Goal: Transaction & Acquisition: Purchase product/service

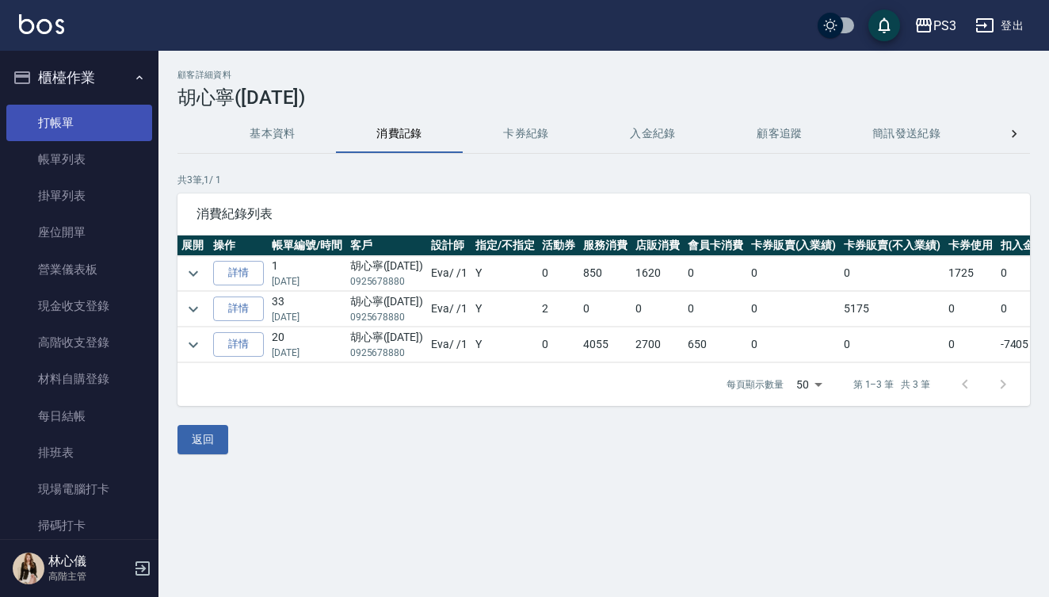
click at [107, 128] on link "打帳單" at bounding box center [79, 123] width 146 height 36
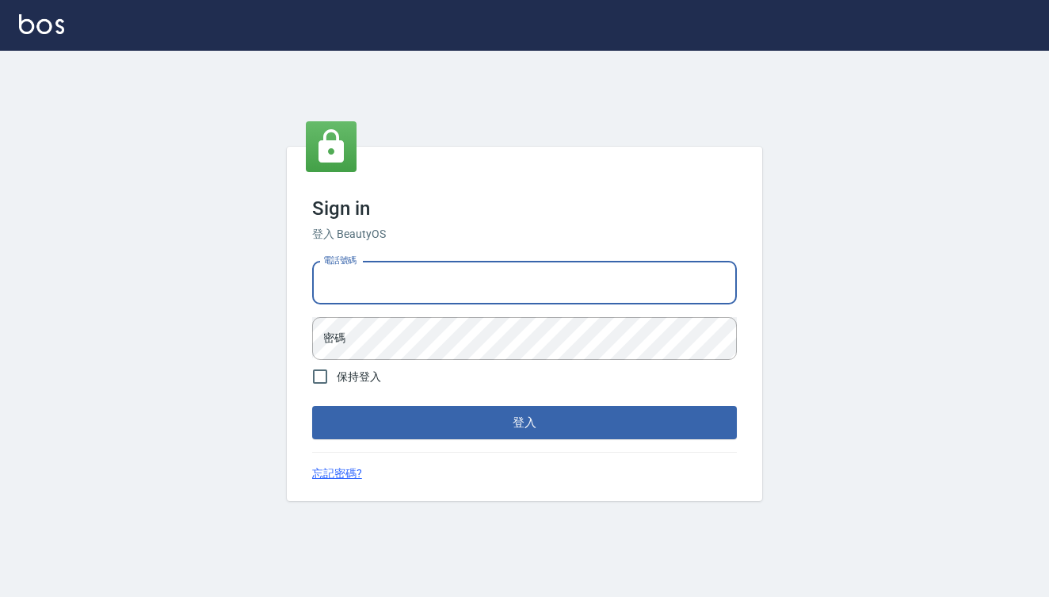
type input "0909291021"
click at [525, 422] on button "登入" at bounding box center [524, 422] width 425 height 33
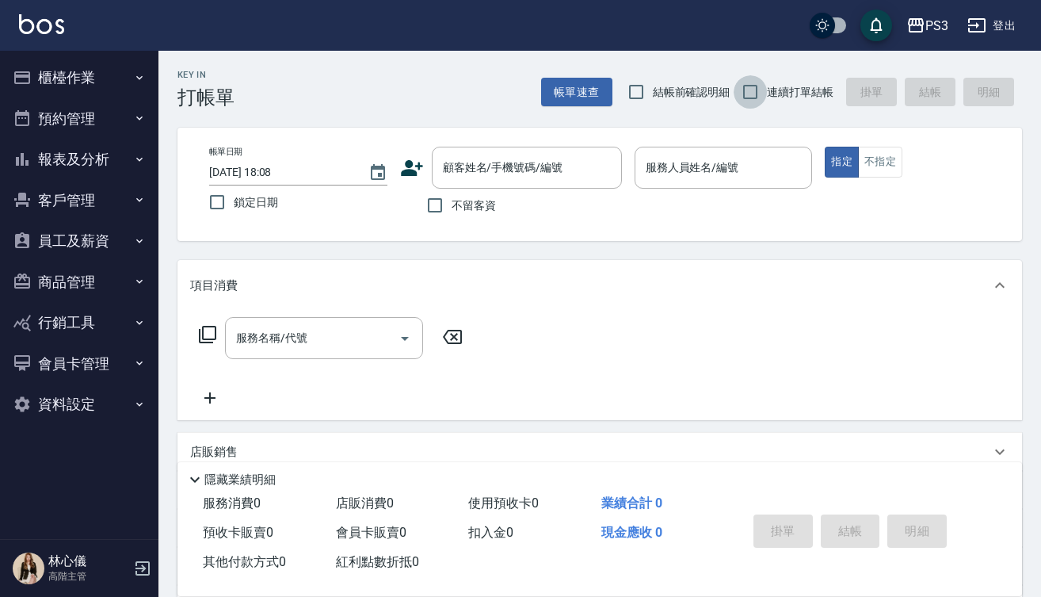
drag, startPoint x: 754, startPoint y: 94, endPoint x: 341, endPoint y: 204, distance: 427.3
click at [754, 94] on input "連續打單結帳" at bounding box center [750, 91] width 33 height 33
checkbox input "true"
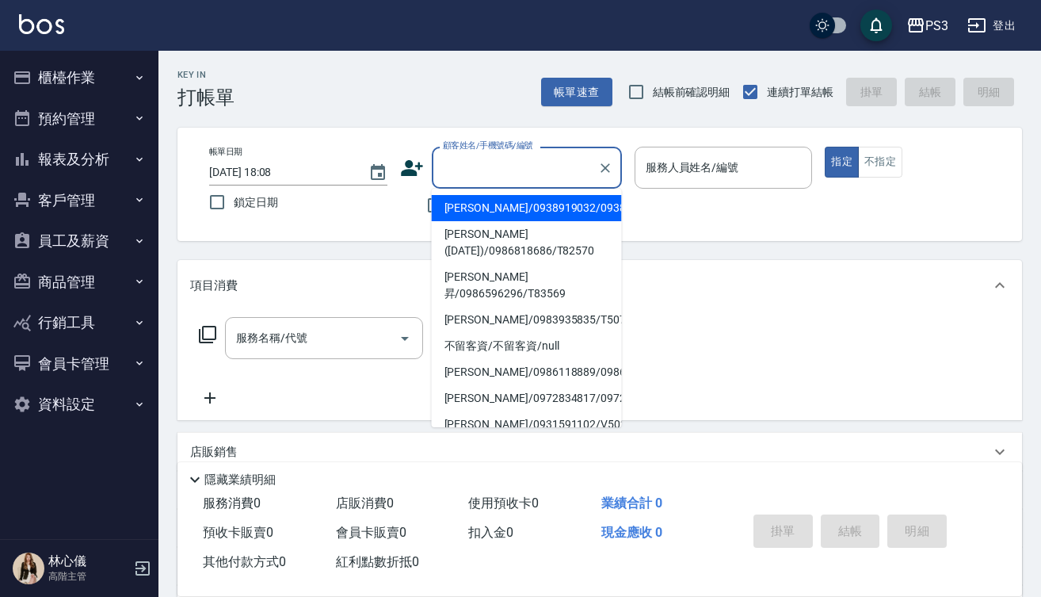
click at [494, 169] on input "顧客姓名/手機號碼/編號" at bounding box center [515, 168] width 152 height 28
click at [473, 190] on ul "[PERSON_NAME]/0938919032/0938919032 [PERSON_NAME]([DATE])/0986818686/T82570 [PE…" at bounding box center [527, 308] width 190 height 239
click at [427, 204] on input "不留客資" at bounding box center [434, 205] width 33 height 33
checkbox input "true"
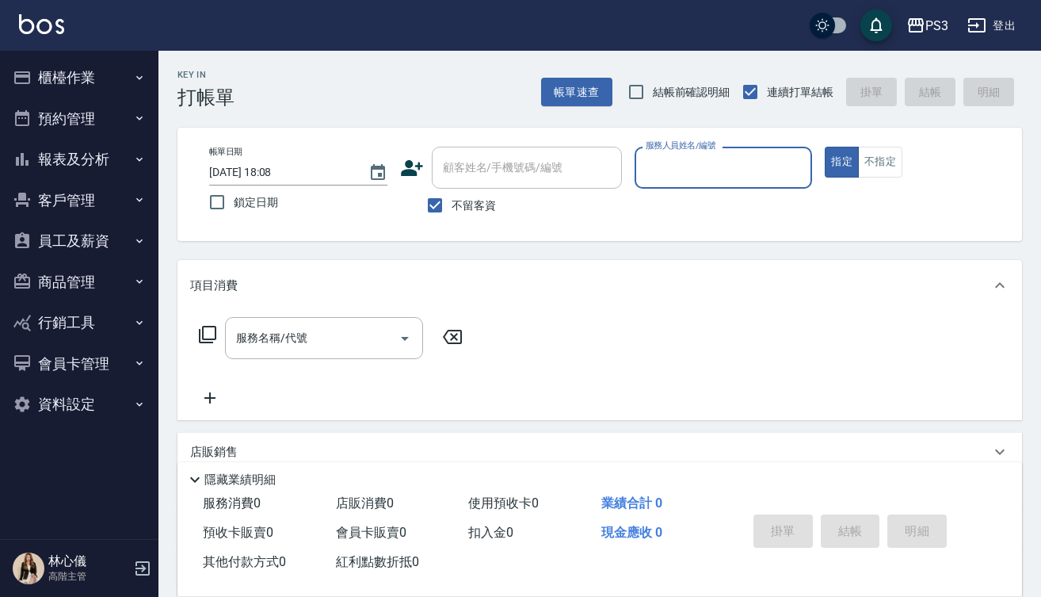
click at [643, 164] on input "服務人員姓名/編號" at bounding box center [724, 168] width 164 height 28
type input "[PERSON_NAME]-1"
type button "true"
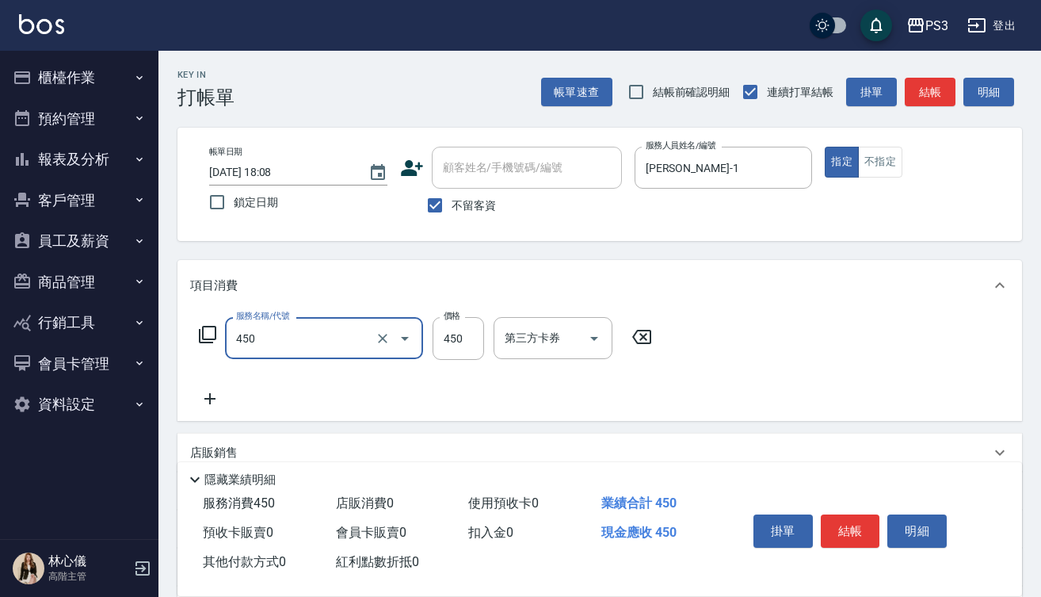
type input "有機洗髮(450)"
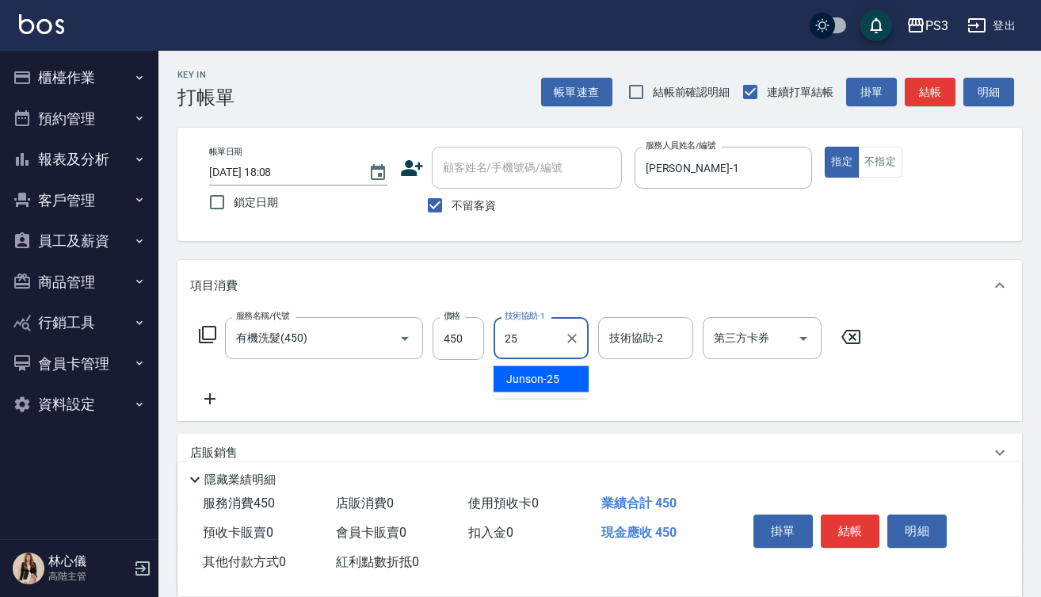
type input "Junson-25"
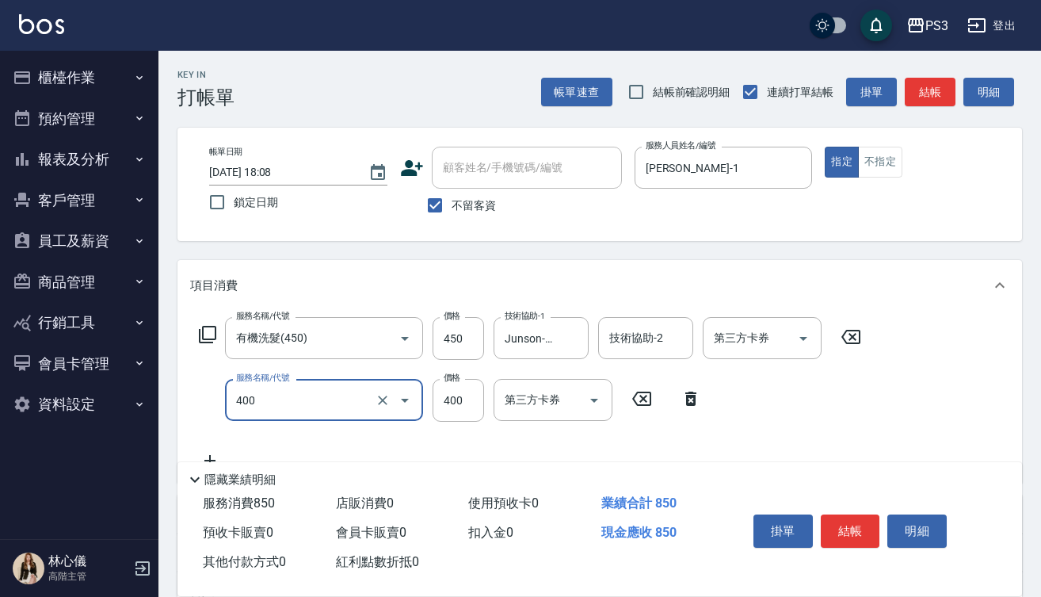
type input "剪(400)"
type input "450"
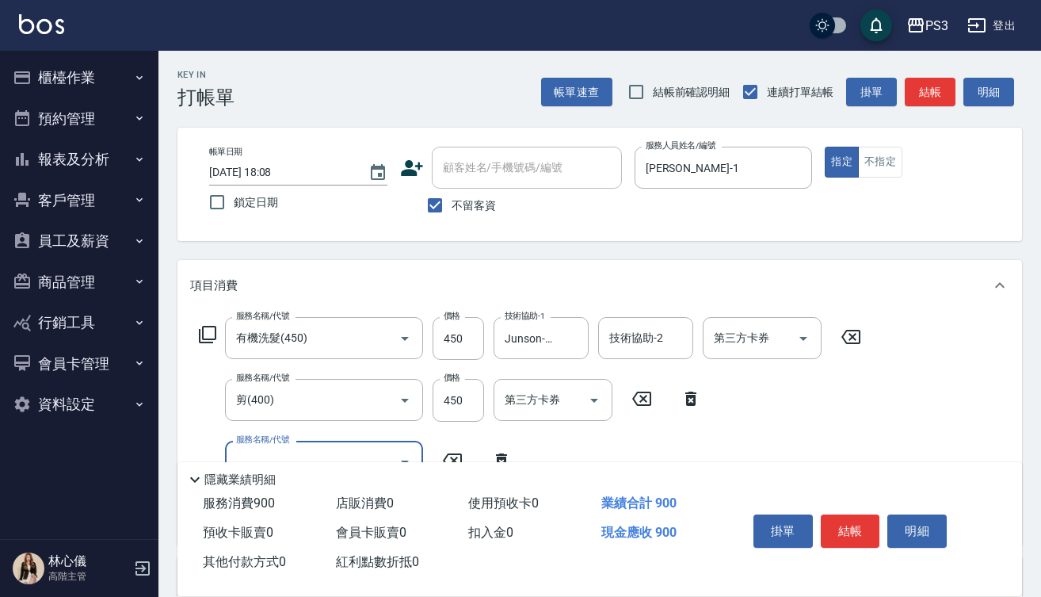
type input "2"
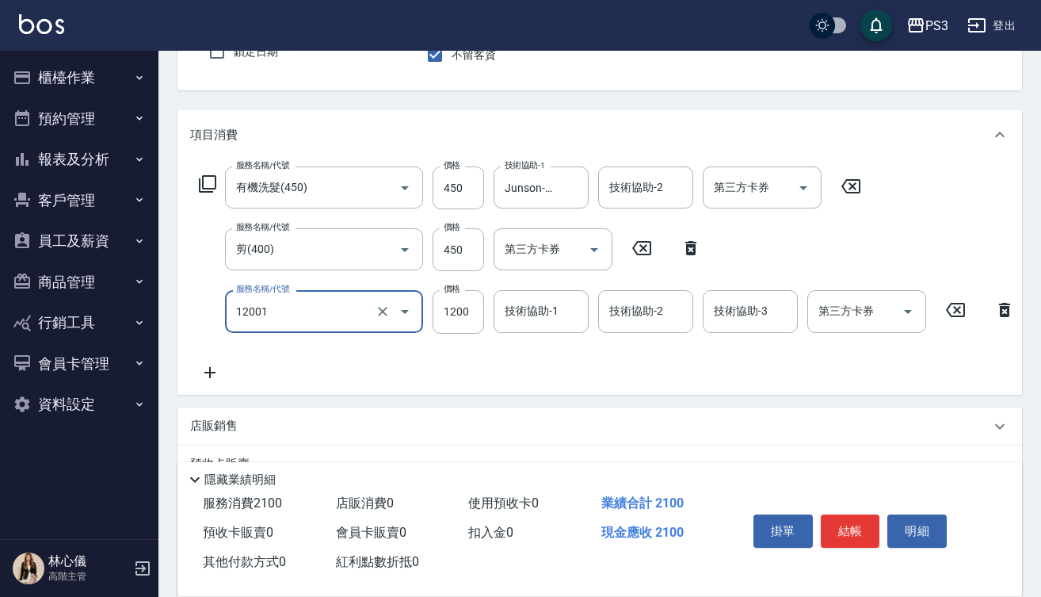
scroll to position [155, 0]
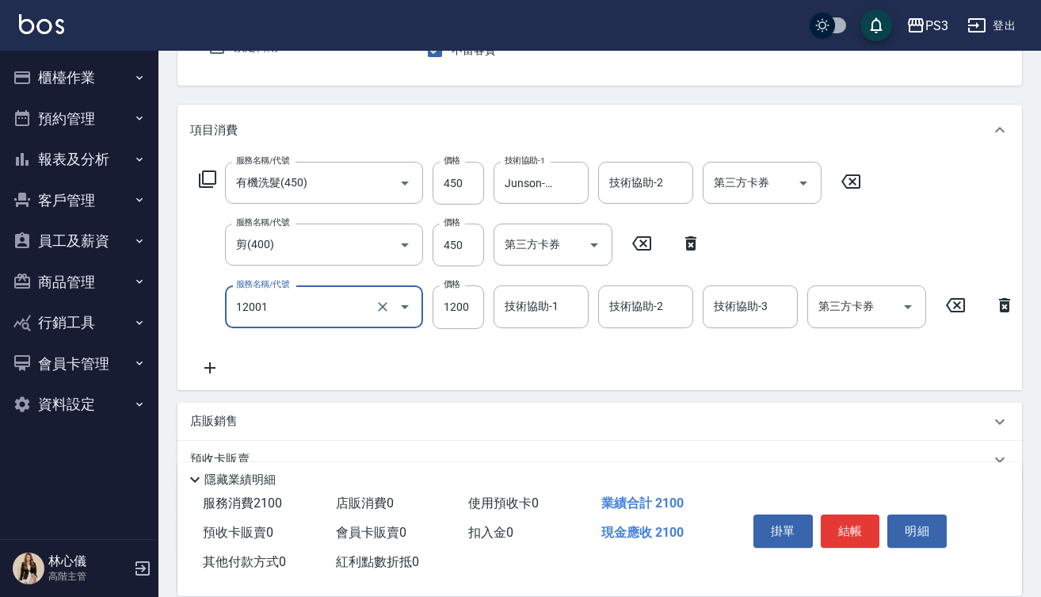
type input "燙s(12001)"
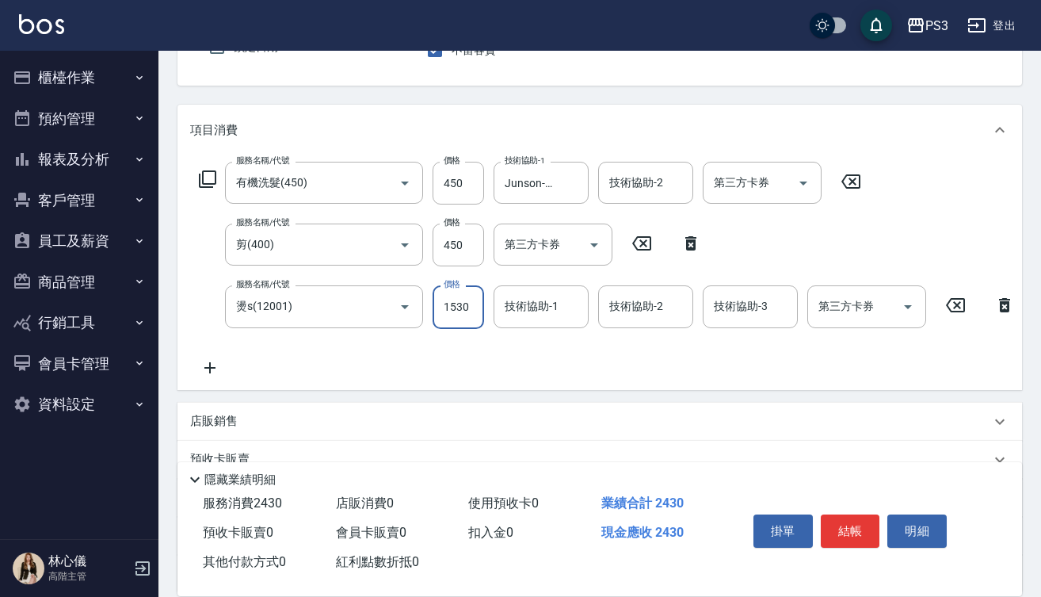
type input "1530"
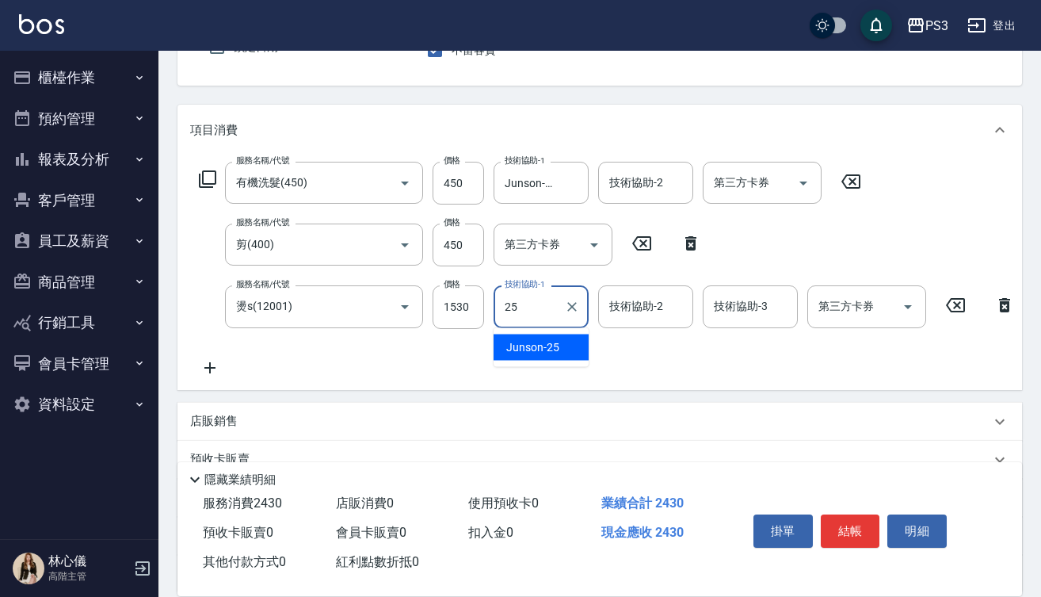
type input "Junson-25"
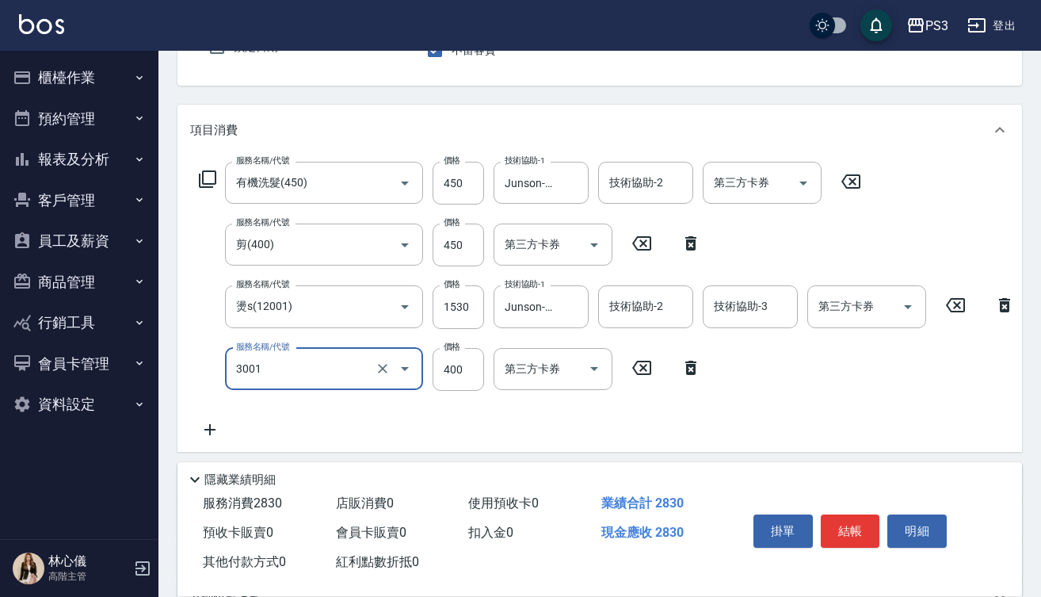
type input "燙貼(3001)"
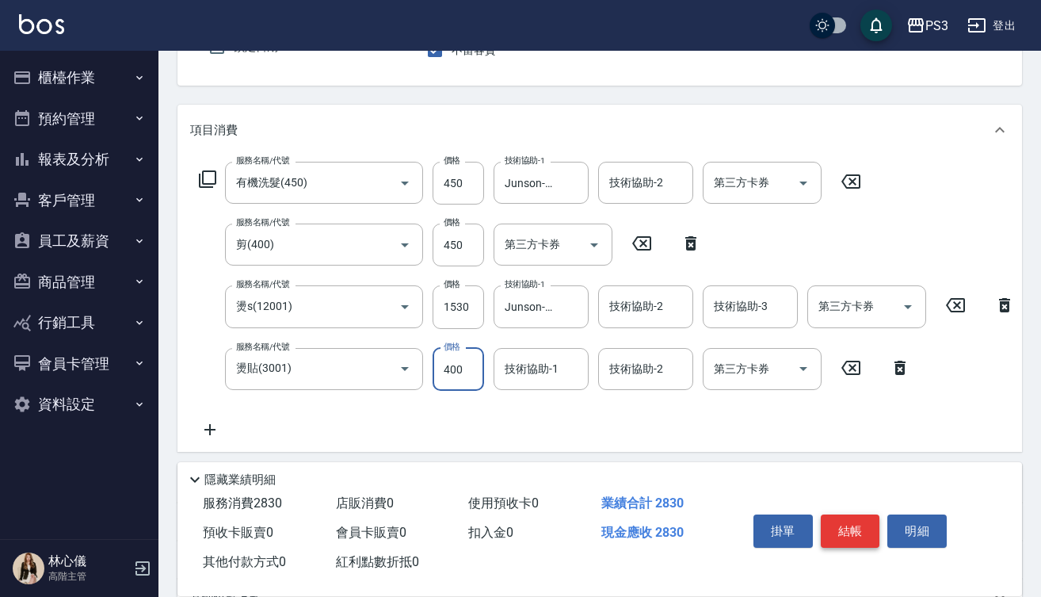
click at [861, 527] on button "結帳" at bounding box center [850, 530] width 59 height 33
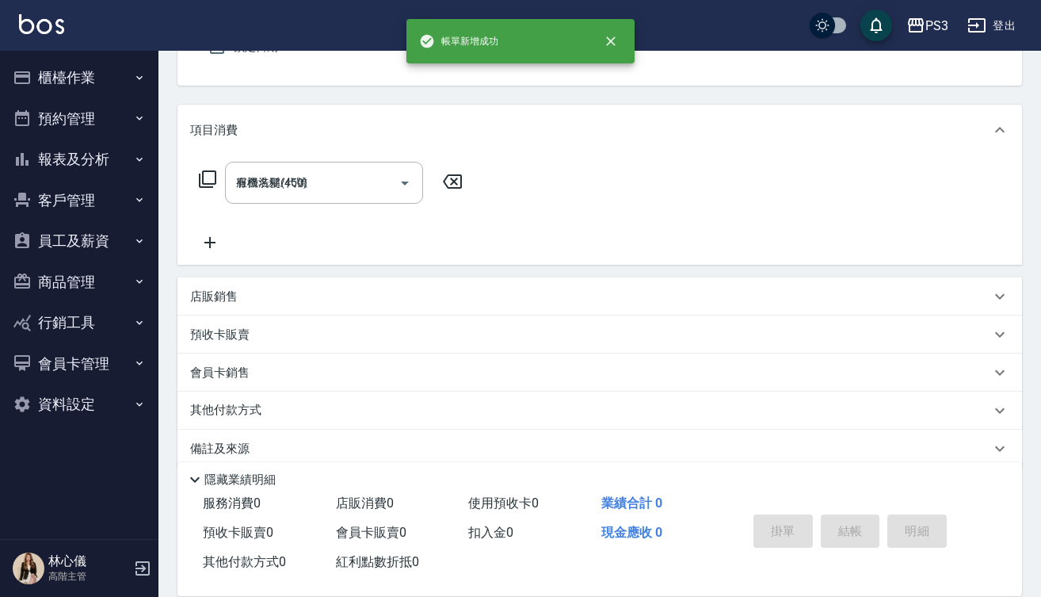
type input "[DATE] 18:09"
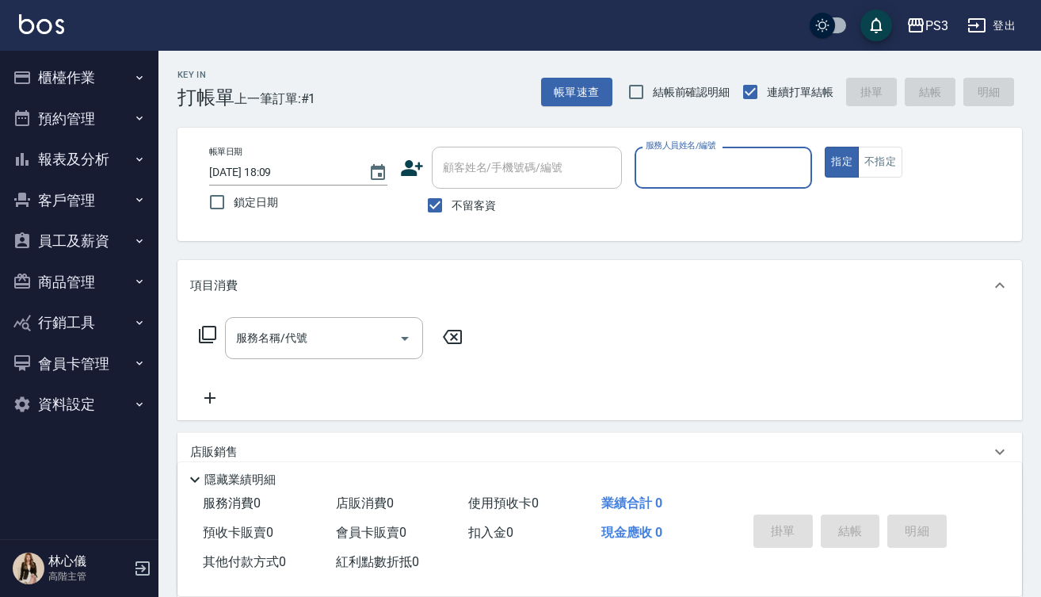
scroll to position [0, 0]
click at [432, 211] on input "不留客資" at bounding box center [434, 205] width 33 height 33
checkbox input "false"
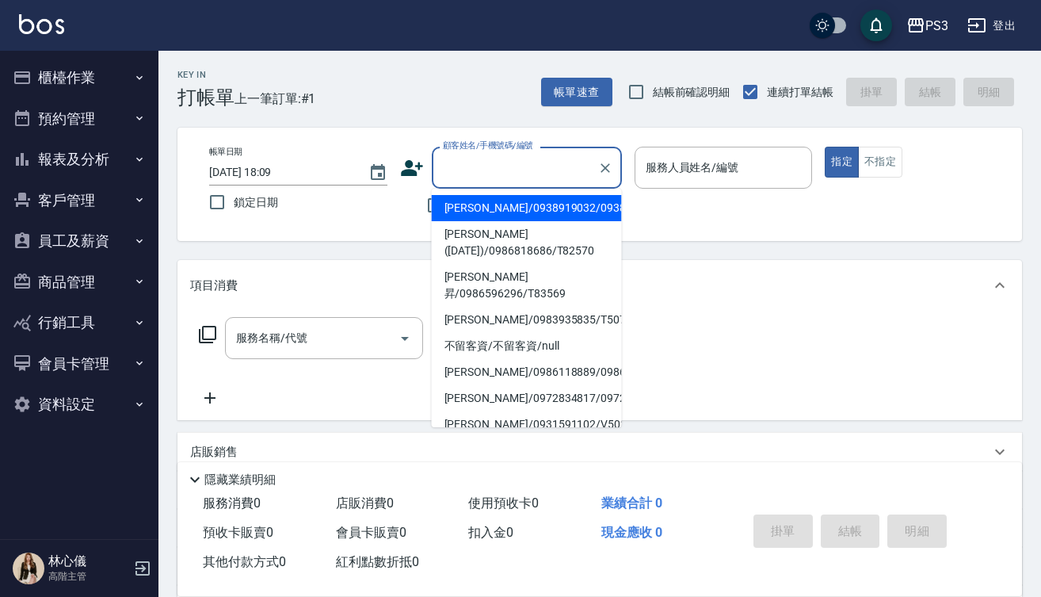
click at [536, 158] on div "顧客姓名/手機號碼/編號 顧客姓名/手機號碼/編號" at bounding box center [527, 168] width 190 height 42
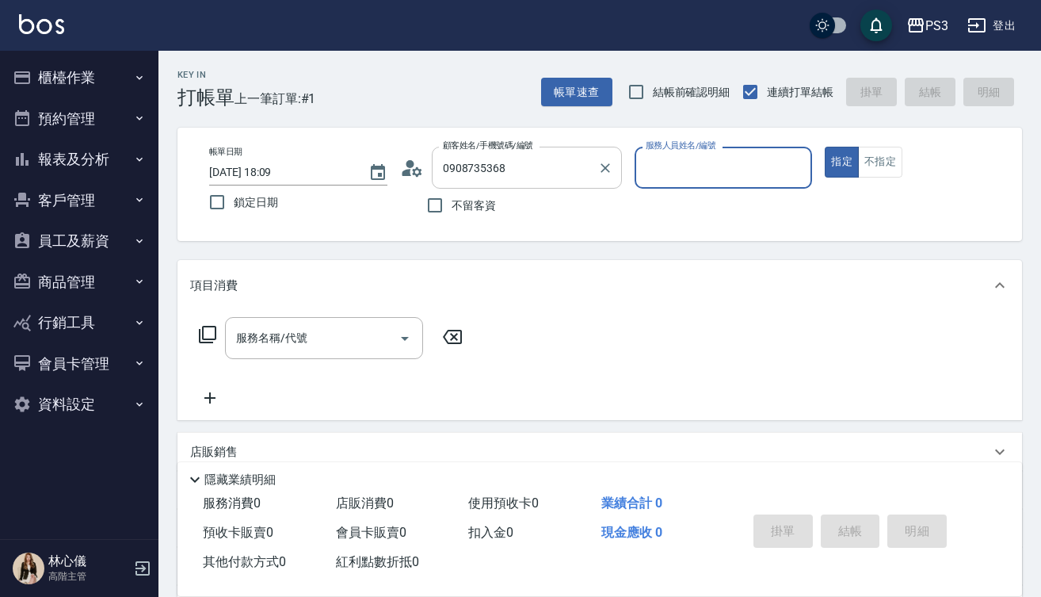
type input "[PERSON_NAME]/0908735368/0908735368"
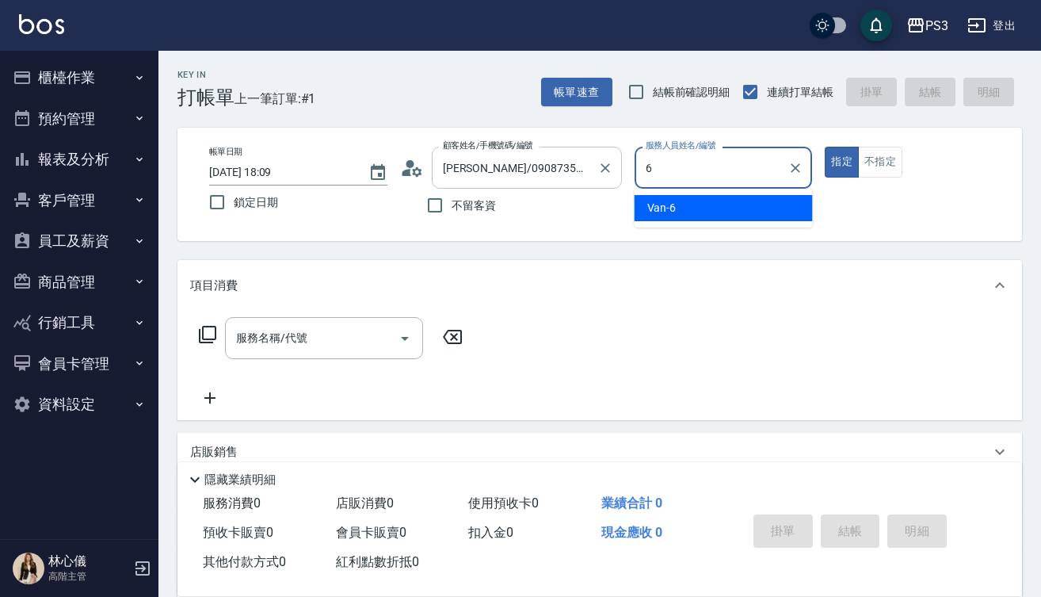
type input "Van-6"
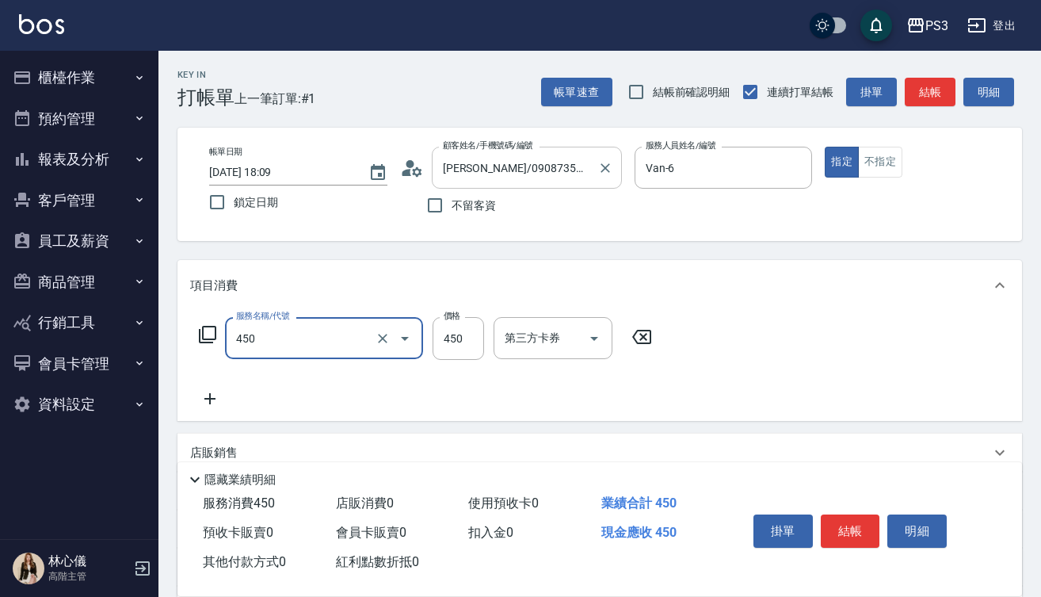
type input "有機洗髮(450)"
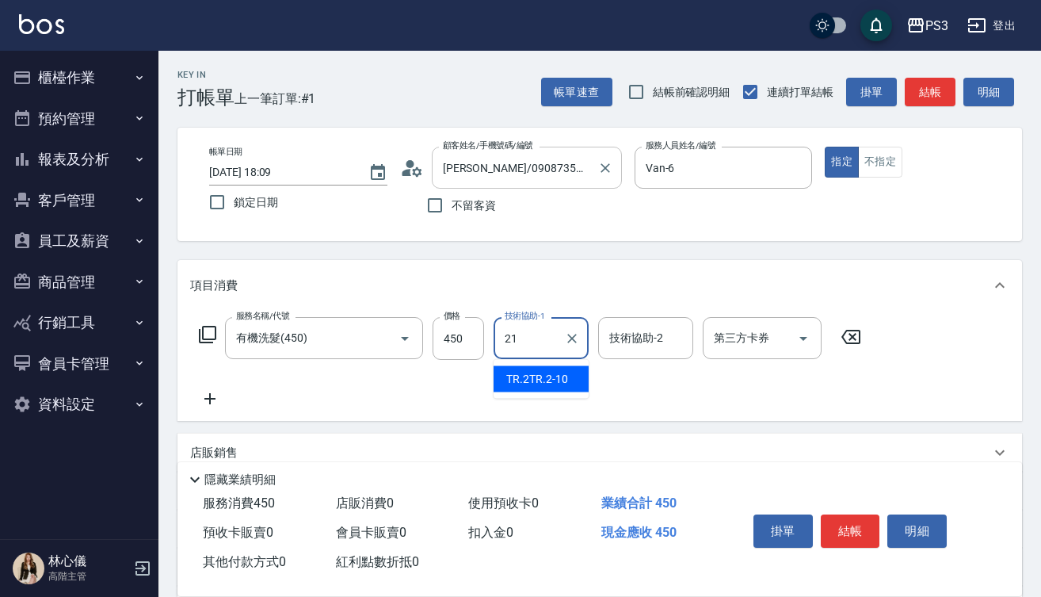
type input "Ashly-21"
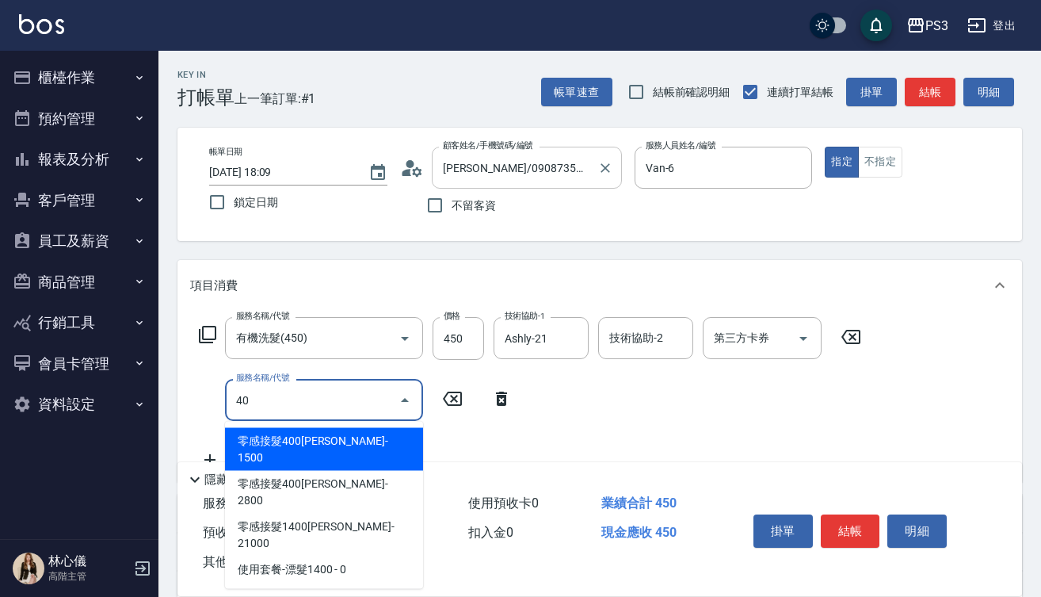
type input "零感接髮400根(6006)"
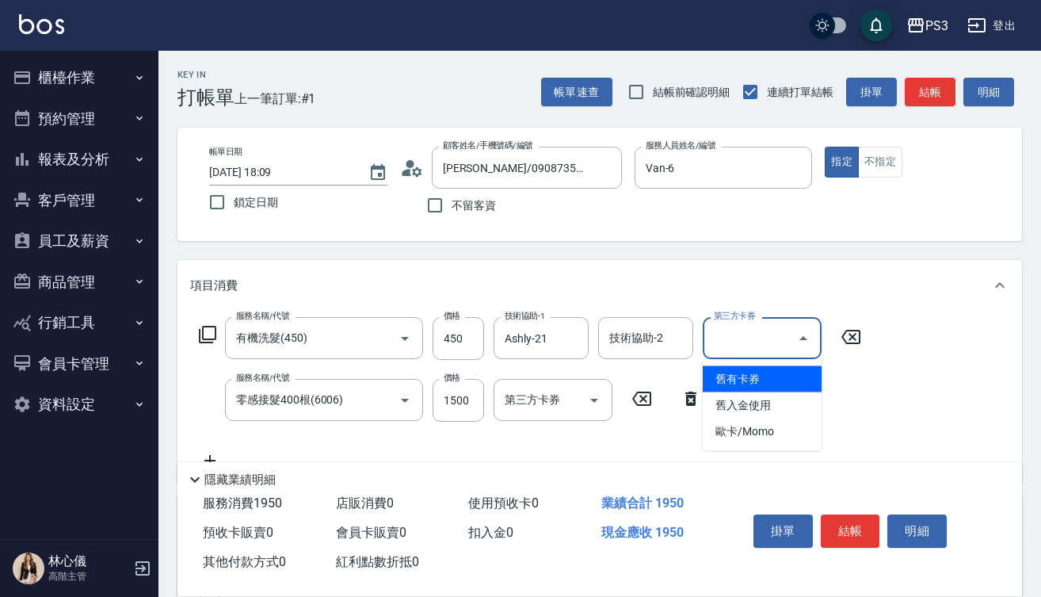
click at [852, 221] on div "帳單日期 [DATE] 18:09 鎖定日期 顧客姓名/手機號碼/編號 [PERSON_NAME]/0908735368/0908735368 顧客姓名/手機…" at bounding box center [600, 184] width 807 height 75
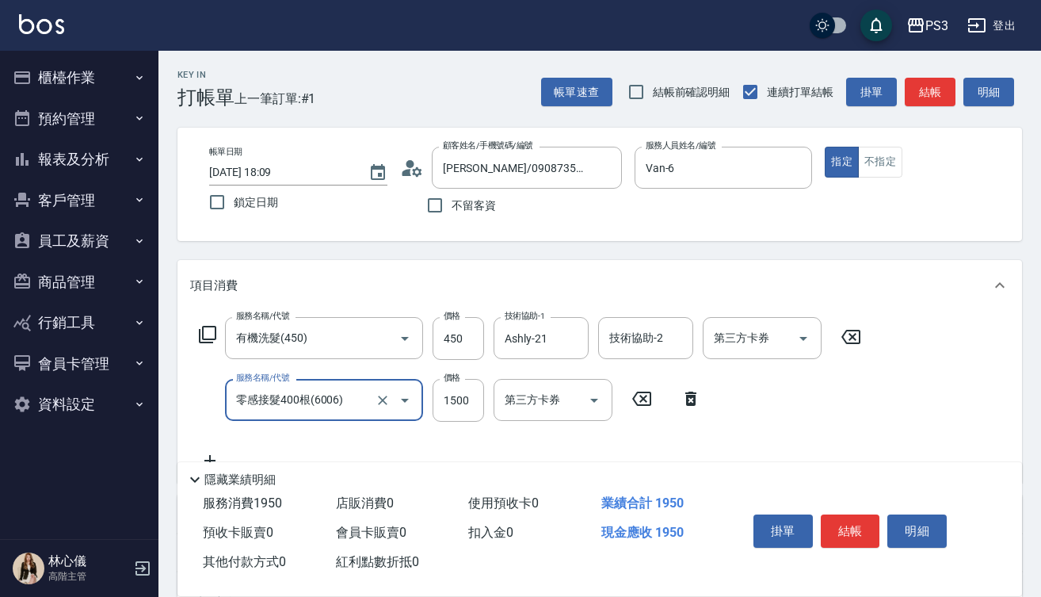
click at [363, 399] on input "零感接髮400根(6006)" at bounding box center [301, 400] width 139 height 28
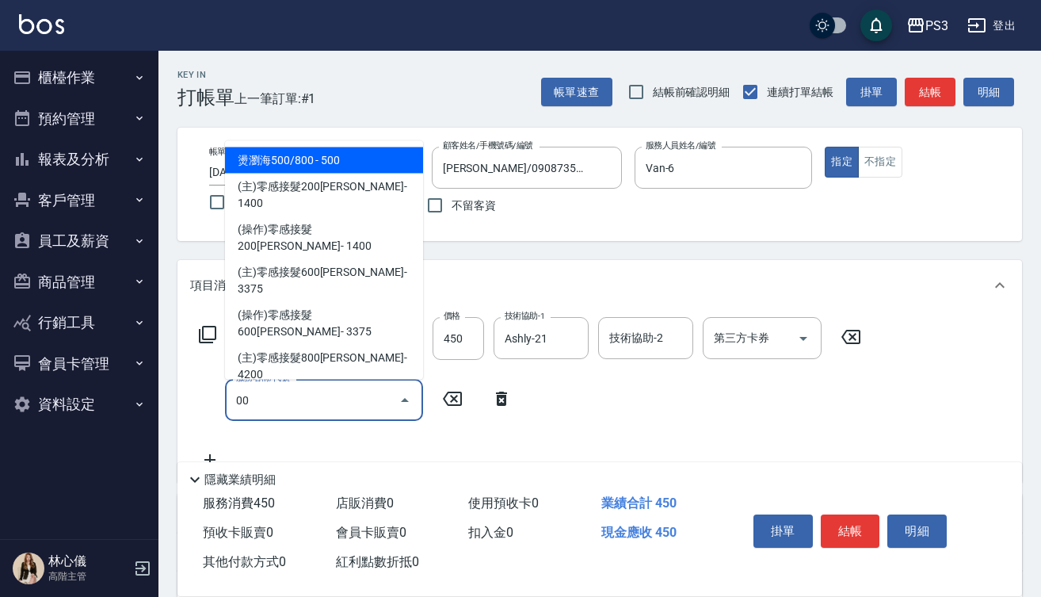
type input "燙瀏海500/800(5001)"
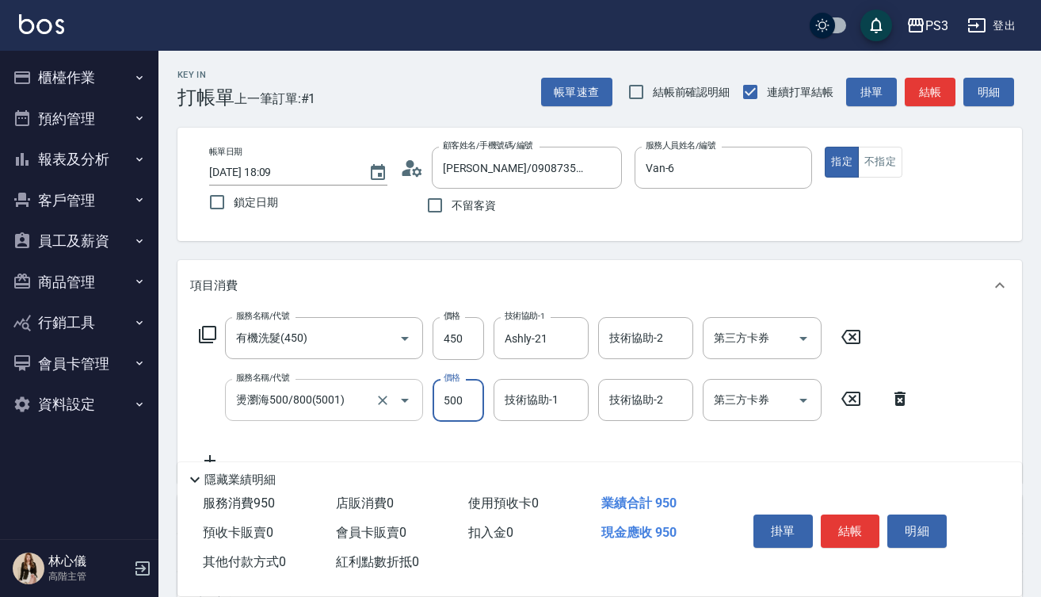
type input "0"
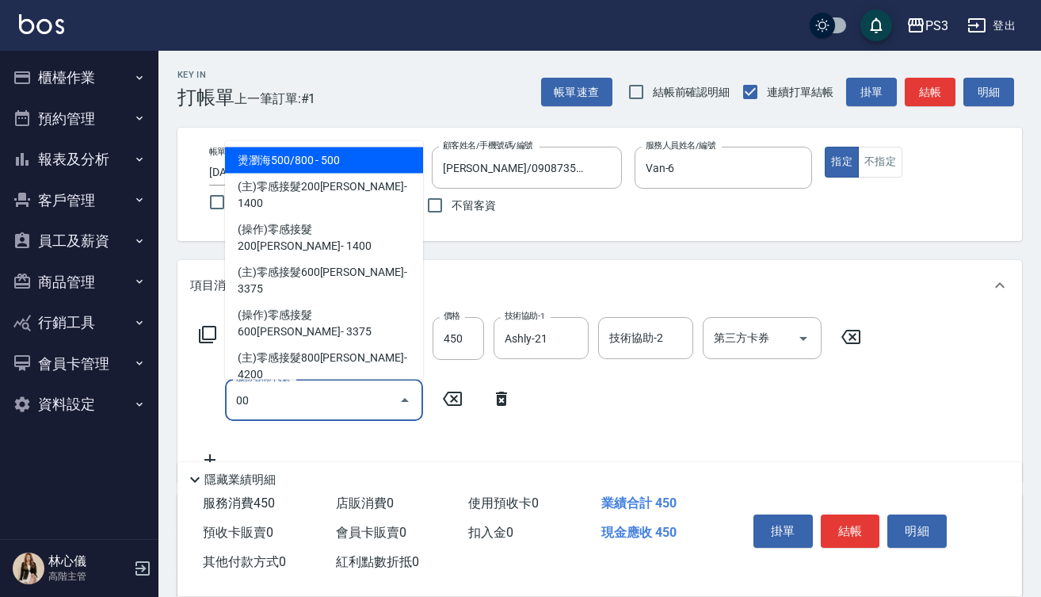
type input "0"
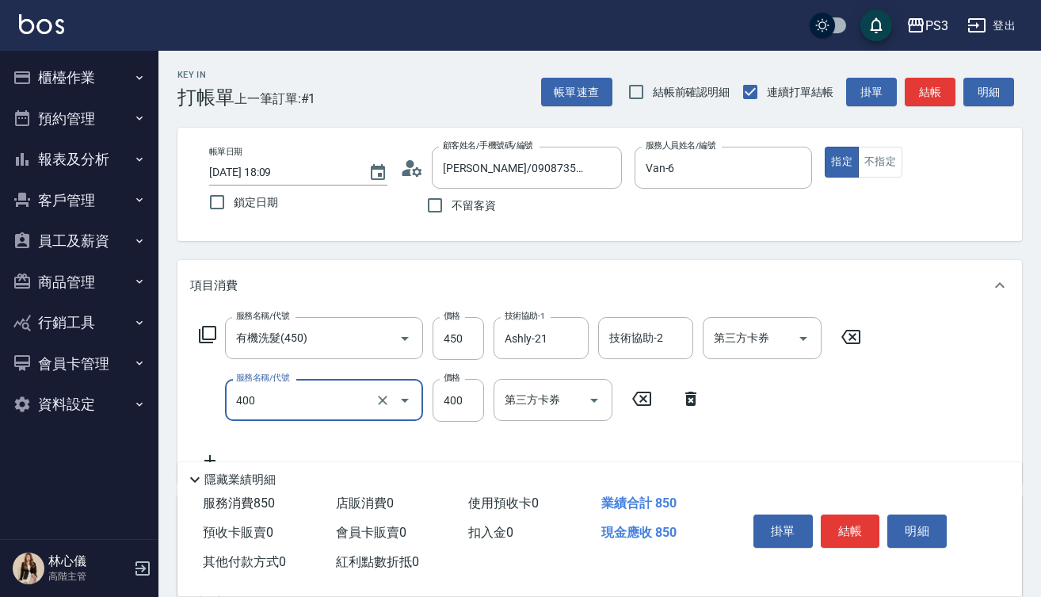
type input "剪(400)"
type input "250"
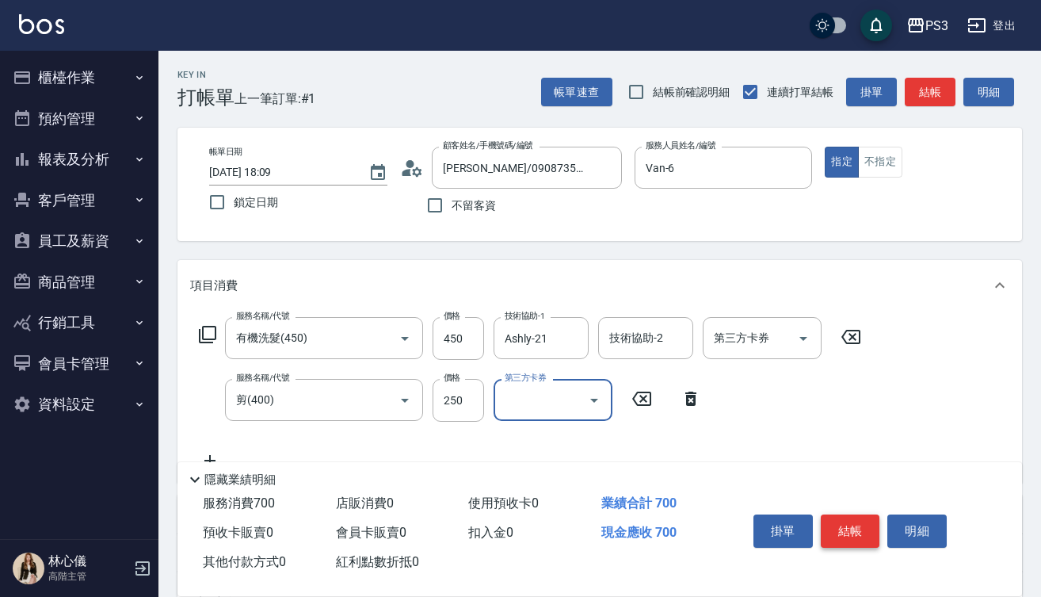
click at [867, 533] on button "結帳" at bounding box center [850, 530] width 59 height 33
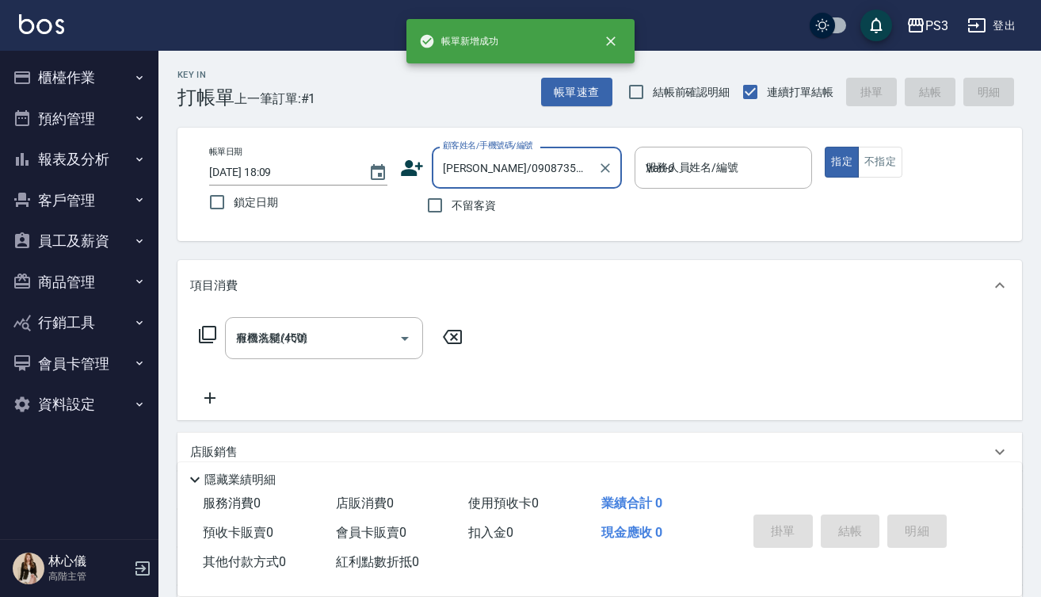
type input "[DATE] 18:10"
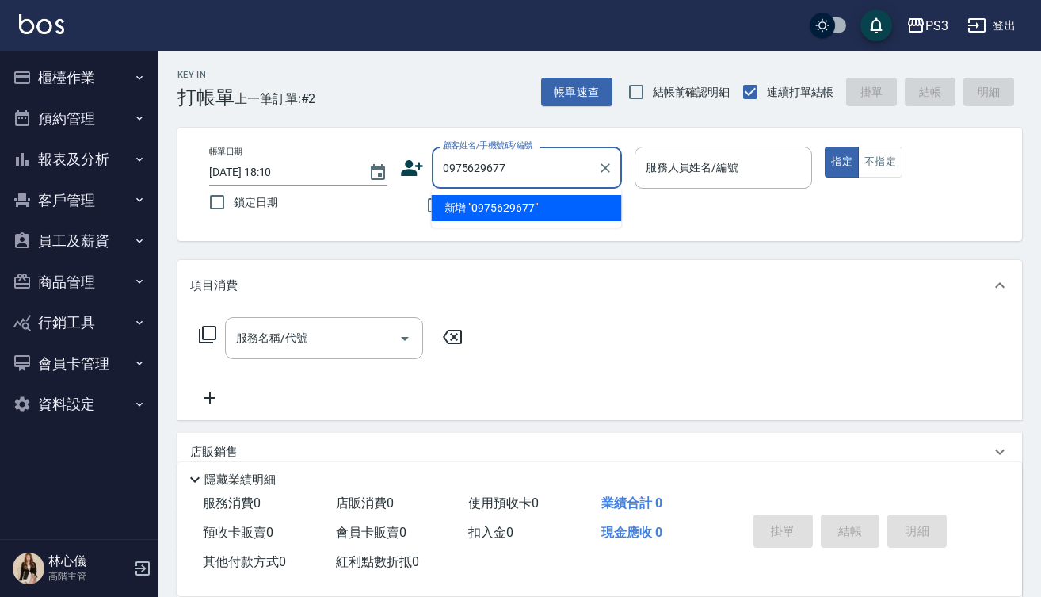
type input "0975629677"
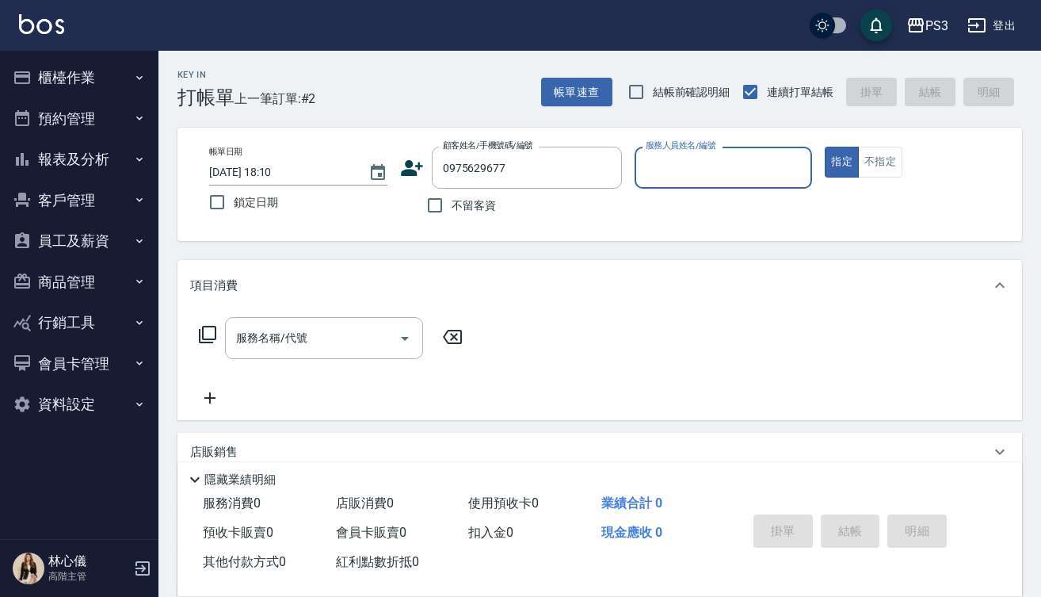
click at [414, 164] on icon at bounding box center [412, 168] width 24 height 24
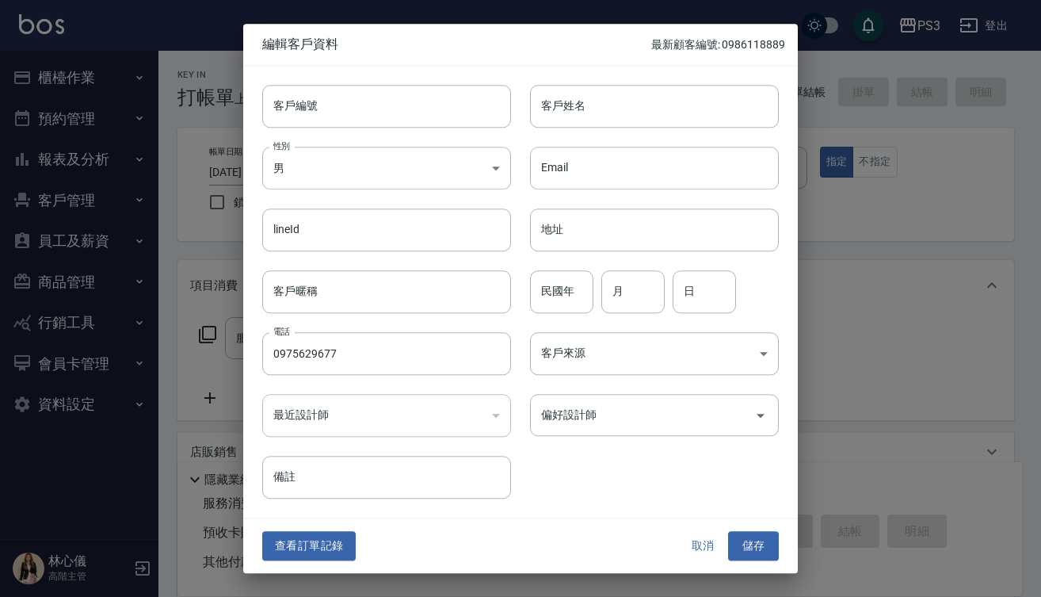
type input "0975629677"
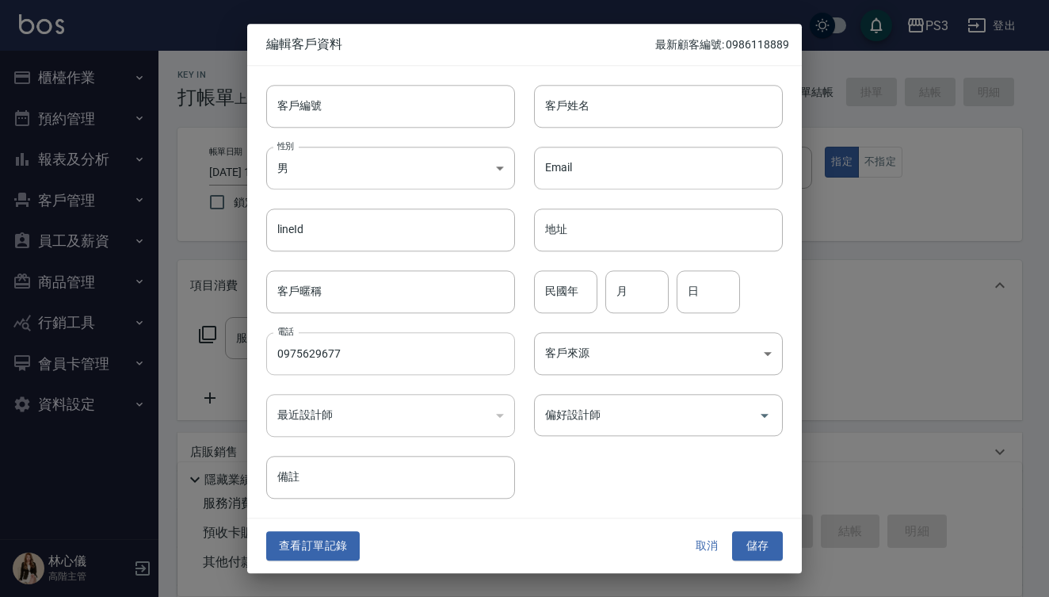
click at [345, 354] on input "0975629677" at bounding box center [390, 353] width 249 height 43
click at [349, 100] on input "客戶編號" at bounding box center [390, 106] width 249 height 43
paste input "0975629677"
type input "0975629677"
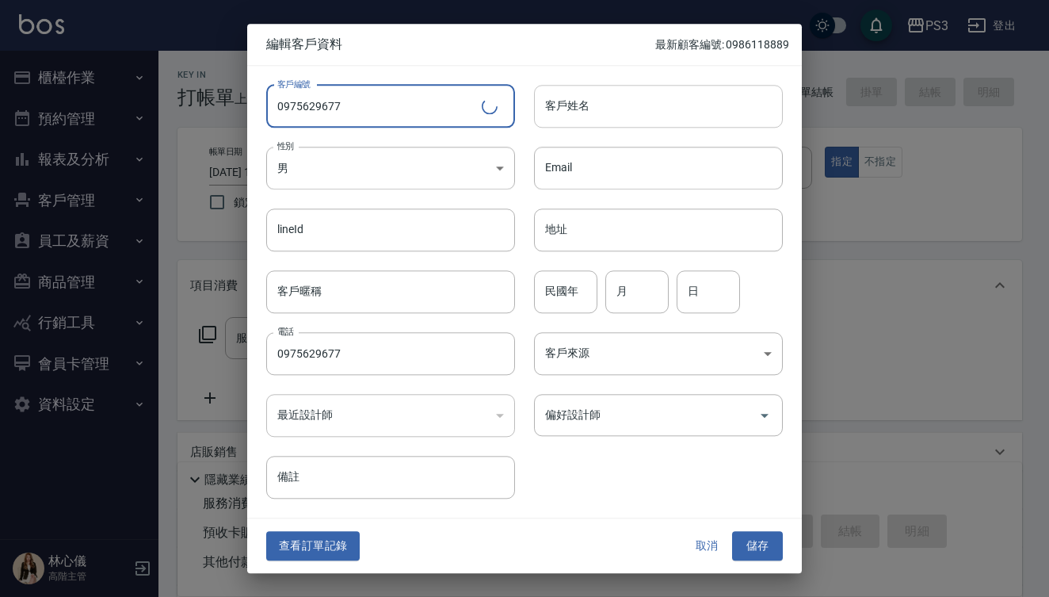
click at [640, 94] on input "客戶姓名" at bounding box center [658, 106] width 249 height 43
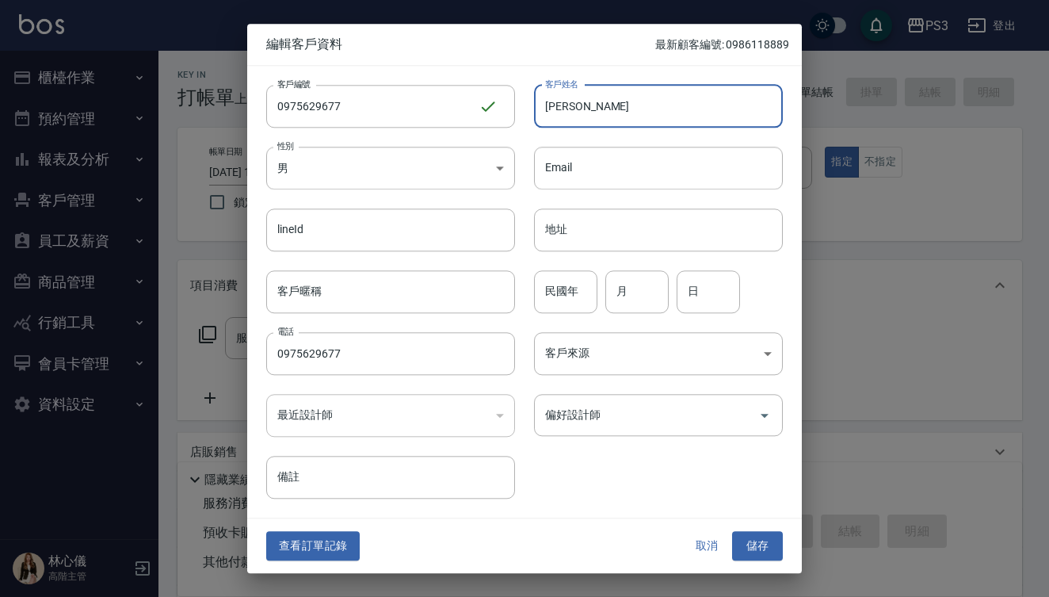
type input "[PERSON_NAME]"
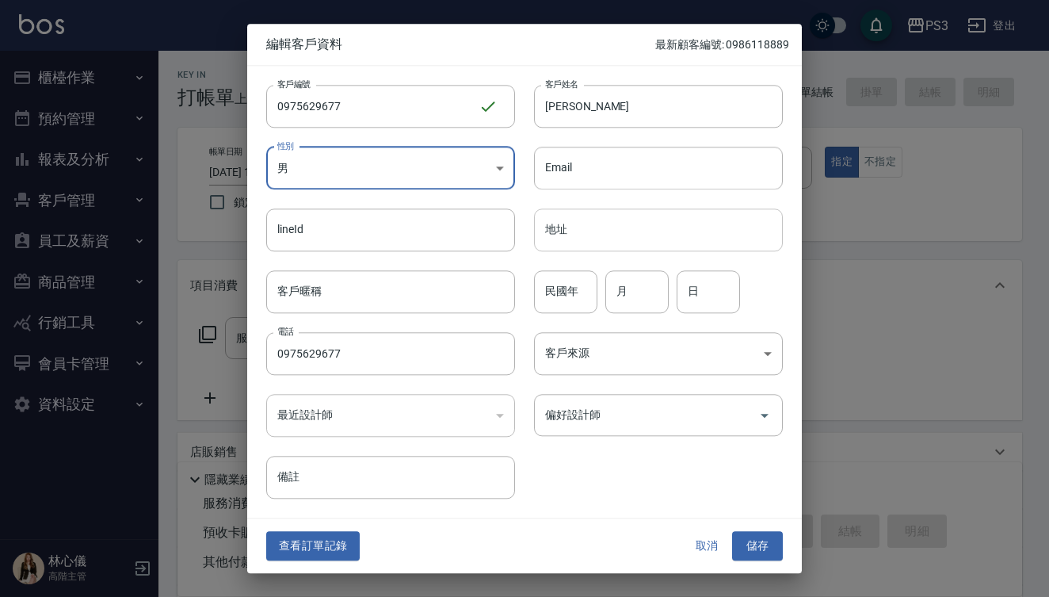
drag, startPoint x: 568, startPoint y: 293, endPoint x: 568, endPoint y: 223, distance: 69.7
click at [568, 293] on input "民國年" at bounding box center [565, 291] width 63 height 43
type input "9"
click at [586, 301] on input "9" at bounding box center [565, 291] width 63 height 43
type input "ㄞ"
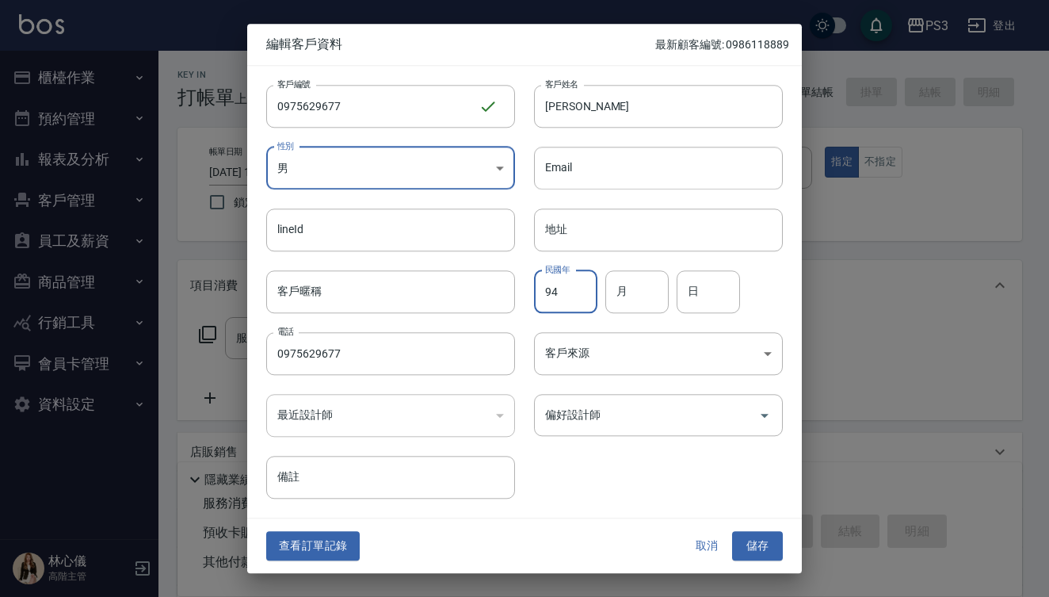
type input "94"
type input "5"
type input "9"
click at [756, 549] on button "儲存" at bounding box center [757, 546] width 51 height 29
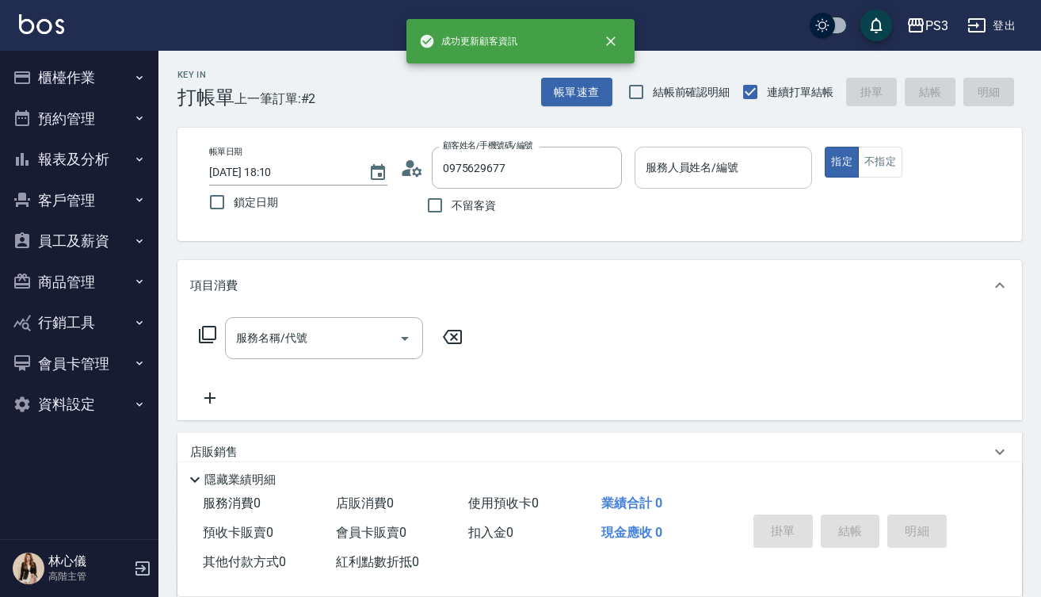
click at [700, 170] on input "服務人員姓名/編號" at bounding box center [724, 168] width 164 height 28
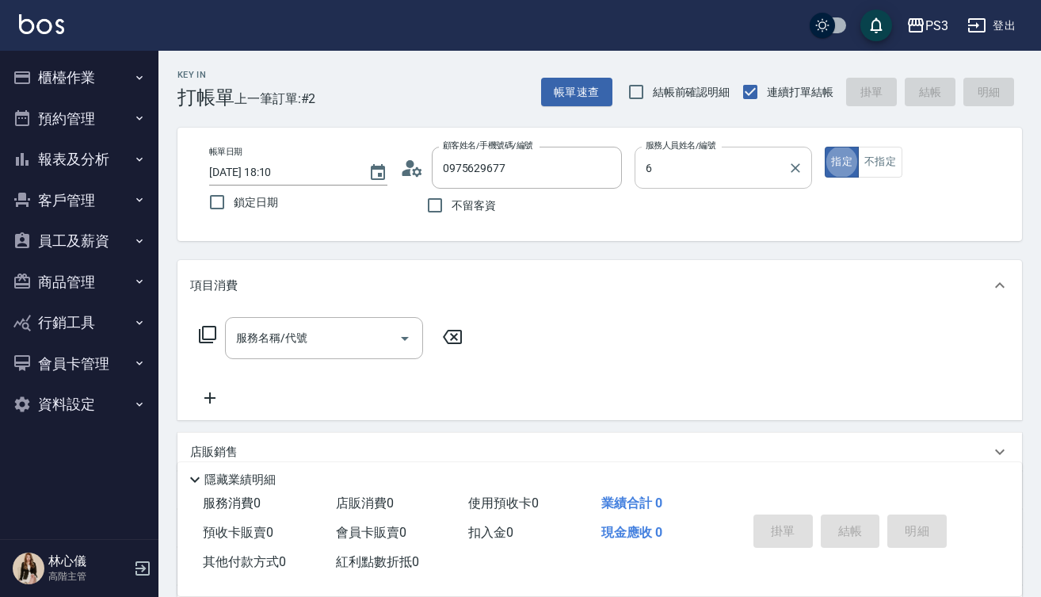
type input "Van-6"
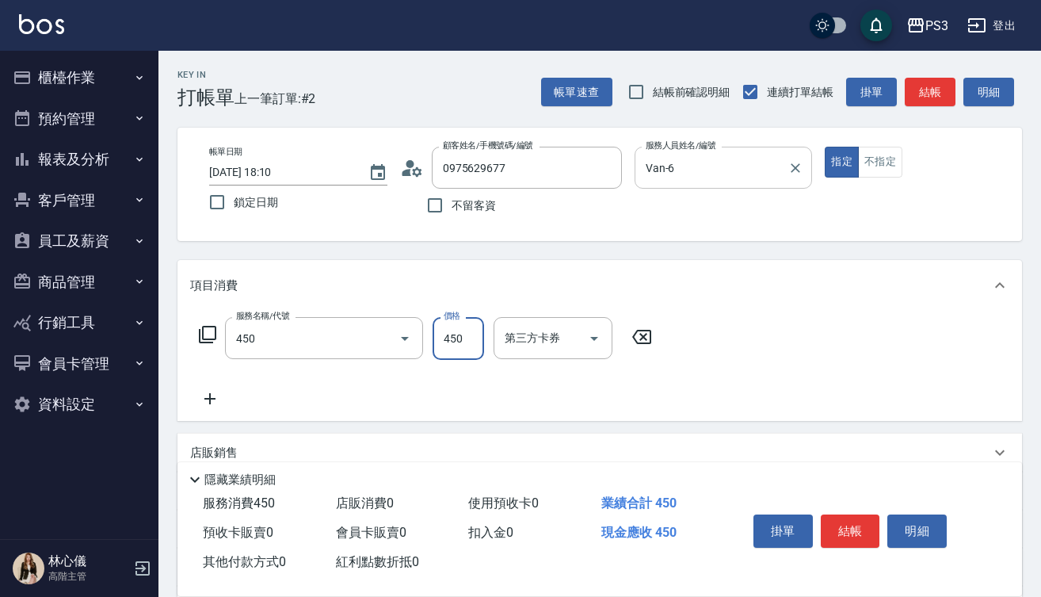
type input "有機洗髮(450)"
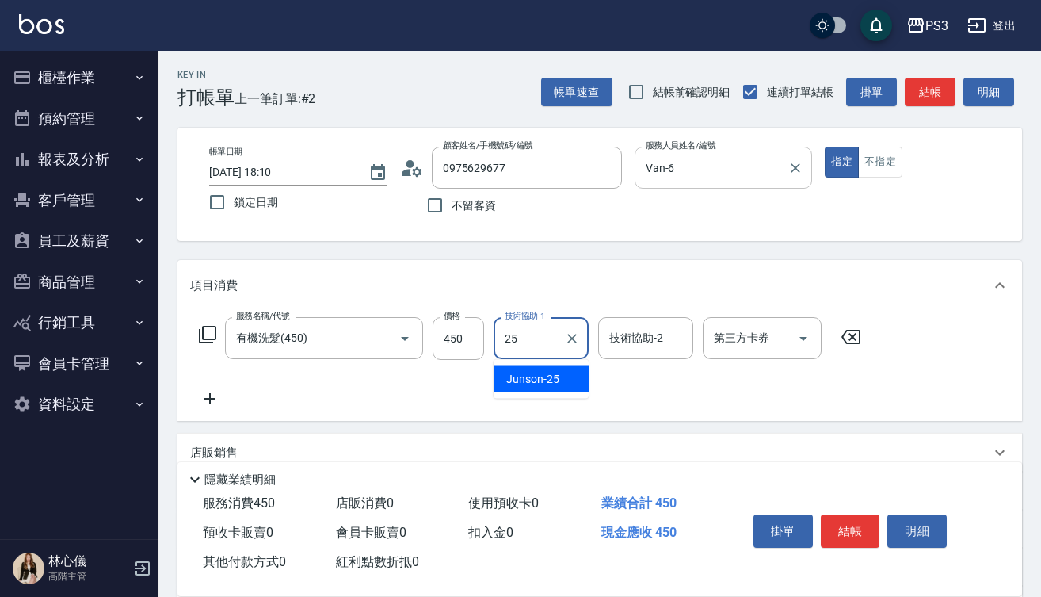
type input "Junson-25"
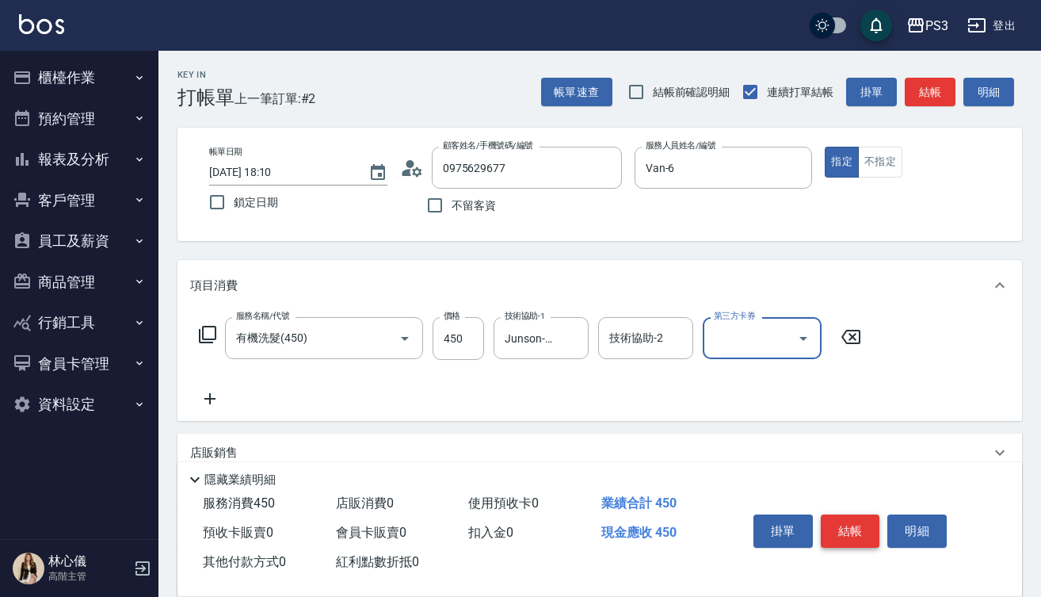
click at [846, 529] on button "結帳" at bounding box center [850, 530] width 59 height 33
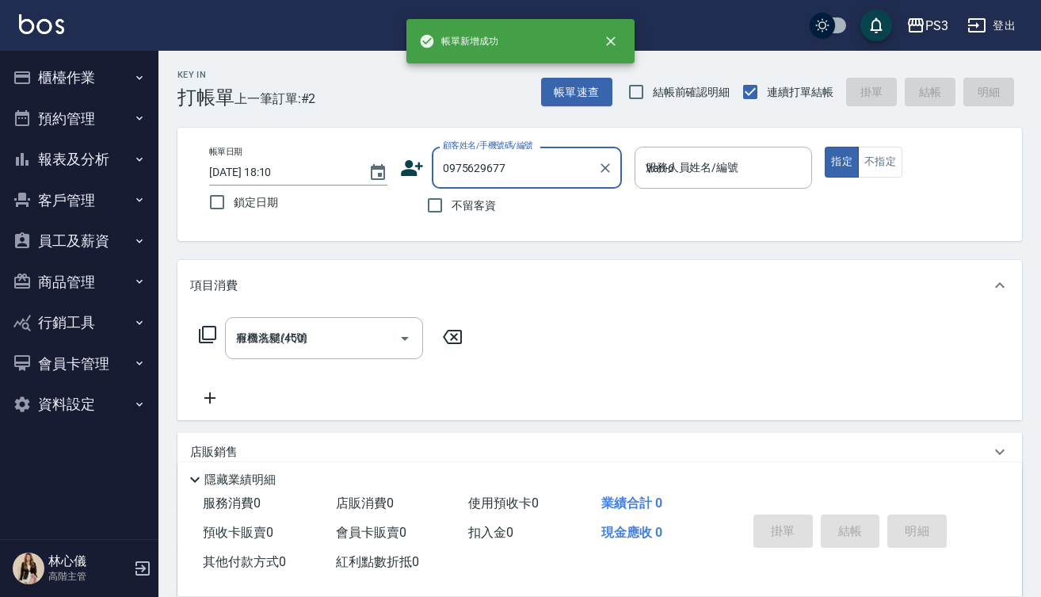
type input "[DATE] 18:11"
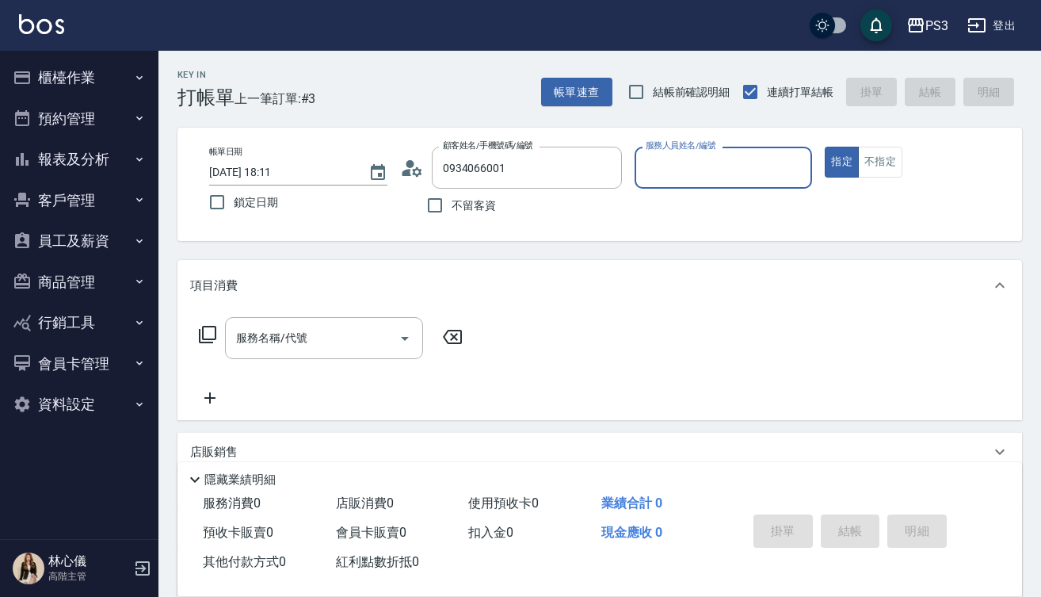
type input "新客人 姓名未設定/0934066001/null"
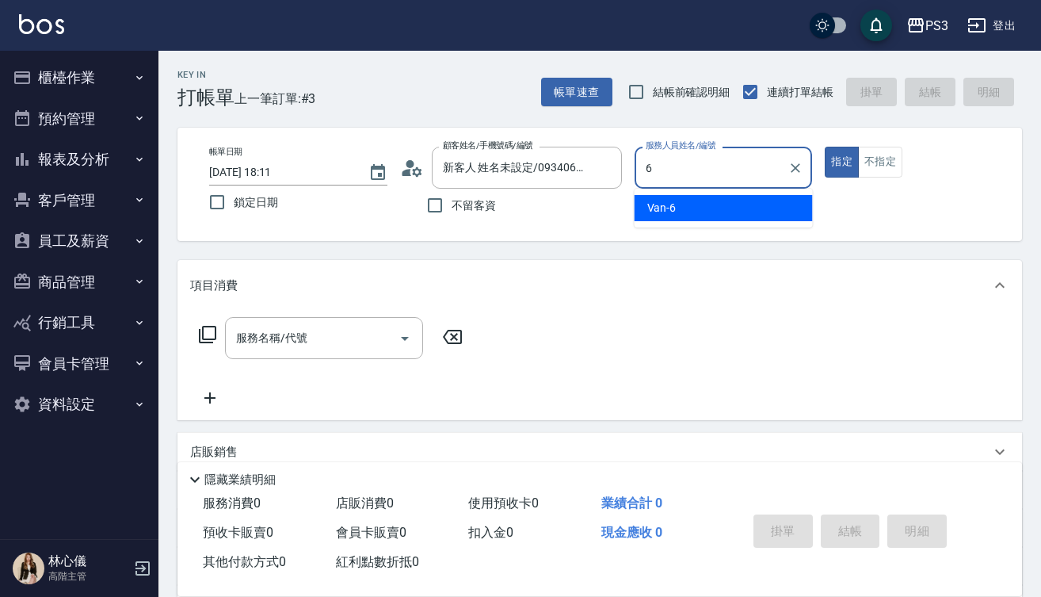
type input "Van-6"
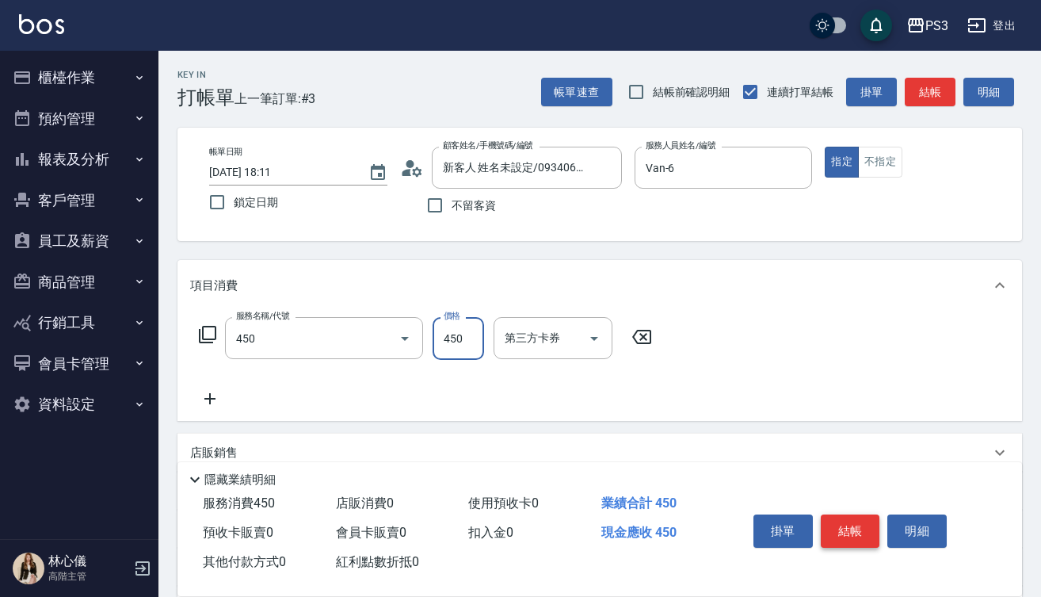
type input "有機洗髮(450)"
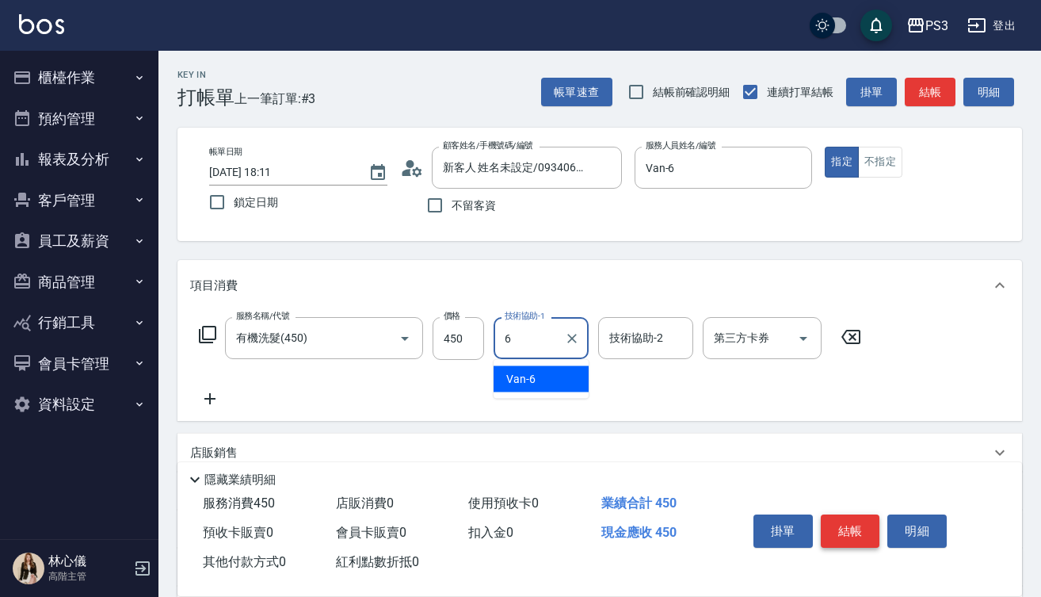
type input "Van-6"
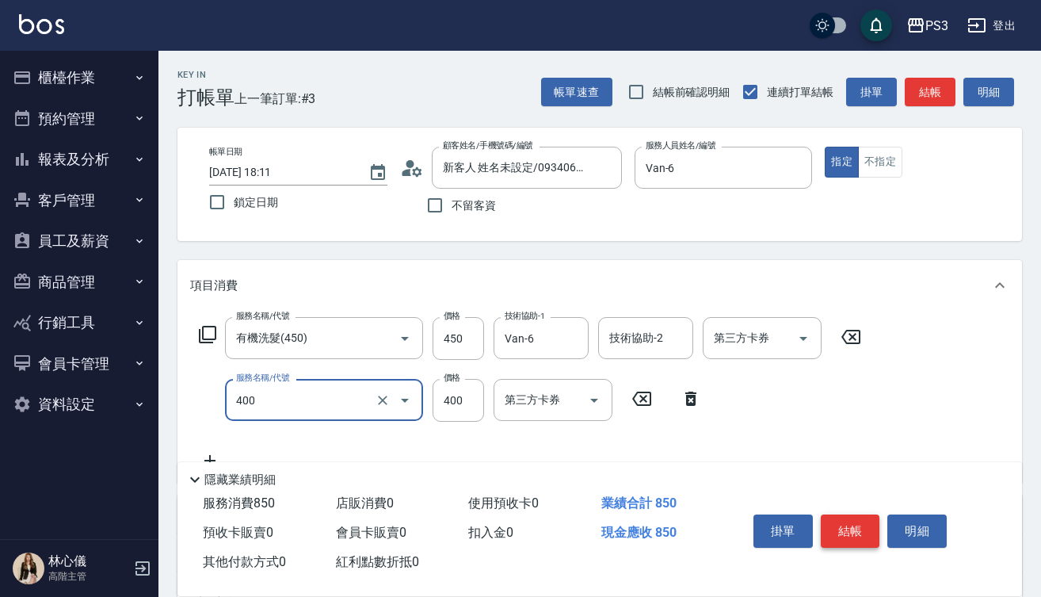
type input "剪(400)"
type input "250"
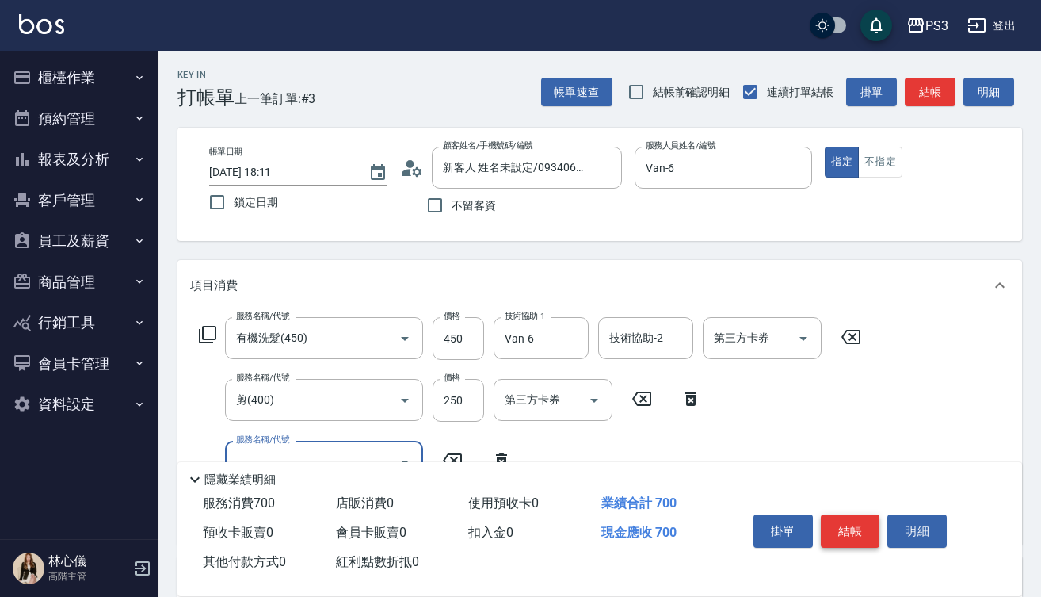
click at [863, 518] on button "結帳" at bounding box center [850, 530] width 59 height 33
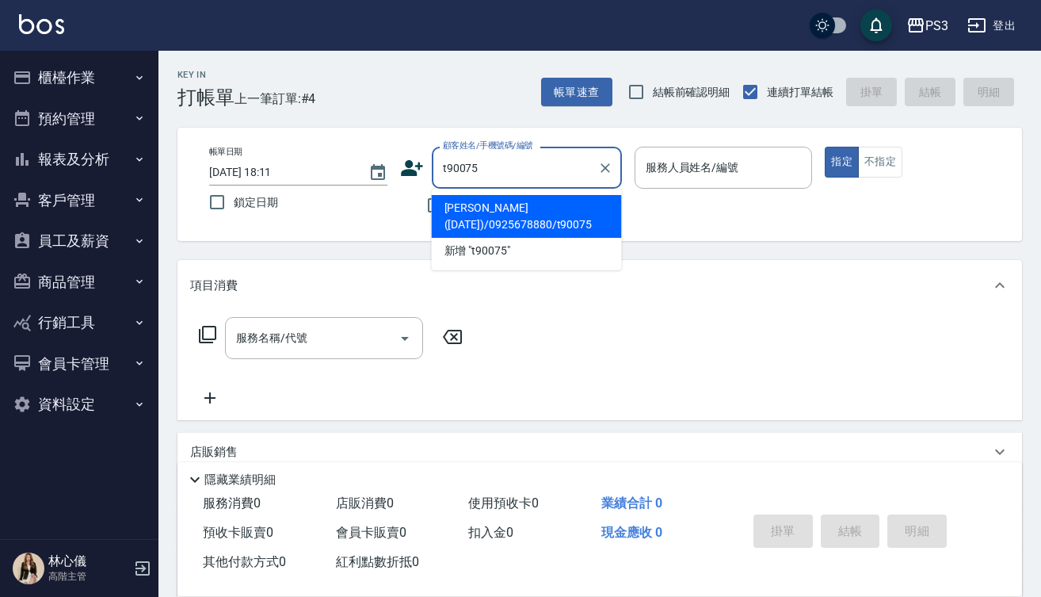
type input "[PERSON_NAME]([DATE])/0925678880/t90075"
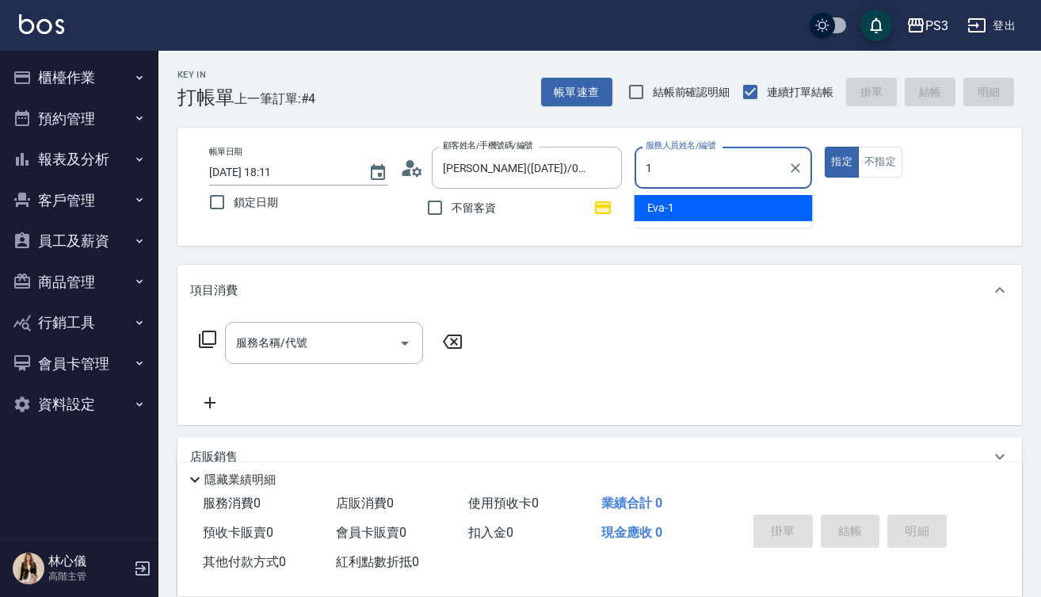
type input "[PERSON_NAME]-1"
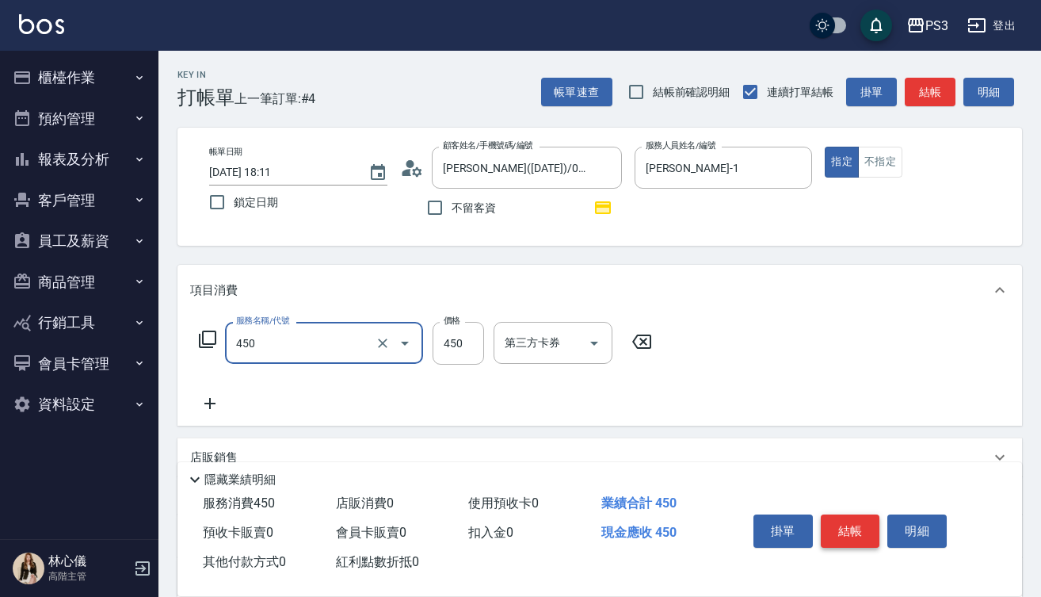
type input "有機洗髮(450)"
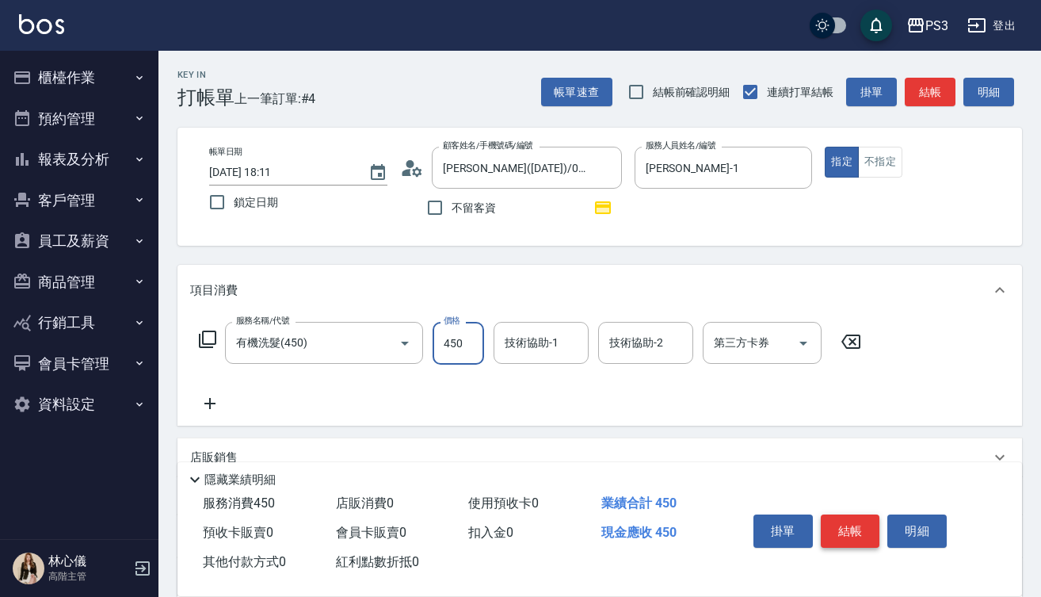
type input "450"
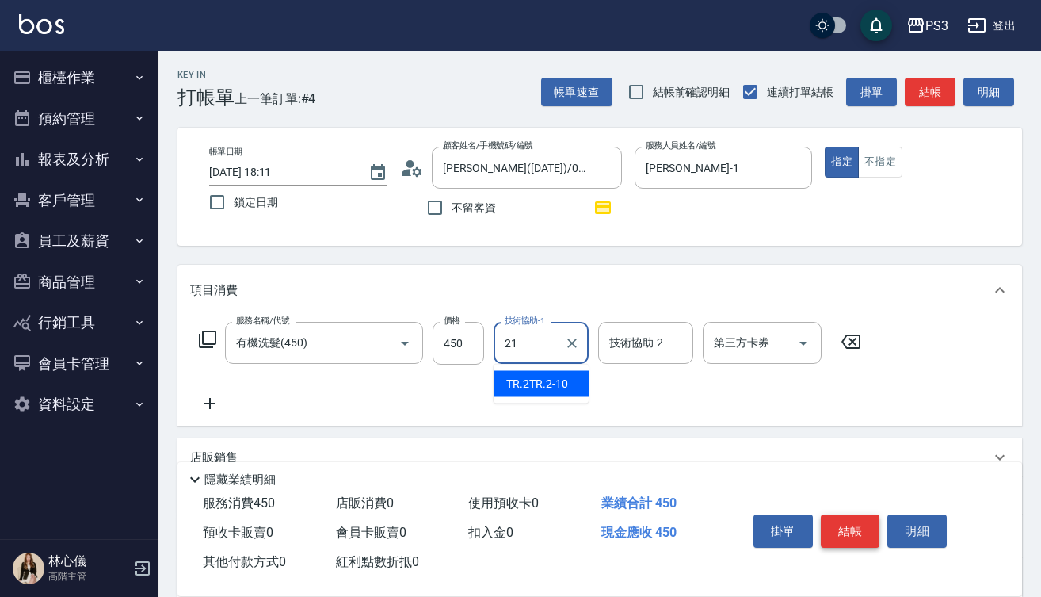
type input "Ashly-21"
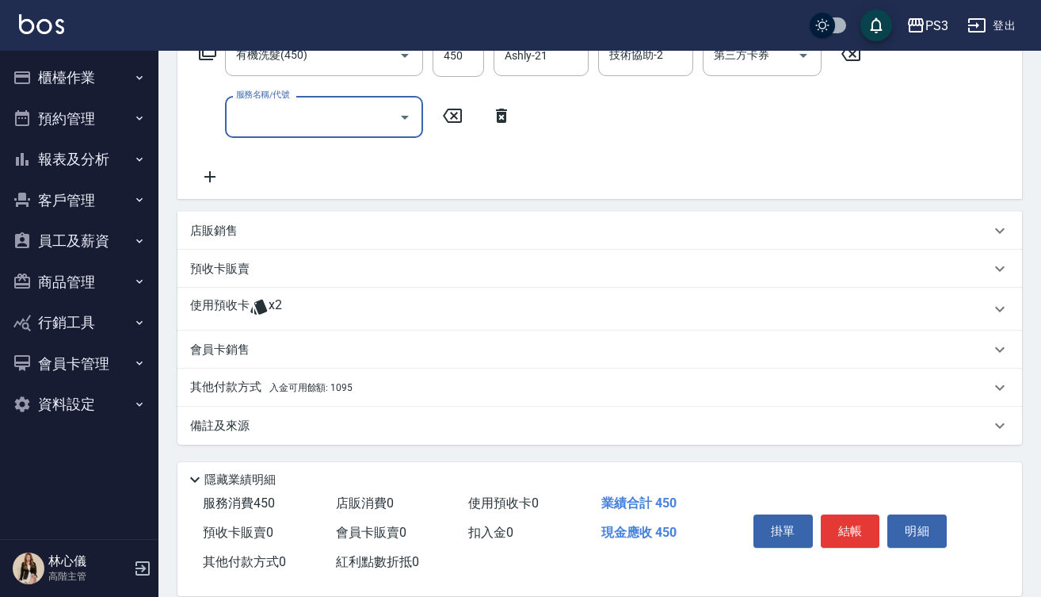
scroll to position [288, 0]
click at [255, 302] on icon at bounding box center [259, 306] width 19 height 19
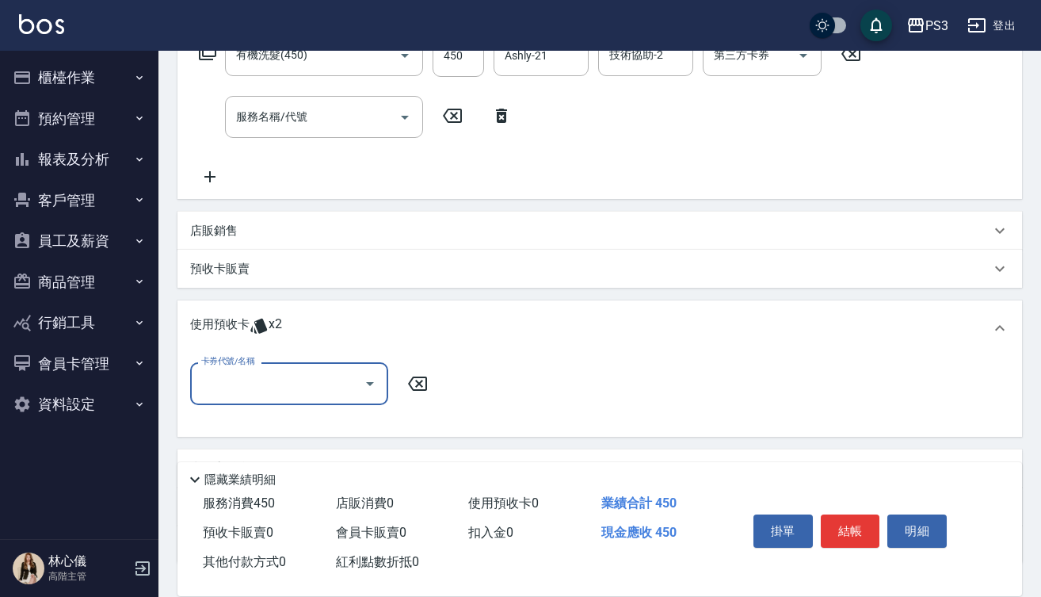
click at [343, 391] on input "卡券代號/名稱" at bounding box center [277, 383] width 160 height 28
click at [338, 423] on div "M3D(中) 剩餘2張" at bounding box center [289, 424] width 198 height 26
type input "M3D(中)"
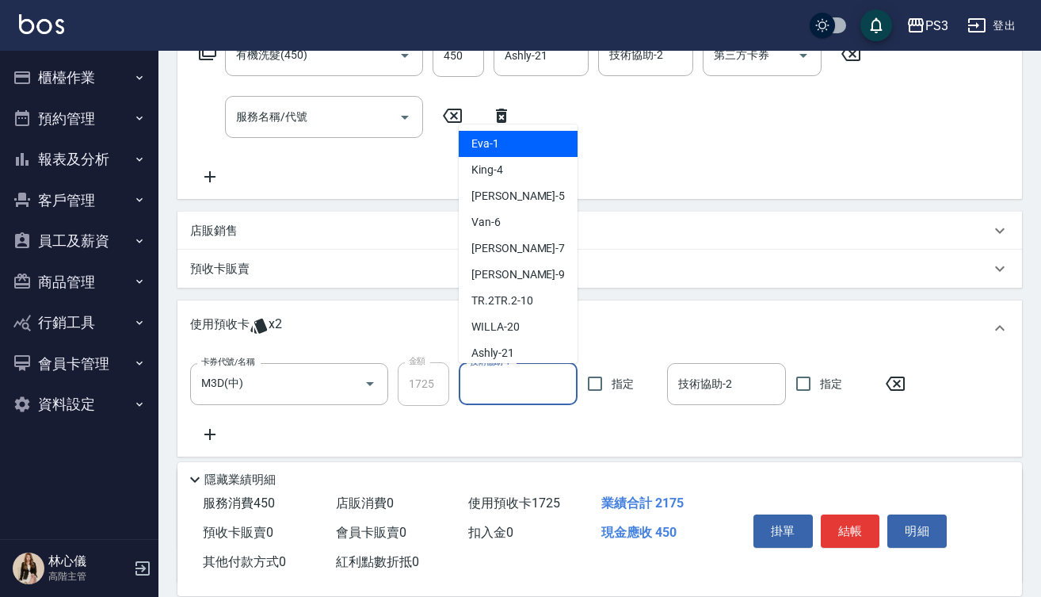
click at [510, 390] on input "技術協助-1" at bounding box center [518, 384] width 105 height 28
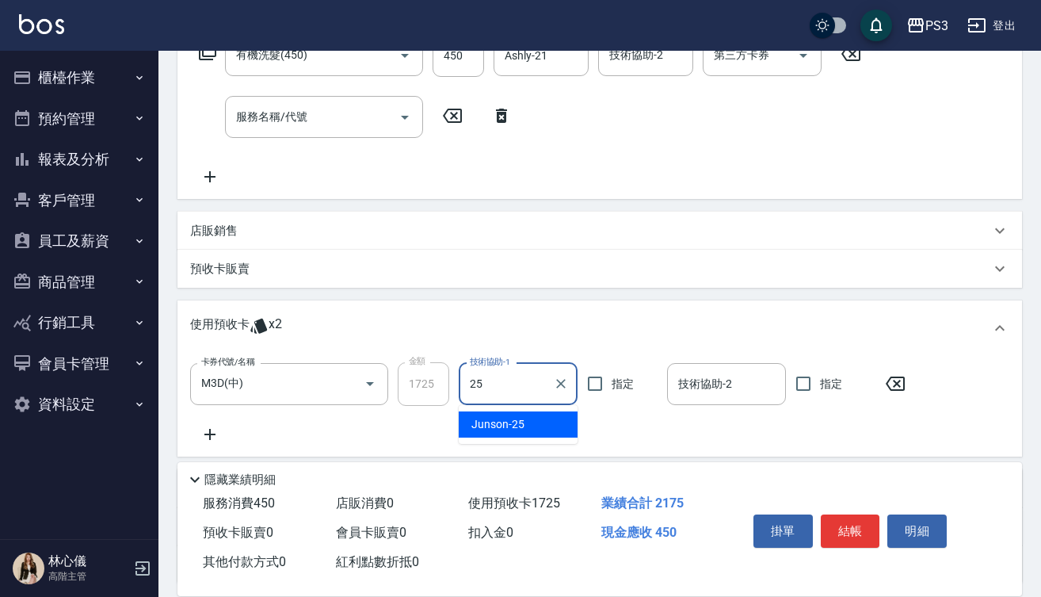
type input "Junson-25"
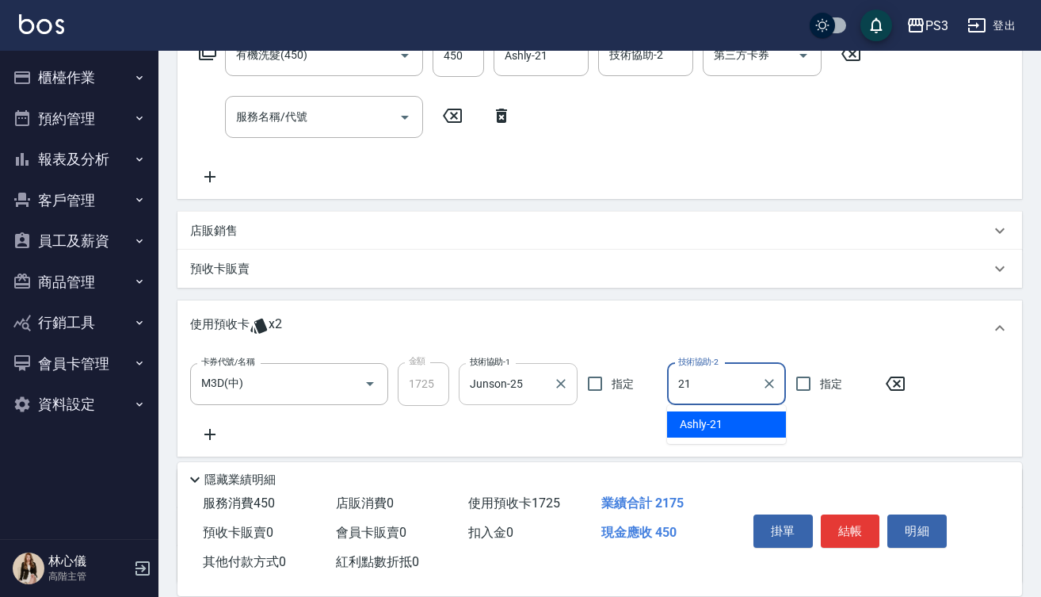
type input "Ashly-21"
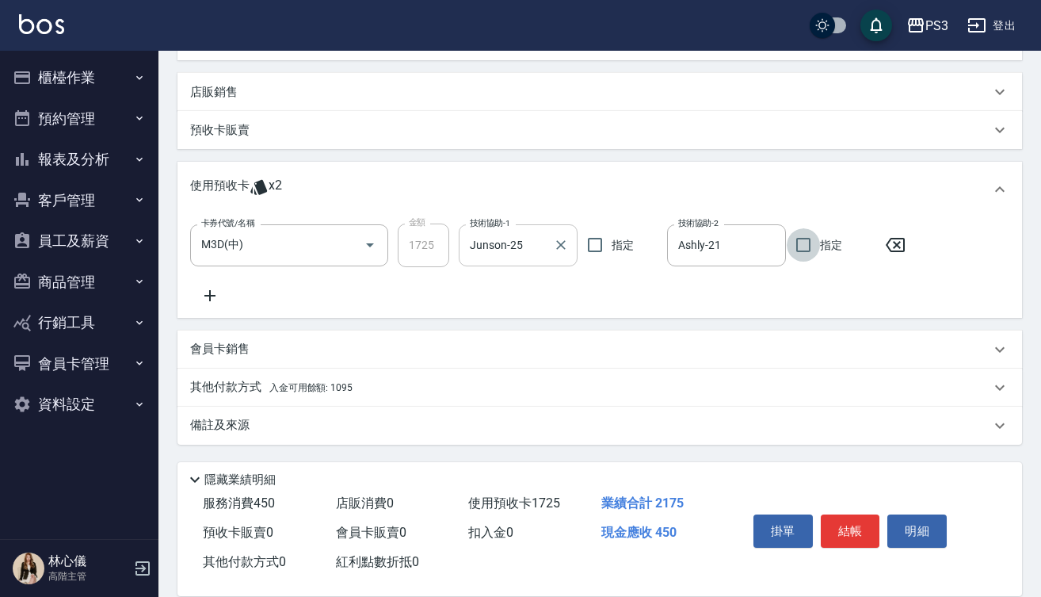
scroll to position [426, 0]
click at [308, 386] on span "入金可用餘額: 1095" at bounding box center [310, 387] width 83 height 11
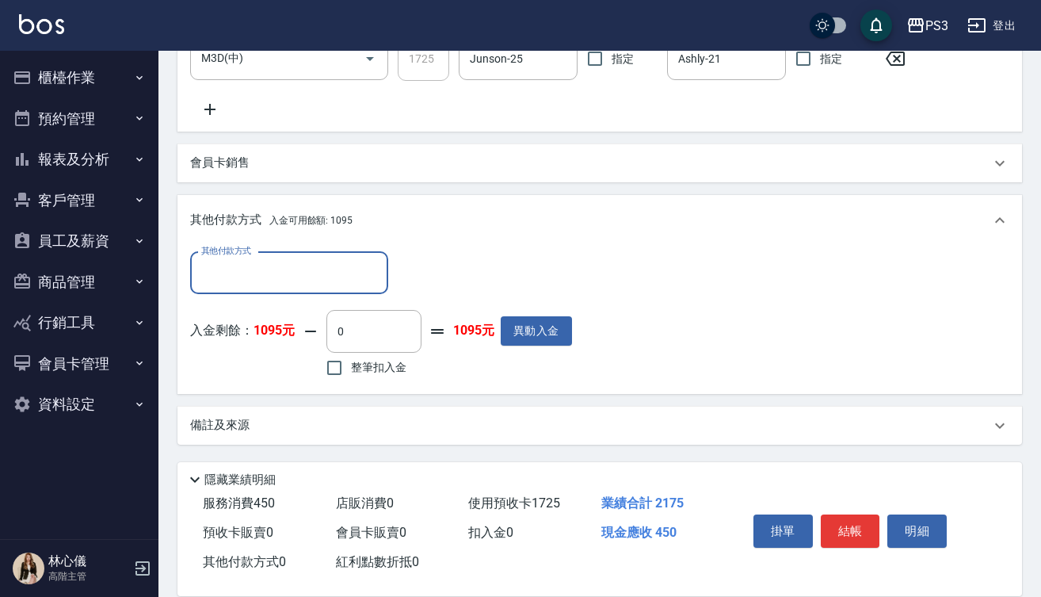
scroll to position [613, 0]
click at [322, 276] on input "其他付款方式" at bounding box center [289, 273] width 184 height 28
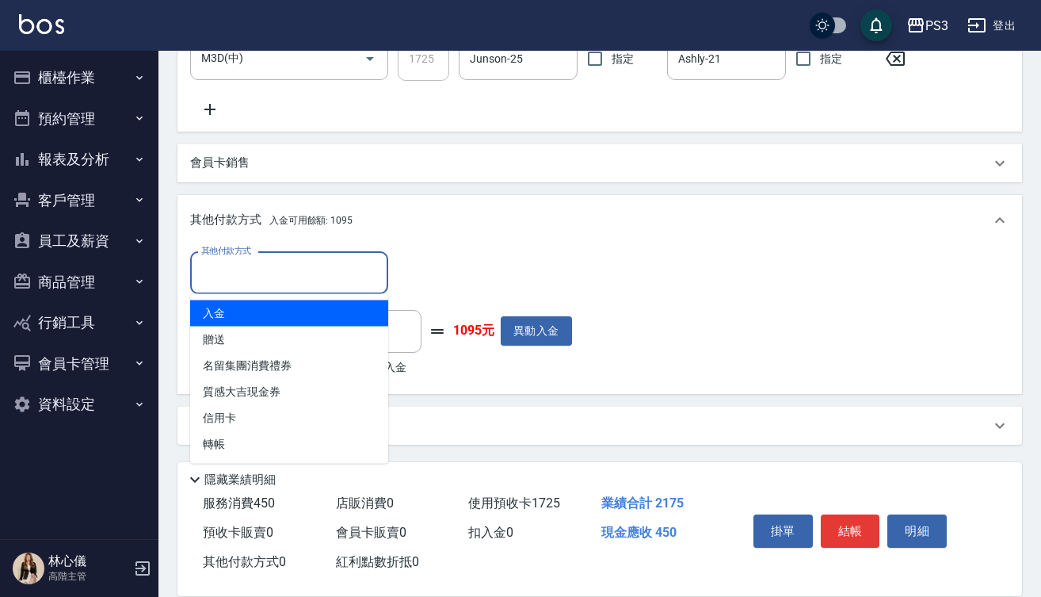
click at [464, 296] on div "其他付款方式 其他付款方式 入金剩餘： 1095元 0 ​ 整筆扣入金 1095元 異動入金" at bounding box center [381, 316] width 382 height 129
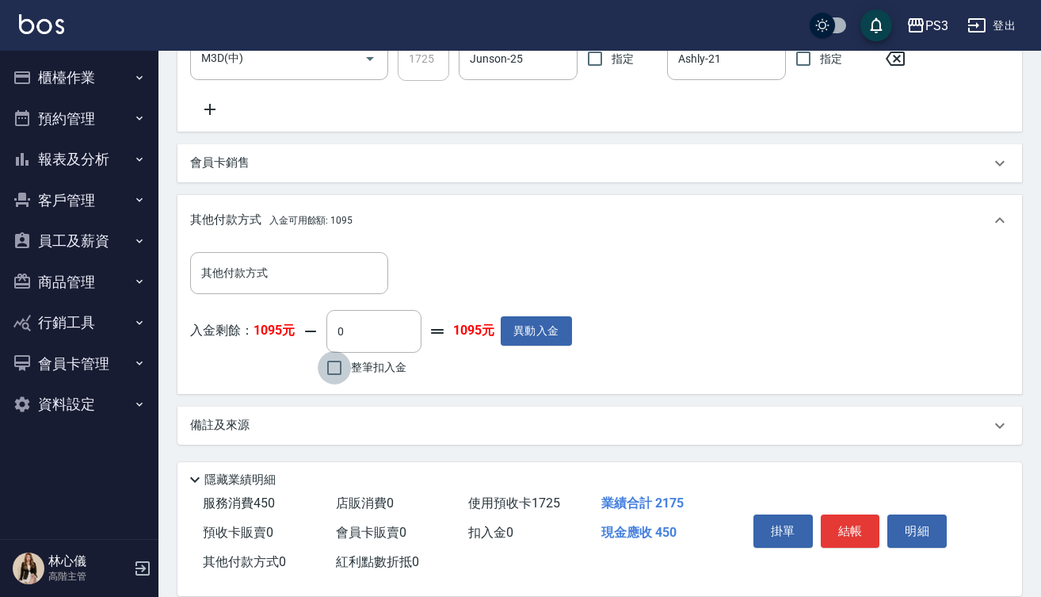
click at [336, 368] on input "整筆扣入金" at bounding box center [334, 367] width 33 height 33
checkbox input "true"
type input "450"
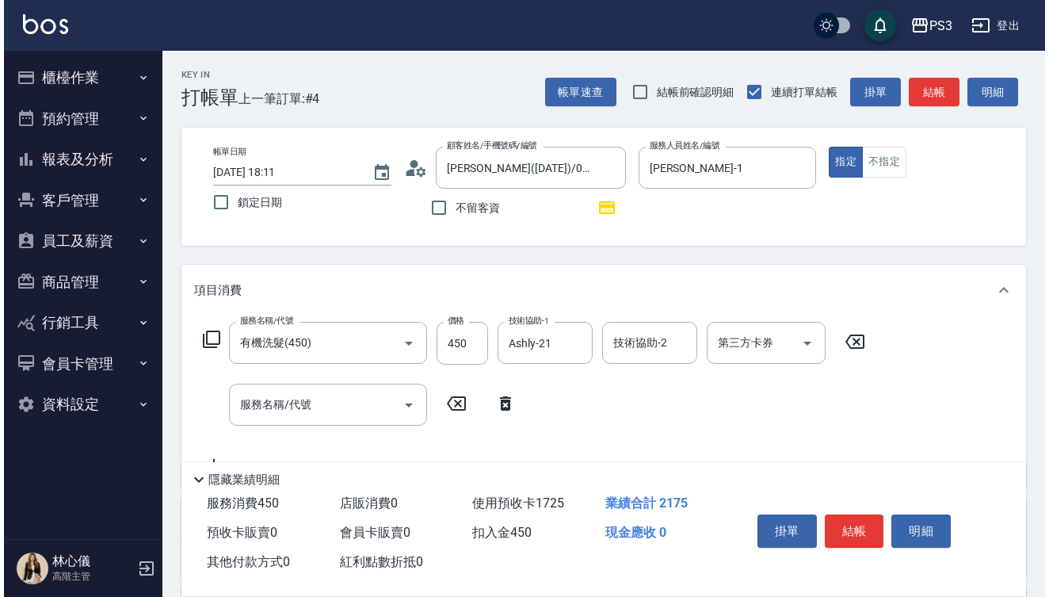
scroll to position [0, 0]
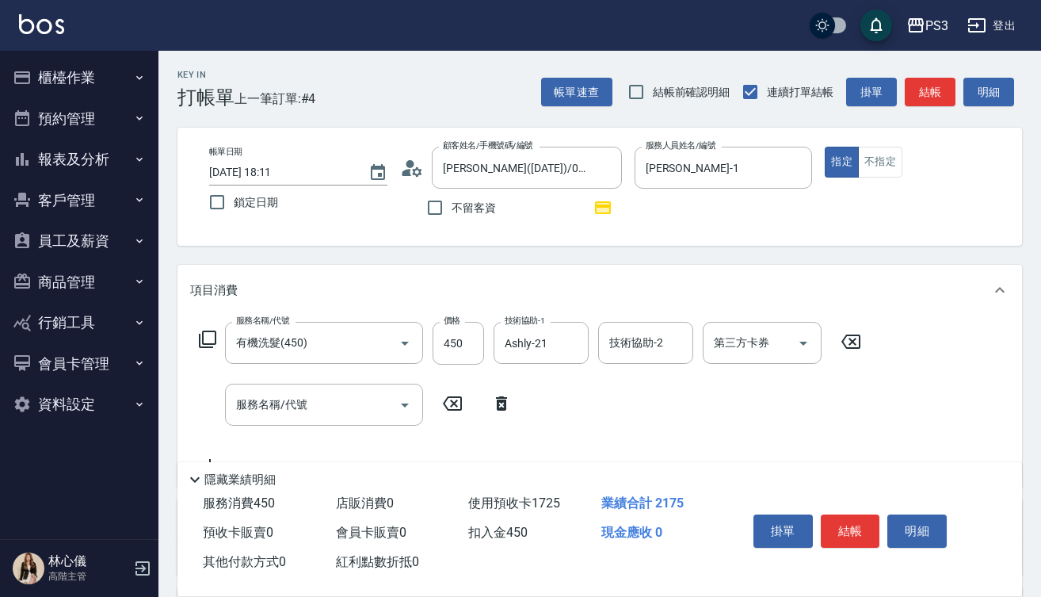
click at [412, 166] on circle at bounding box center [410, 164] width 8 height 8
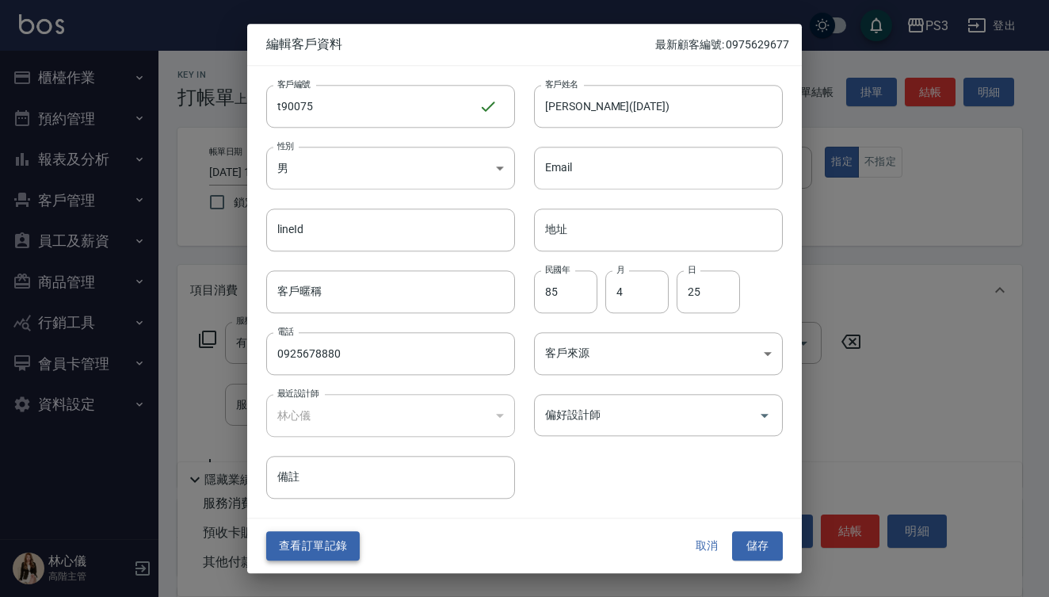
click at [312, 546] on button "查看訂單記錄" at bounding box center [313, 546] width 94 height 29
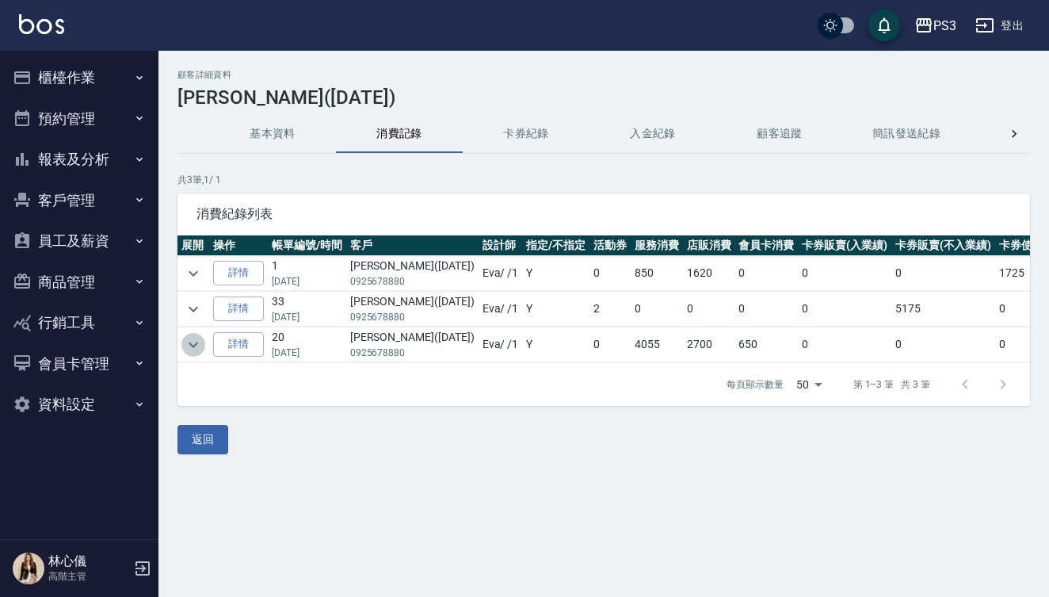
click at [193, 344] on icon "expand row" at bounding box center [193, 344] width 19 height 19
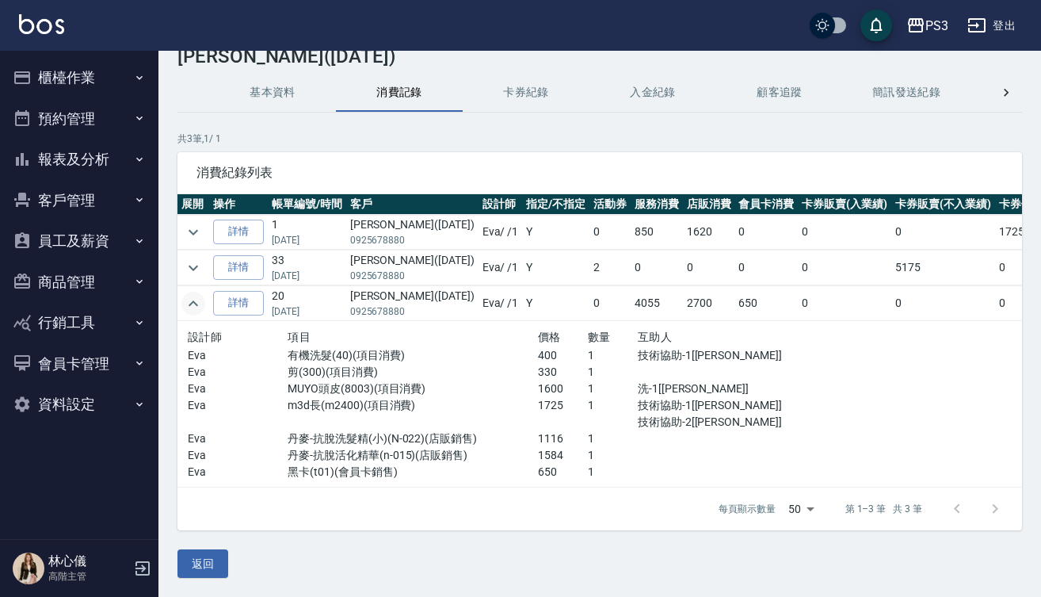
click at [194, 294] on icon "expand row" at bounding box center [193, 303] width 19 height 19
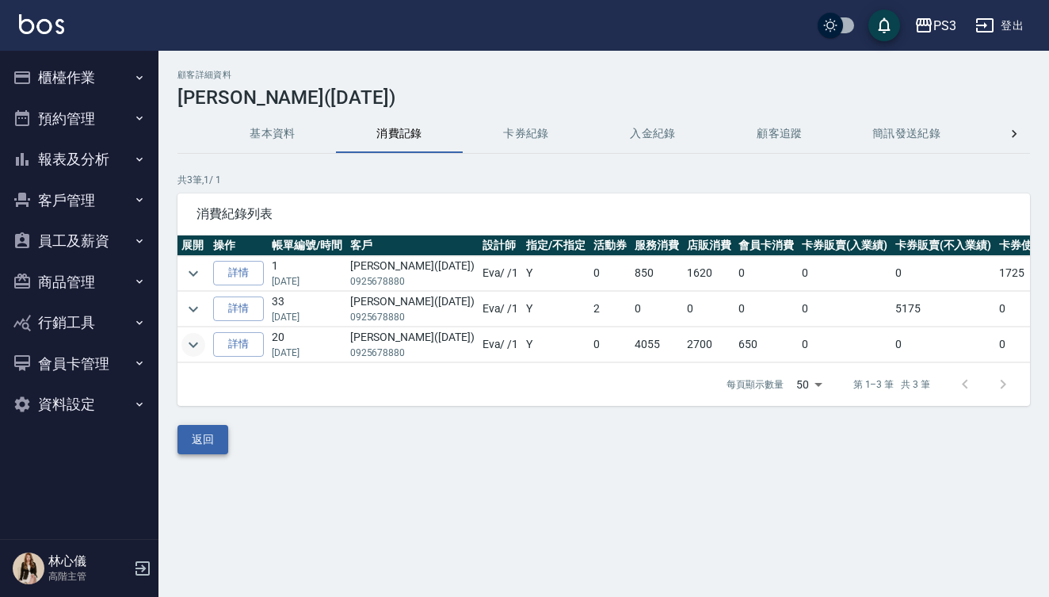
click at [206, 454] on button "返回" at bounding box center [203, 439] width 51 height 29
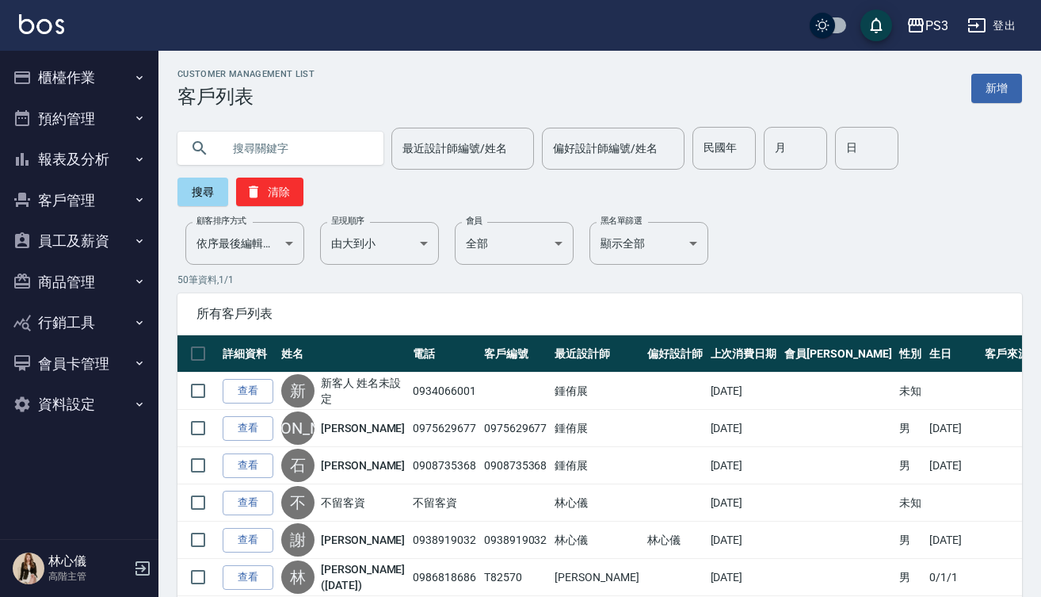
scroll to position [0, 8]
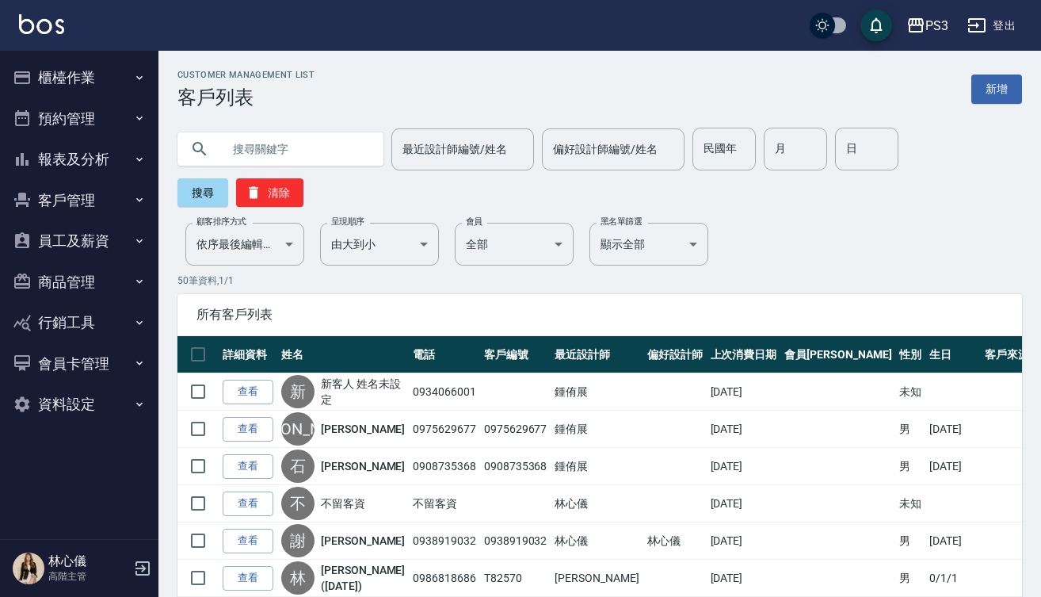
click at [69, 85] on button "櫃檯作業" at bounding box center [79, 77] width 146 height 41
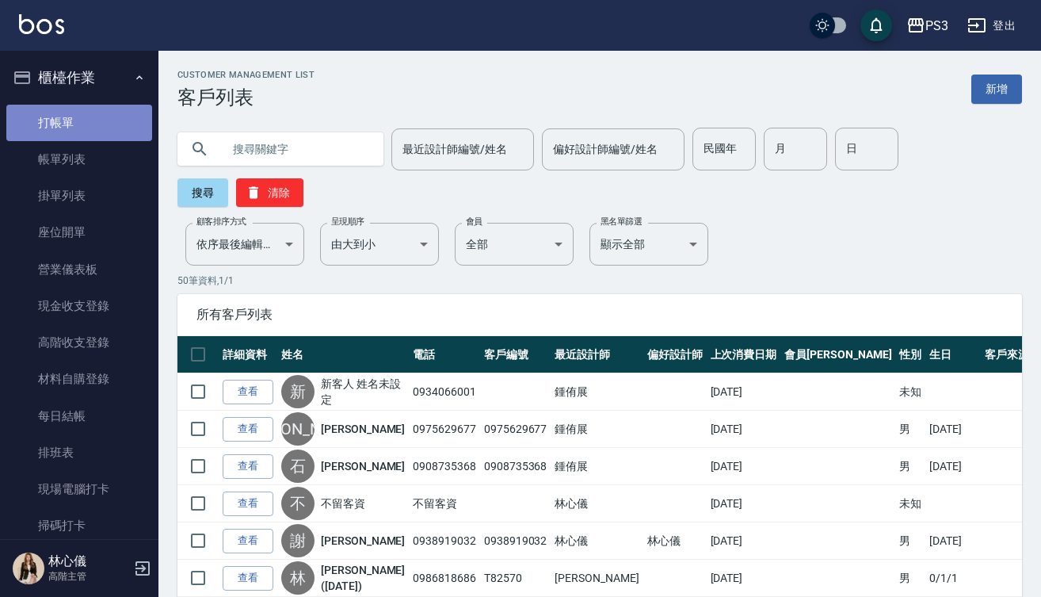
click at [99, 125] on link "打帳單" at bounding box center [79, 123] width 146 height 36
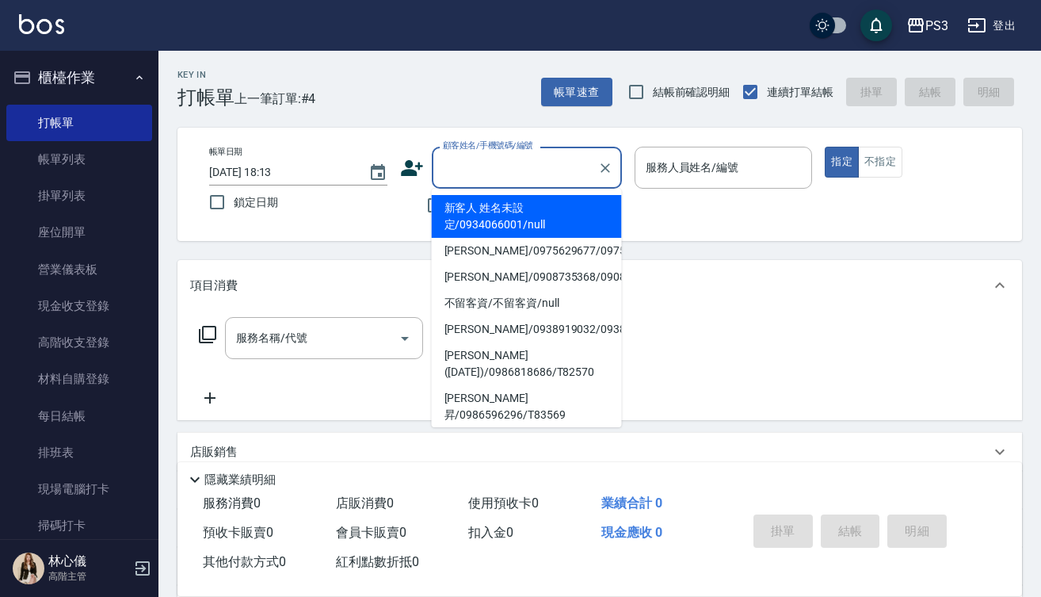
click at [489, 161] on input "顧客姓名/手機號碼/編號" at bounding box center [515, 168] width 152 height 28
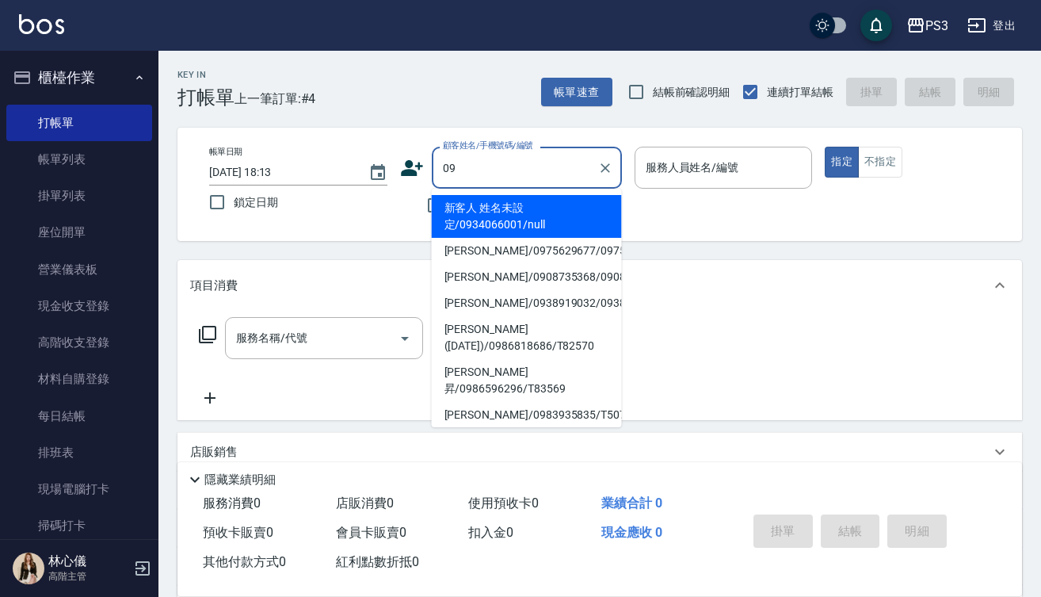
type input "0"
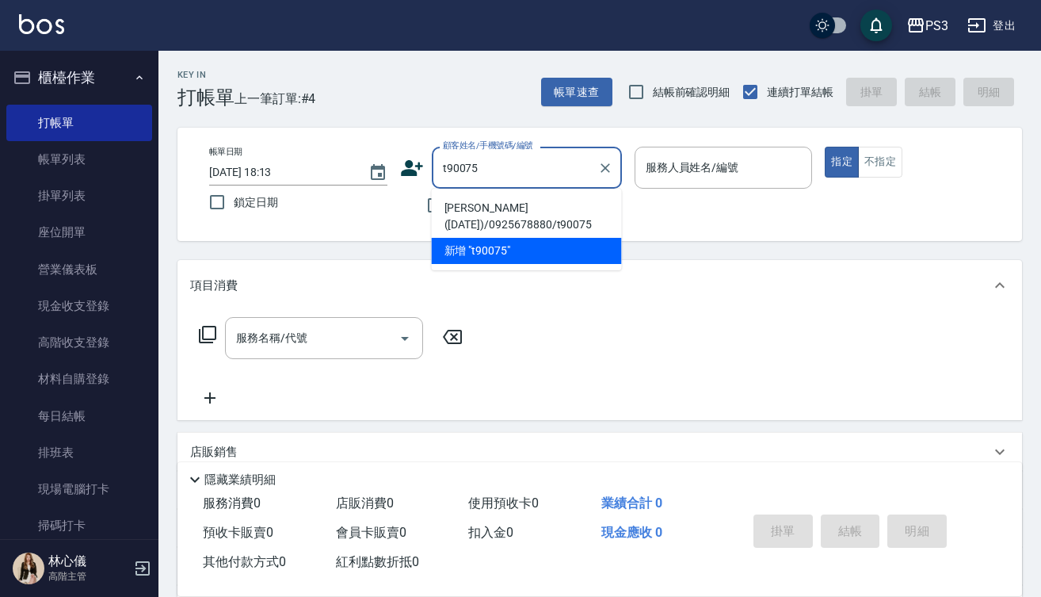
click at [510, 201] on li "[PERSON_NAME]([DATE])/0925678880/t90075" at bounding box center [527, 216] width 190 height 43
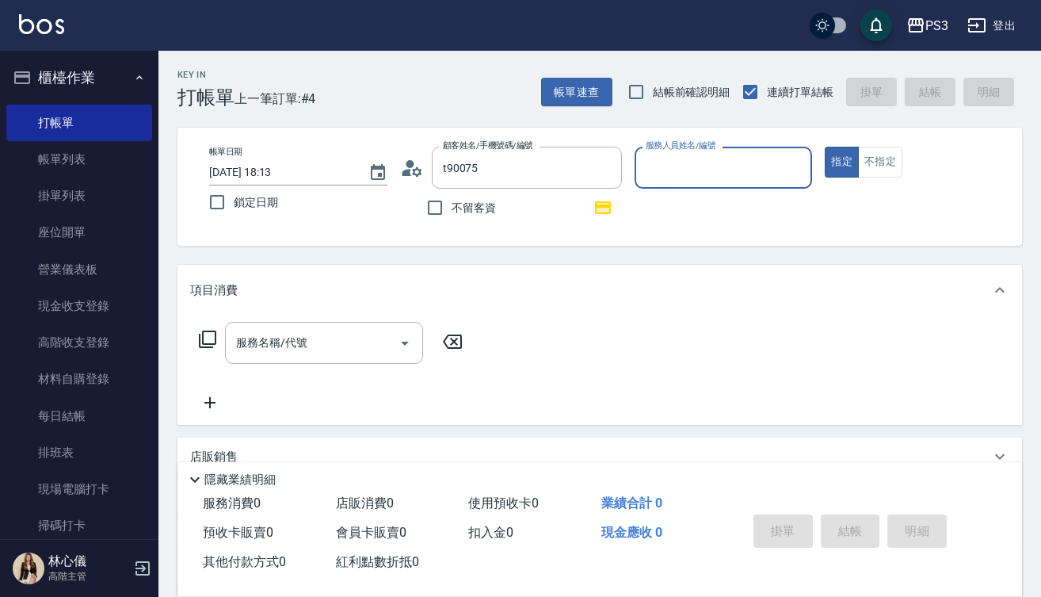
type input "[PERSON_NAME]([DATE])/0925678880/t90075"
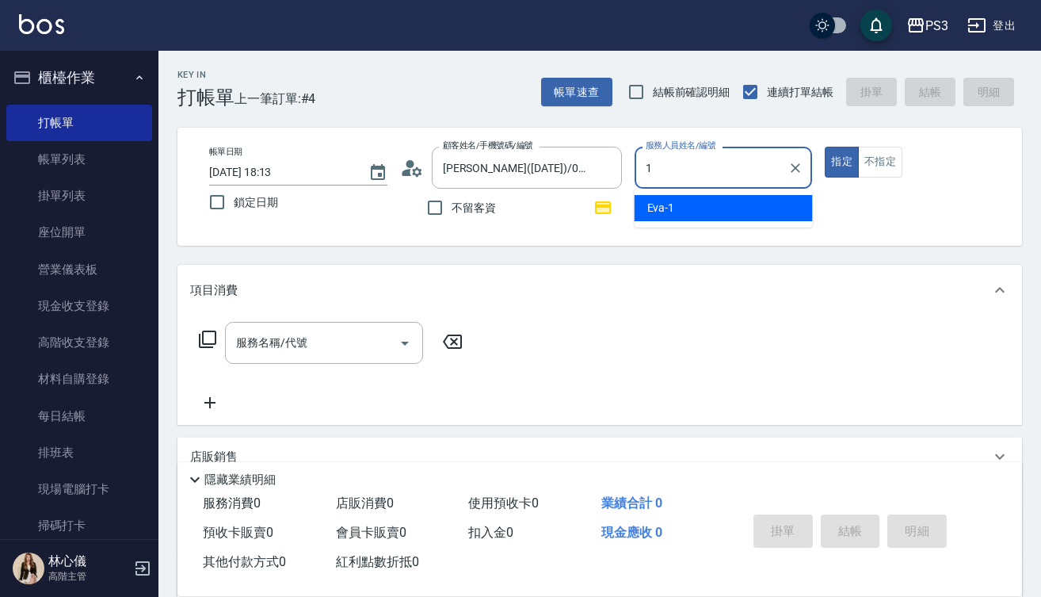
type input "[PERSON_NAME]-1"
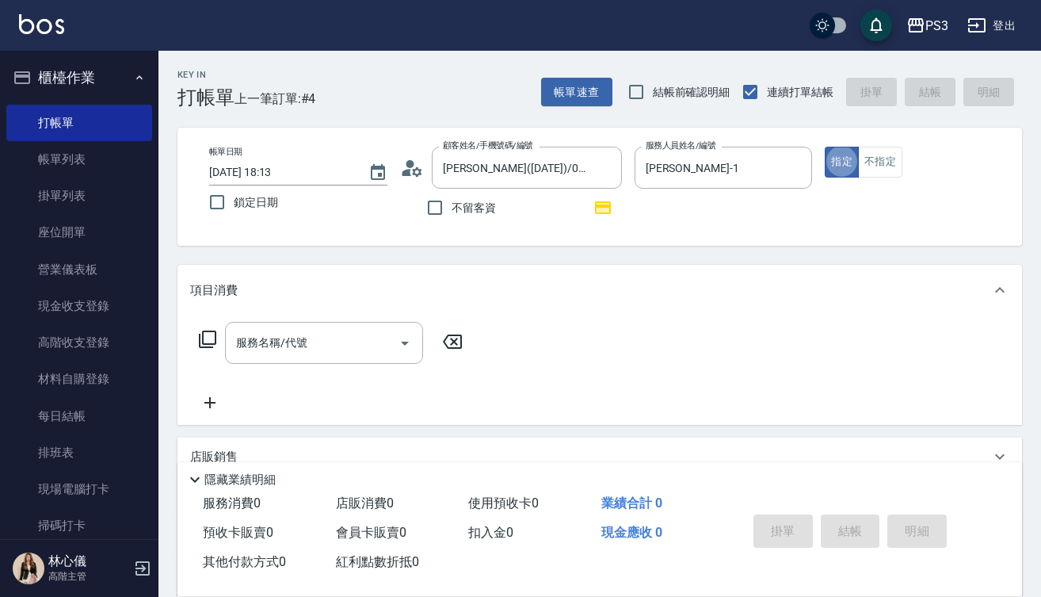
type button "true"
type input "3"
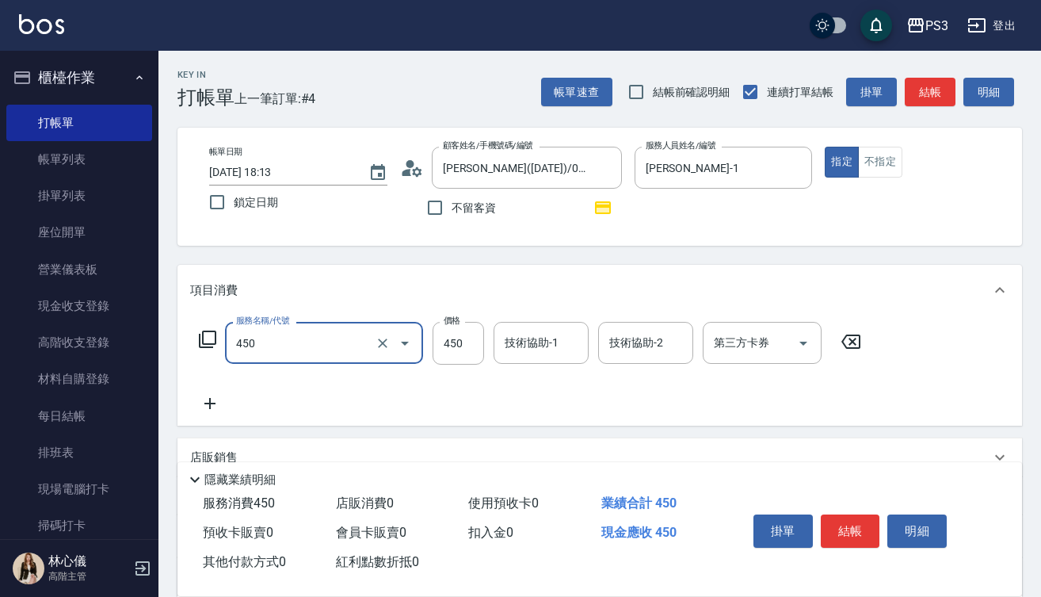
type input "有機洗髮(450)"
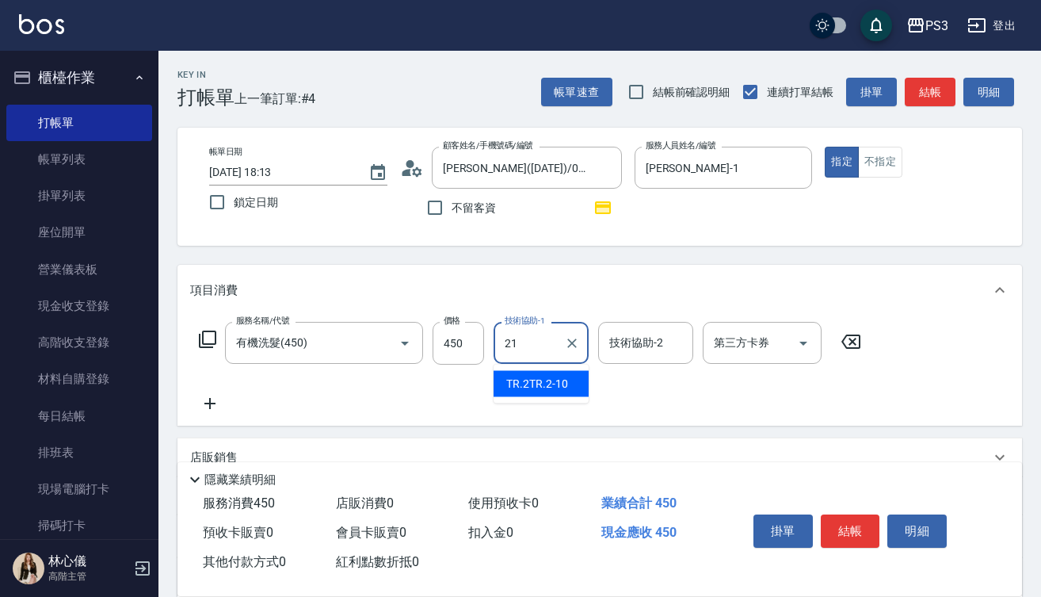
type input "Ashly-21"
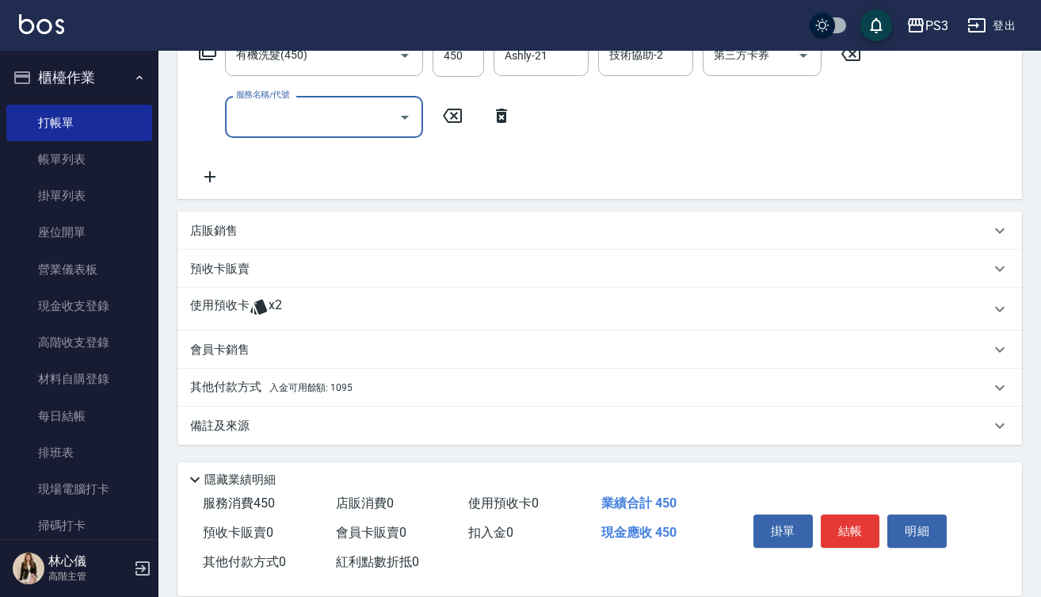
scroll to position [288, 0]
click at [250, 300] on icon at bounding box center [259, 306] width 19 height 19
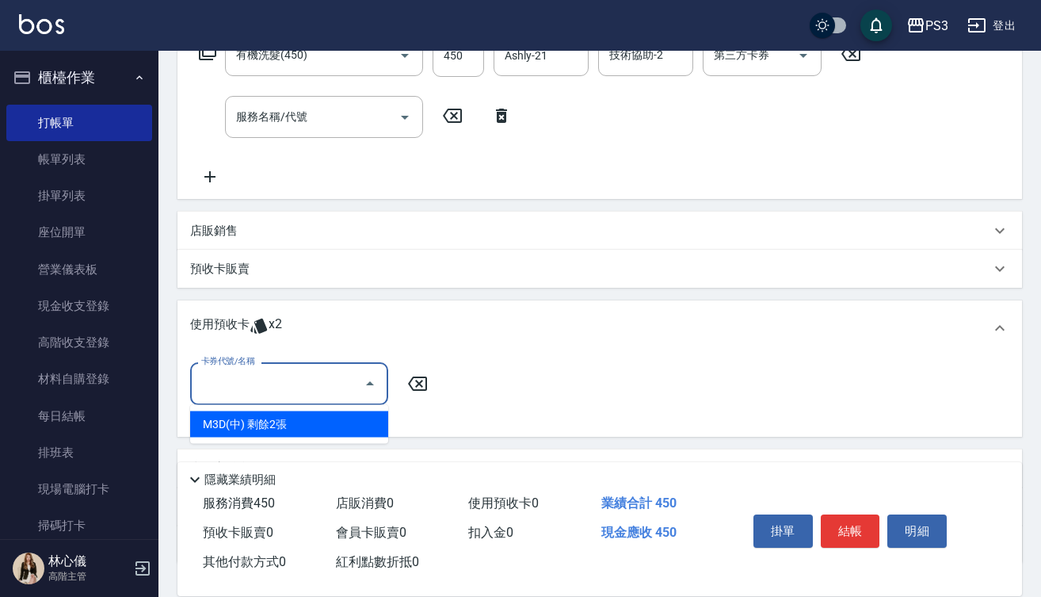
type input "M3D(中)"
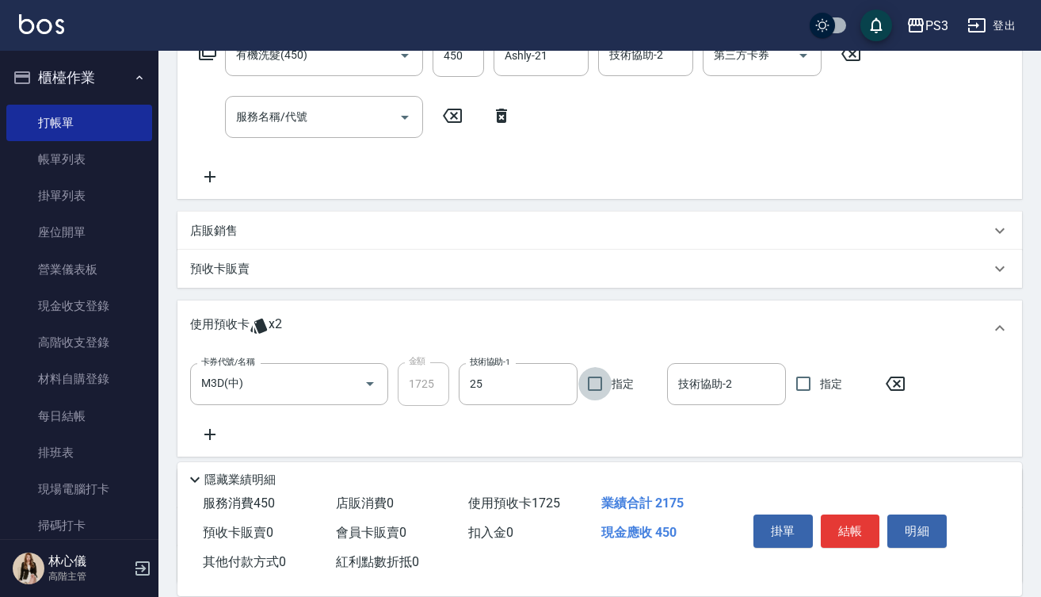
type input "Junson-25"
type input "Ashly-21"
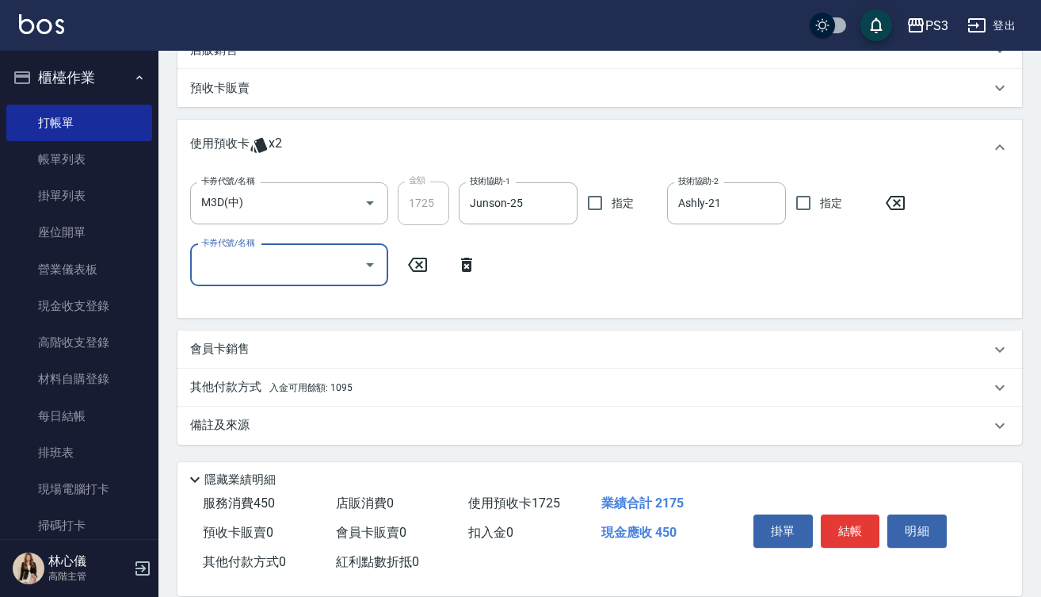
scroll to position [468, 0]
click at [323, 390] on span "入金可用餘額: 1095" at bounding box center [310, 387] width 83 height 11
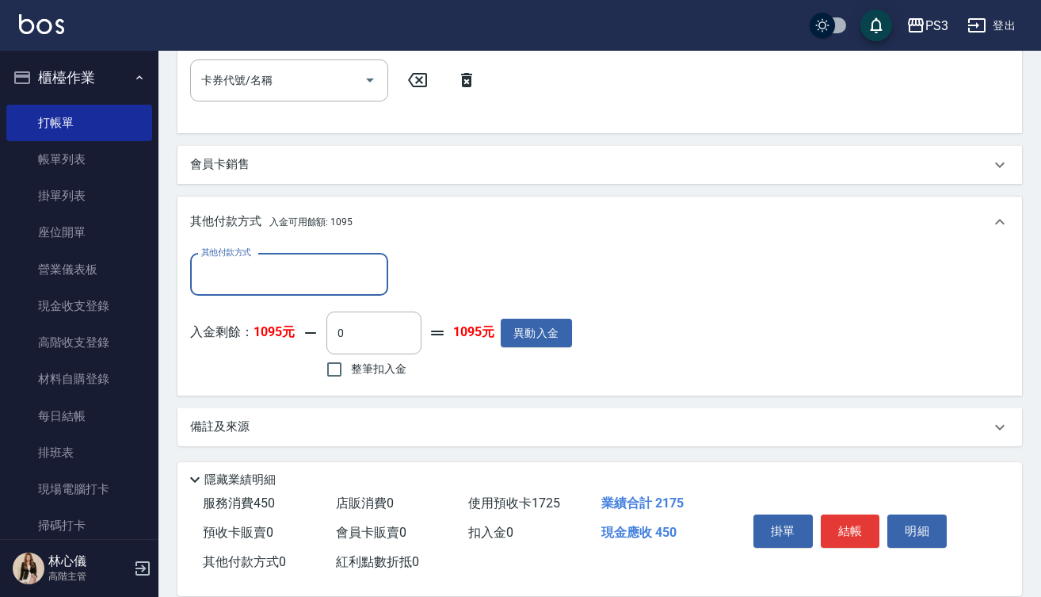
scroll to position [655, 0]
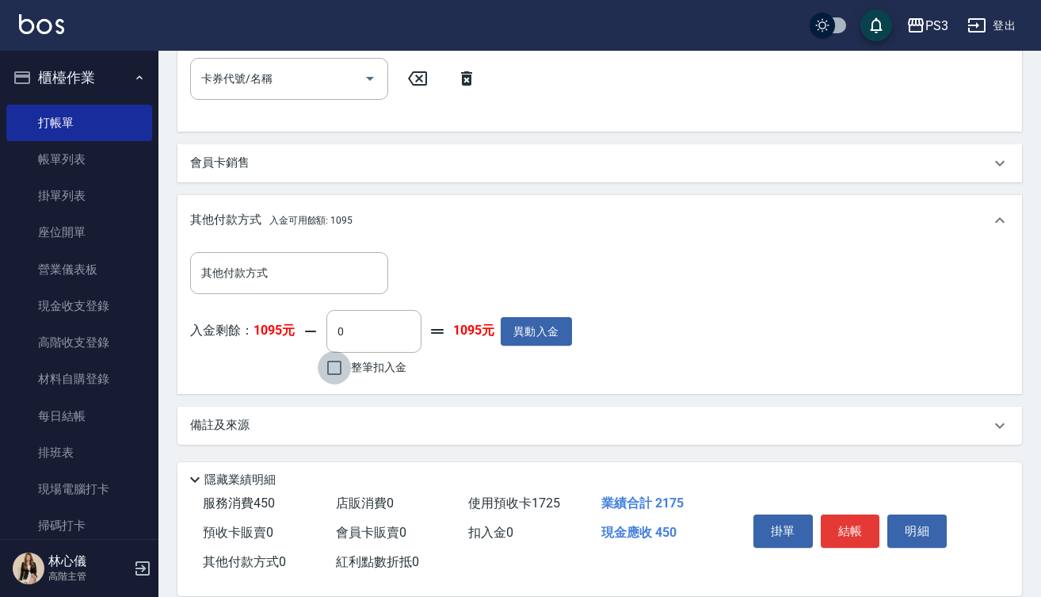
click at [333, 370] on input "整筆扣入金" at bounding box center [334, 367] width 33 height 33
checkbox input "true"
type input "450"
click at [847, 533] on button "結帳" at bounding box center [850, 530] width 59 height 33
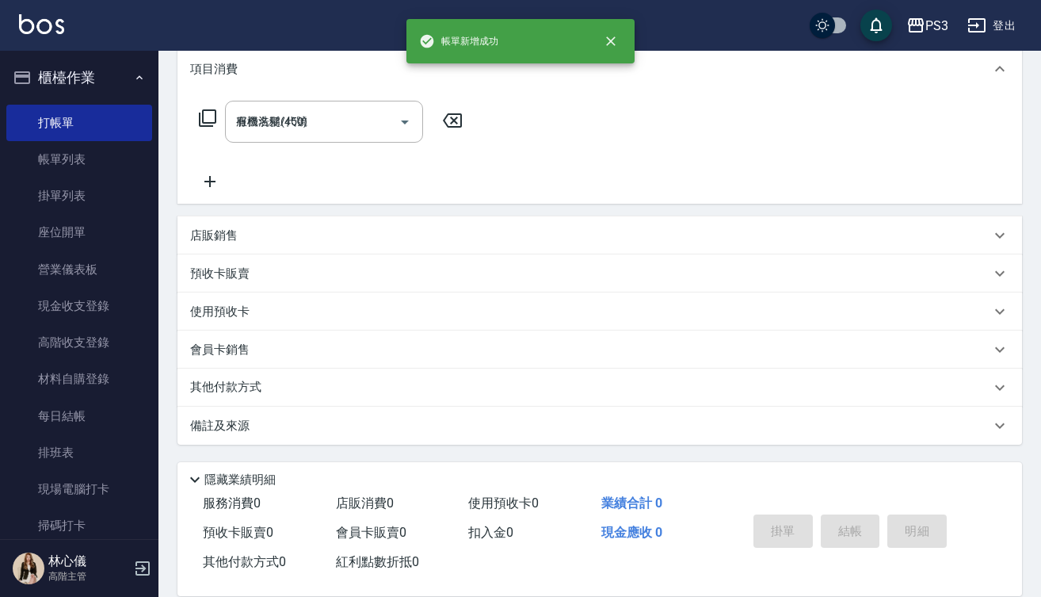
type input "[DATE] 18:14"
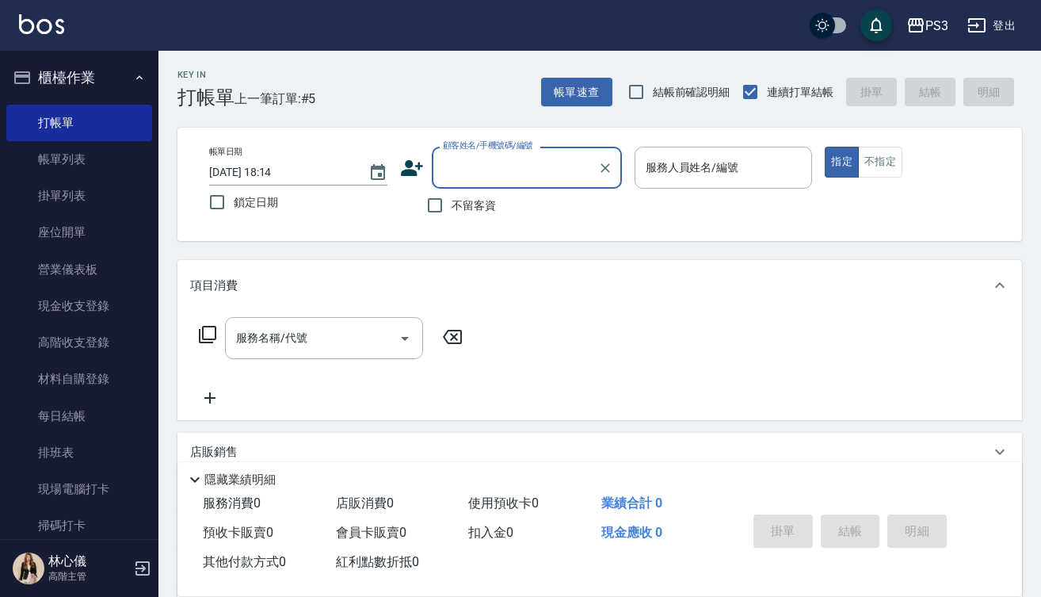
click at [467, 177] on input "顧客姓名/手機號碼/編號" at bounding box center [515, 168] width 152 height 28
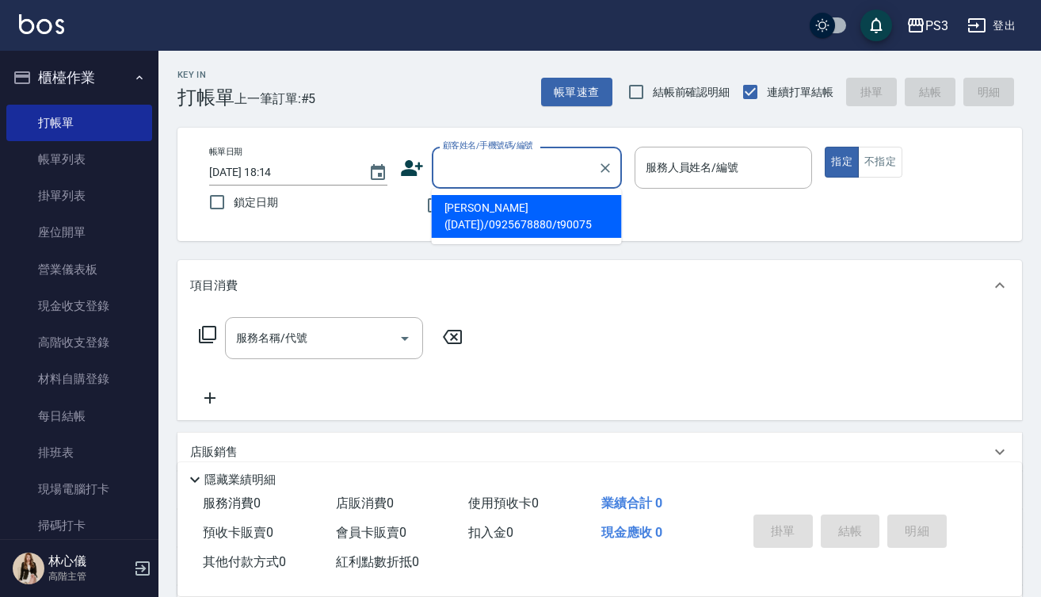
click at [482, 212] on li "[PERSON_NAME]([DATE])/0925678880/t90075" at bounding box center [527, 216] width 190 height 43
type input "[PERSON_NAME]([DATE])/0925678880/t90075"
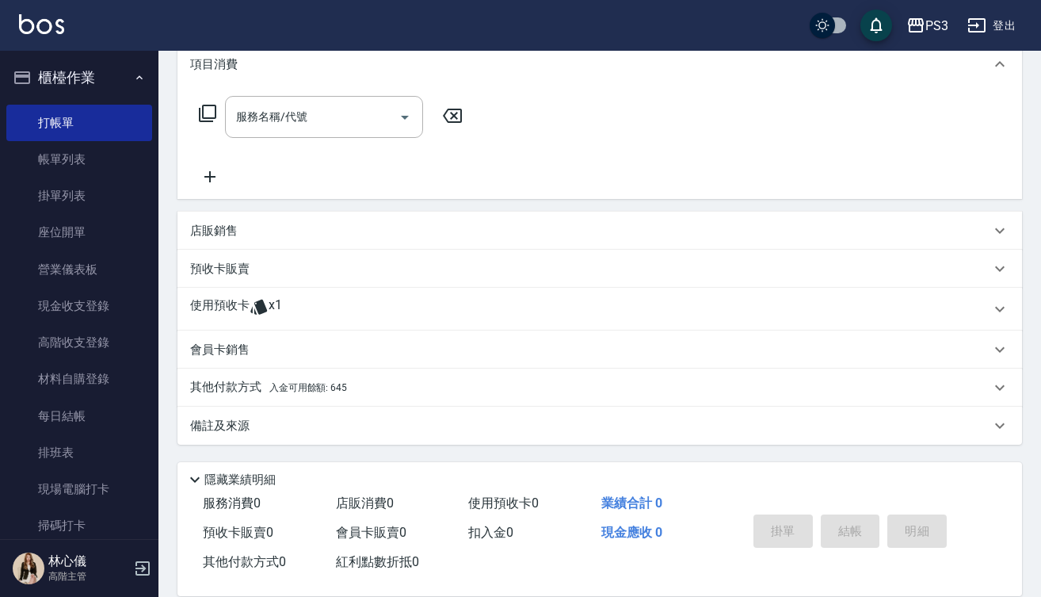
scroll to position [226, 0]
click at [292, 377] on div "其他付款方式 入金可用餘額: 645" at bounding box center [600, 387] width 845 height 38
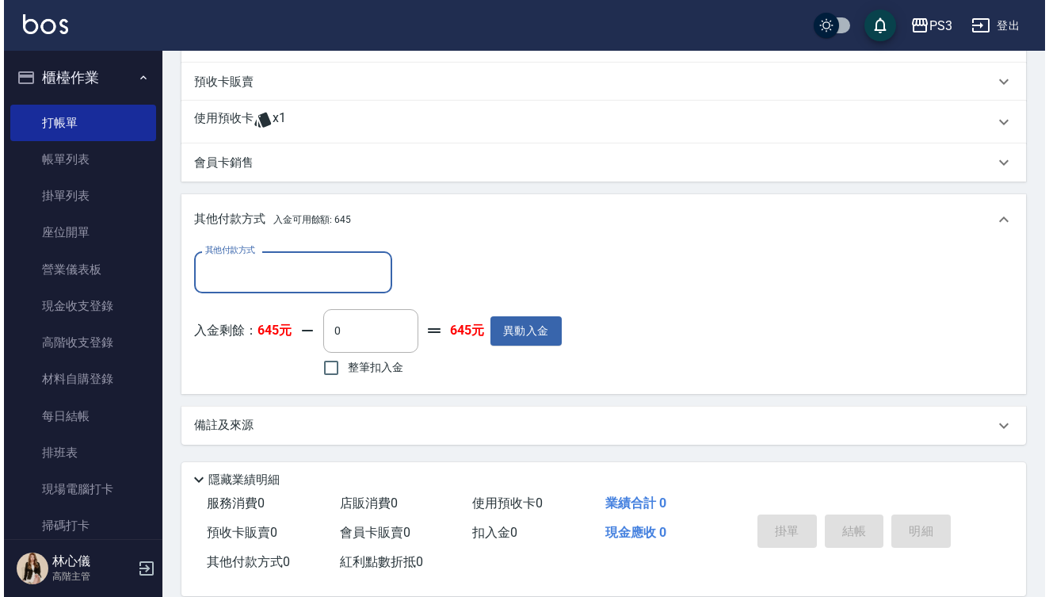
scroll to position [413, 0]
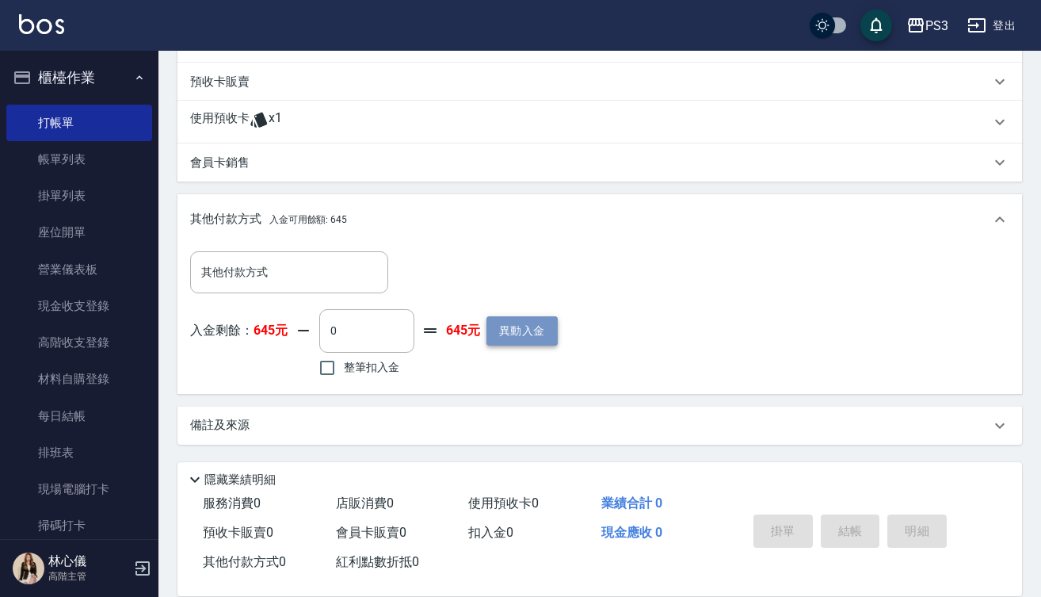
click at [531, 330] on button "異動入金" at bounding box center [522, 330] width 71 height 29
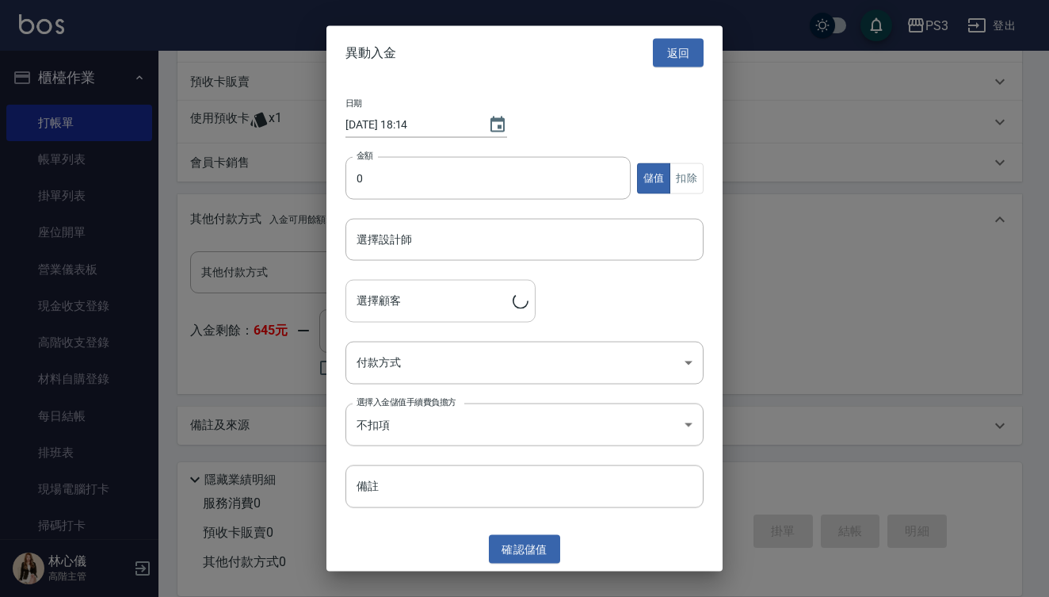
type input "[PERSON_NAME]([DATE])/0925678880/t90075"
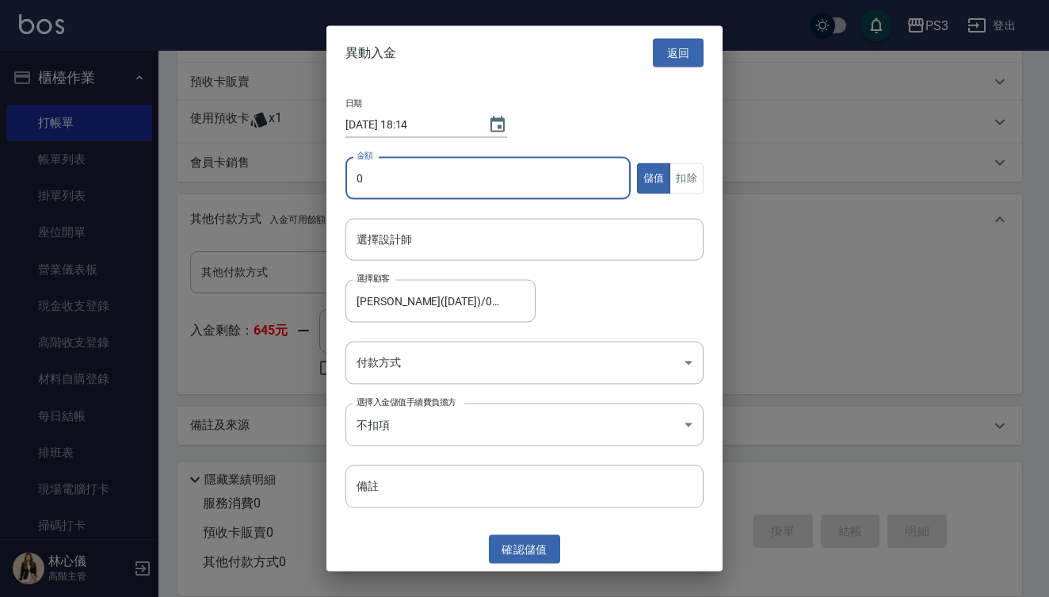
click at [353, 174] on input "0" at bounding box center [487, 178] width 285 height 43
type input "3405"
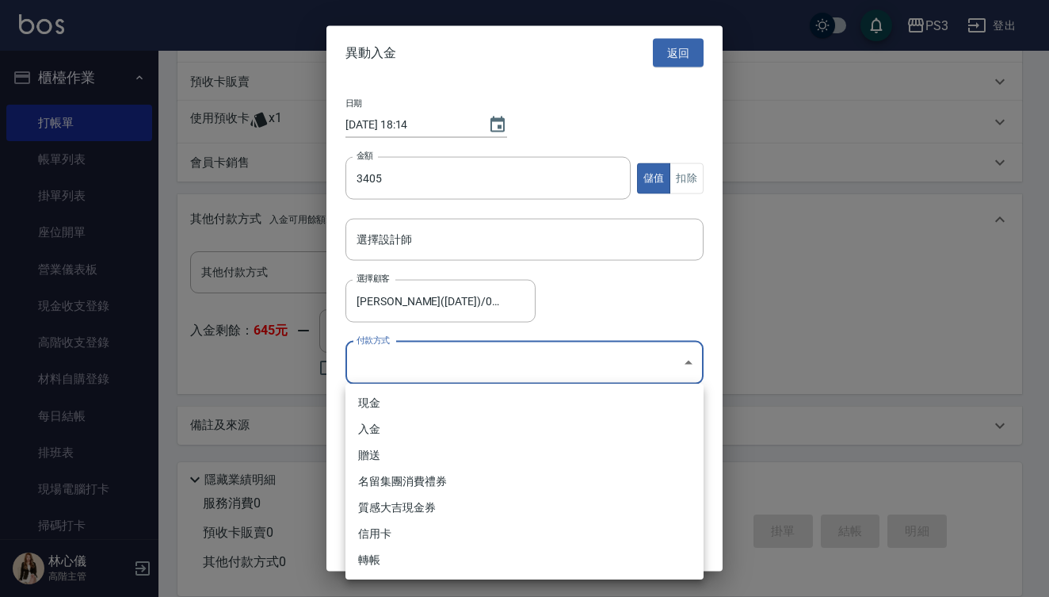
click at [440, 361] on body "PS3 登出 櫃檯作業 打帳單 帳單列表 掛單列表 座位開單 營業儀表板 現金收支登錄 高階收支登錄 材料自購登錄 每日結帳 排班表 現場電腦打卡 掃碼打卡 …" at bounding box center [524, 92] width 1049 height 1010
click at [419, 455] on li "贈送" at bounding box center [524, 455] width 358 height 26
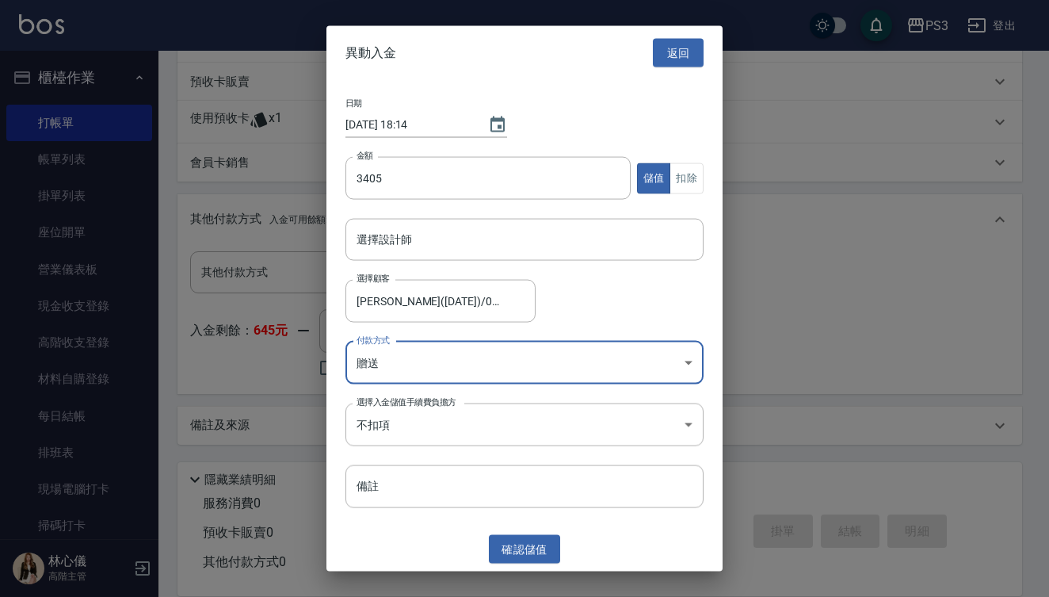
type input "贈送"
click at [464, 426] on body "PS3 登出 櫃檯作業 打帳單 帳單列表 掛單列表 座位開單 營業儀表板 現金收支登錄 高階收支登錄 材料自購登錄 每日結帳 排班表 現場電腦打卡 掃碼打卡 …" at bounding box center [524, 92] width 1049 height 1010
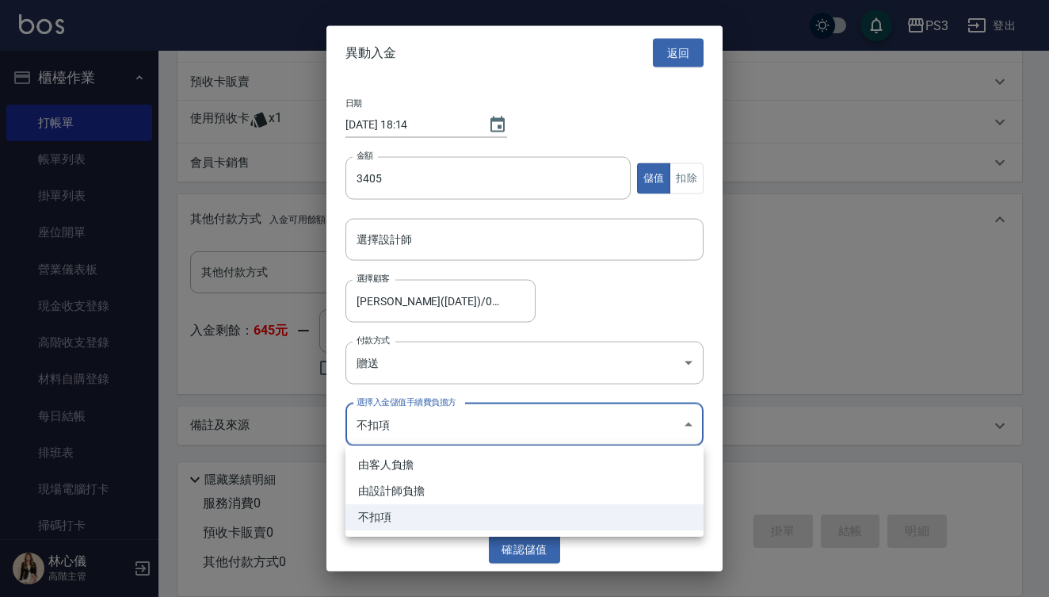
click at [464, 426] on div at bounding box center [524, 298] width 1049 height 597
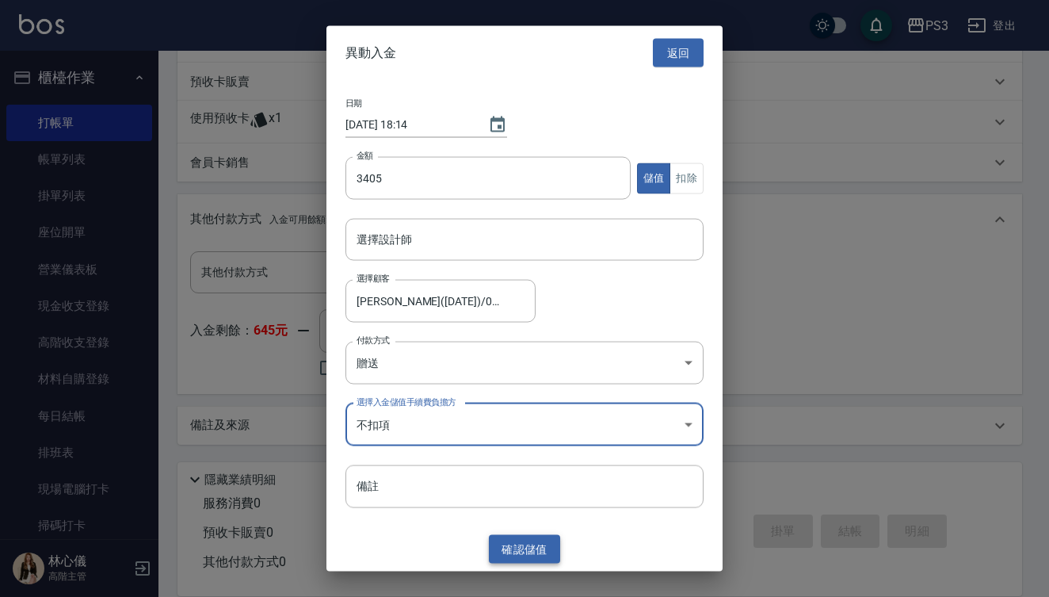
click at [520, 548] on button "確認 儲值" at bounding box center [524, 548] width 71 height 29
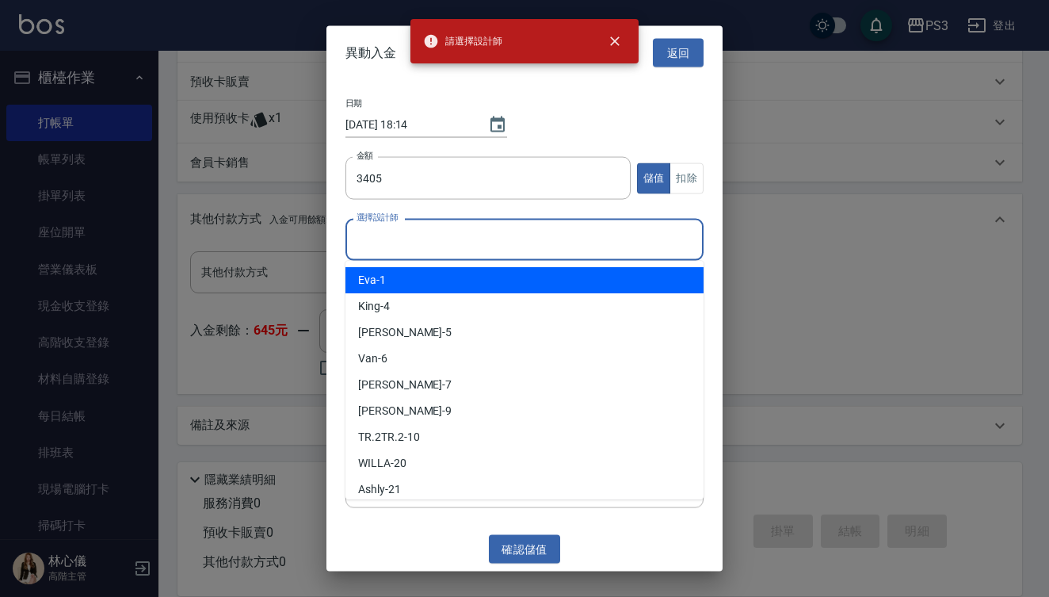
click at [638, 235] on input "選擇設計師" at bounding box center [525, 240] width 344 height 28
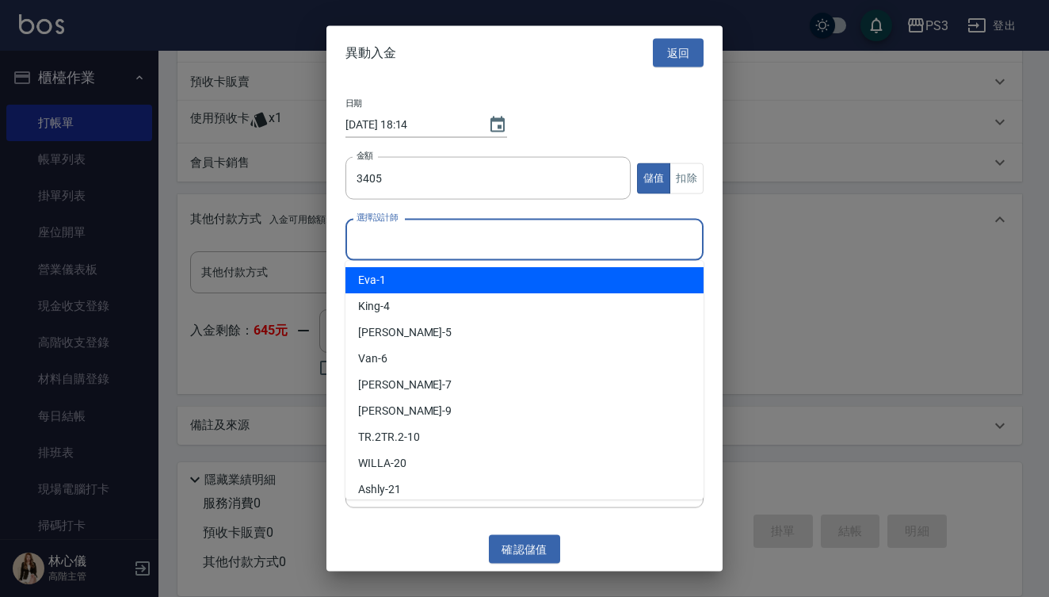
click at [486, 272] on div "[PERSON_NAME] -1" at bounding box center [524, 280] width 358 height 26
type input "[PERSON_NAME]-1"
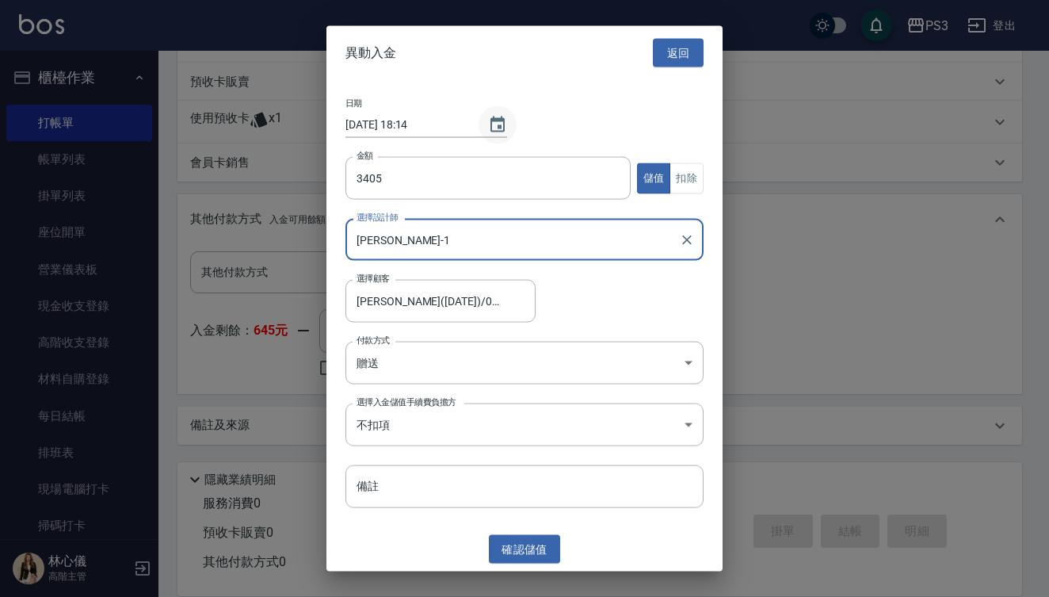
click at [497, 113] on button "Choose date, selected date is 2025-08-14" at bounding box center [498, 124] width 38 height 38
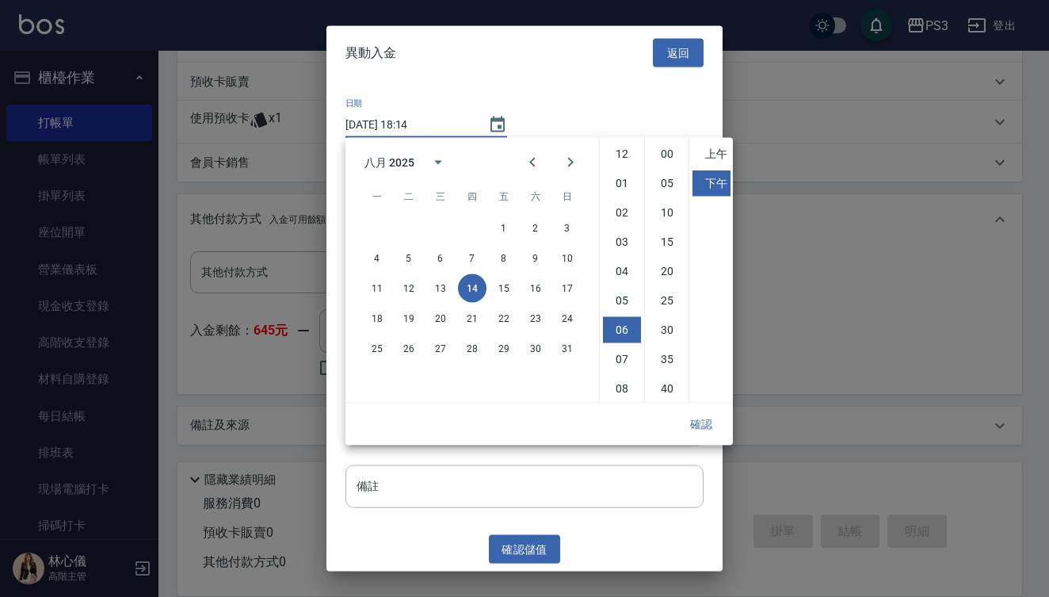
scroll to position [89, 0]
click at [533, 168] on icon "Previous month" at bounding box center [532, 162] width 19 height 19
click at [534, 156] on icon "Previous month" at bounding box center [532, 162] width 19 height 19
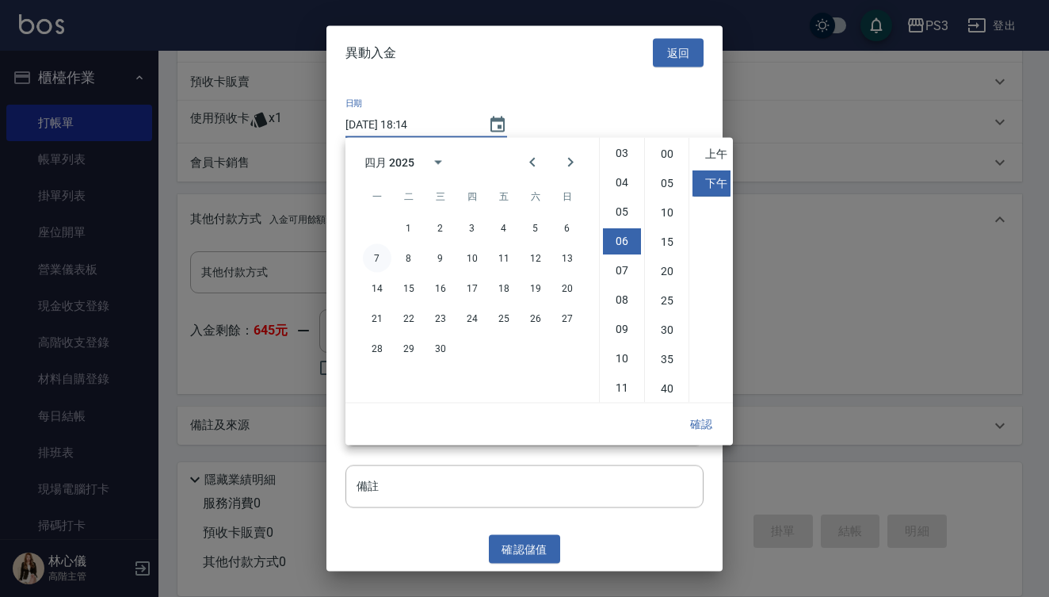
click at [374, 258] on button "7" at bounding box center [377, 258] width 29 height 29
type input "[DATE] 18:14"
click at [702, 419] on button "確認" at bounding box center [701, 424] width 51 height 29
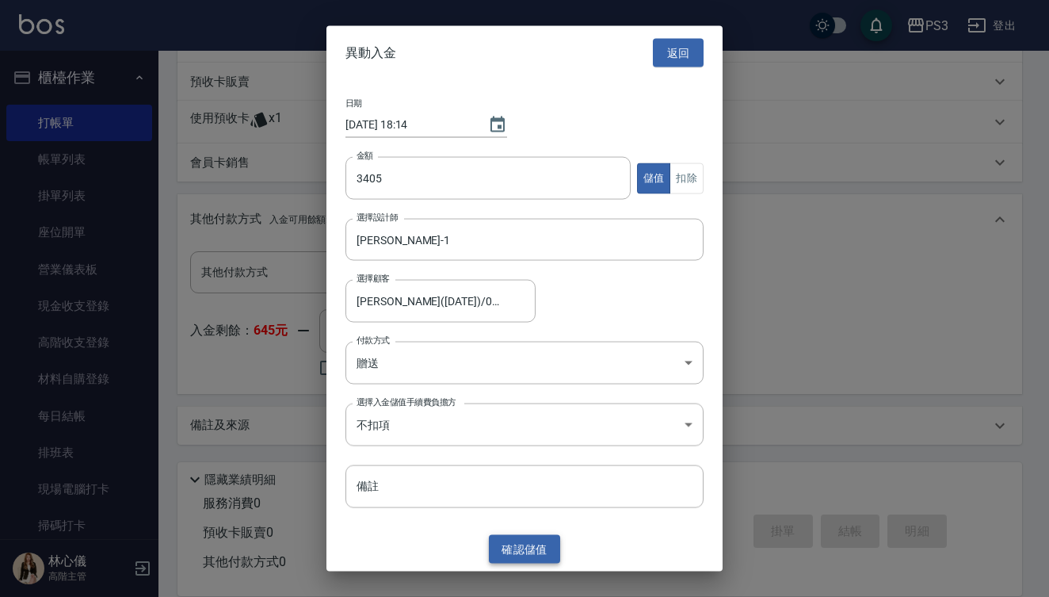
click at [529, 551] on button "確認 儲值" at bounding box center [524, 548] width 71 height 29
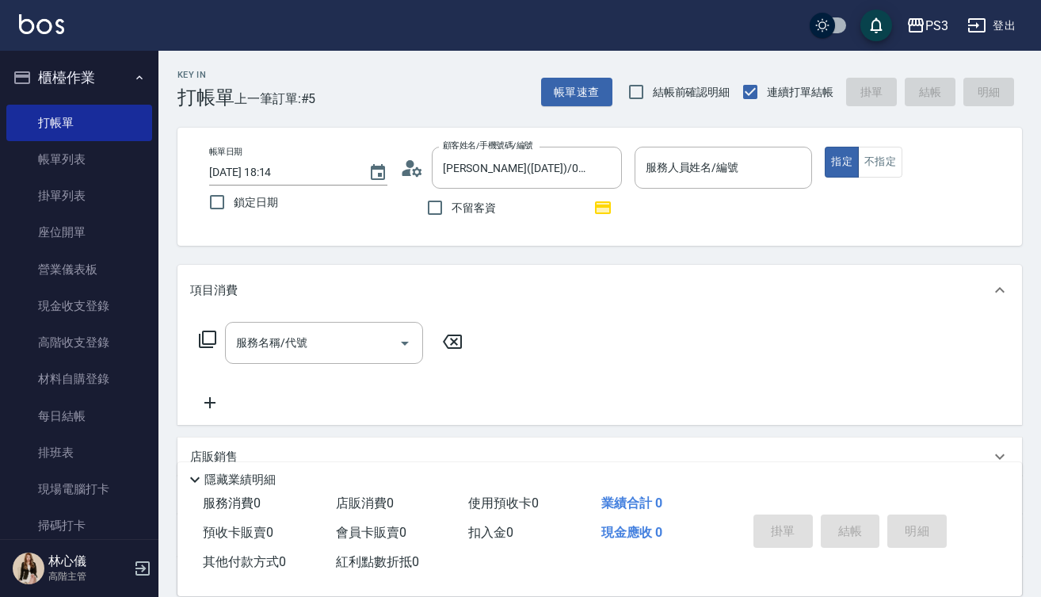
scroll to position [0, 0]
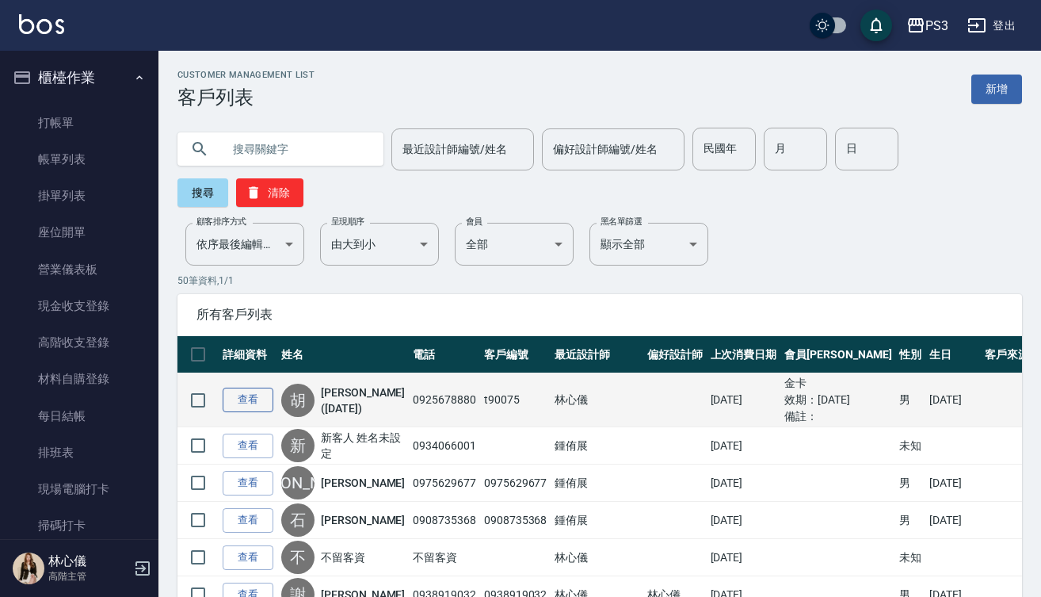
click at [257, 399] on link "查看" at bounding box center [248, 399] width 51 height 25
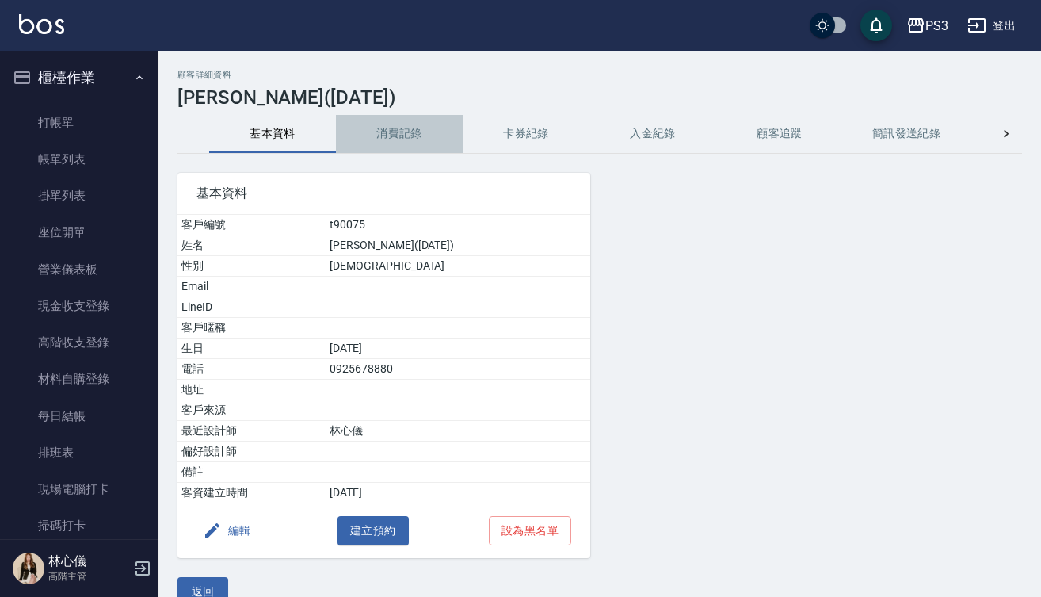
click at [397, 135] on button "消費記錄" at bounding box center [399, 134] width 127 height 38
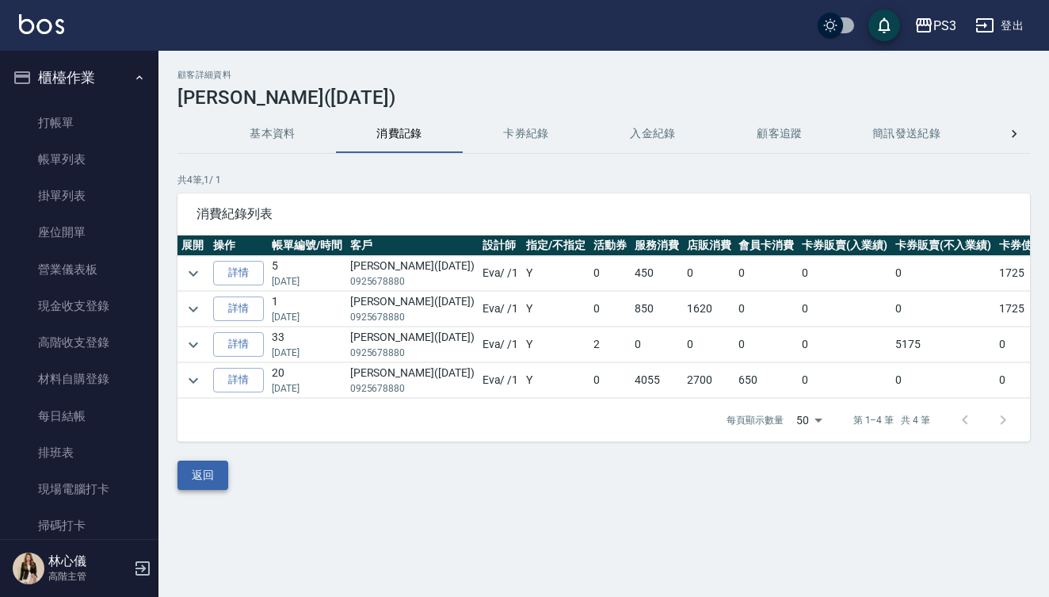
click at [216, 490] on button "返回" at bounding box center [203, 474] width 51 height 29
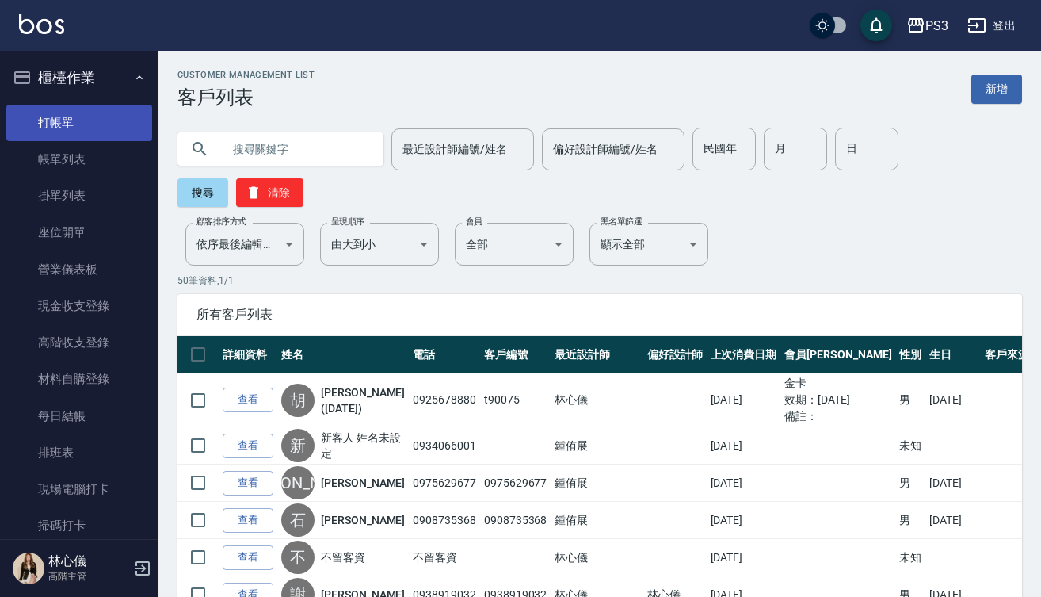
click at [93, 109] on link "打帳單" at bounding box center [79, 123] width 146 height 36
